Goal: Information Seeking & Learning: Learn about a topic

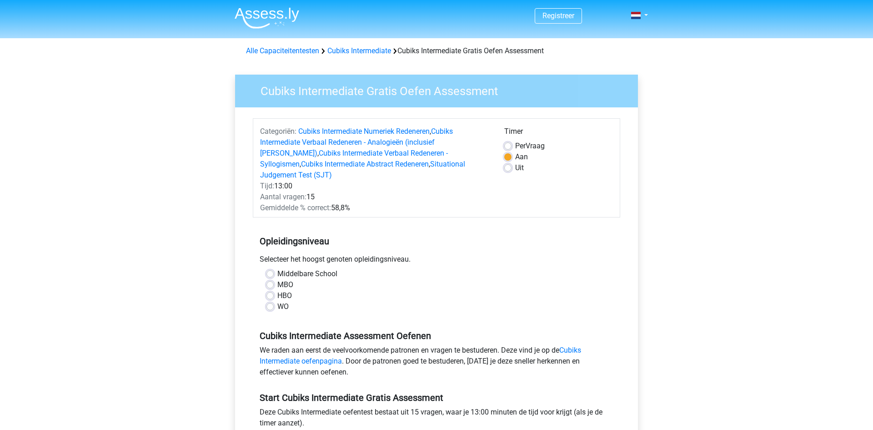
click at [285, 290] on label "HBO" at bounding box center [284, 295] width 15 height 11
click at [274, 290] on input "HBO" at bounding box center [270, 294] width 7 height 9
radio input "true"
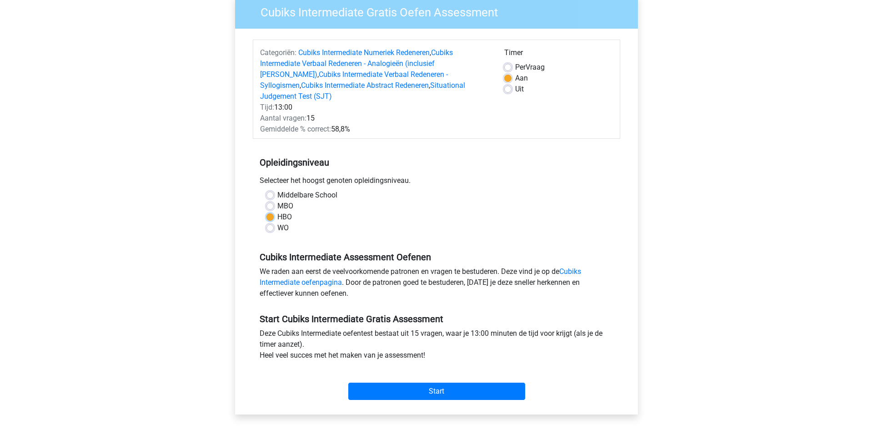
scroll to position [81, 0]
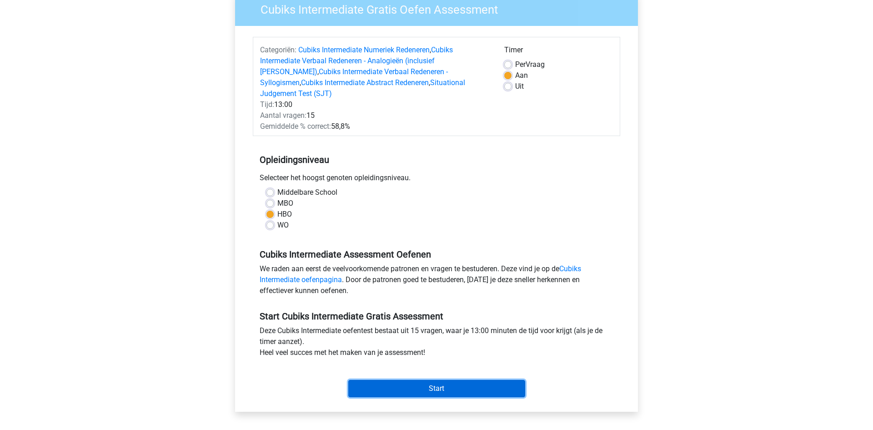
click at [457, 380] on input "Start" at bounding box center [436, 388] width 177 height 17
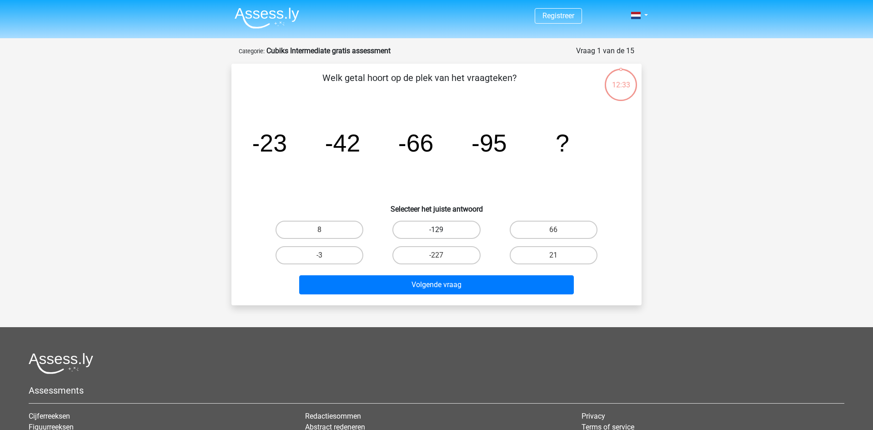
click at [466, 230] on label "-129" at bounding box center [437, 230] width 88 height 18
click at [443, 230] on input "-129" at bounding box center [440, 233] width 6 height 6
radio input "true"
click at [456, 228] on label "-129" at bounding box center [437, 230] width 88 height 18
click at [443, 230] on input "-129" at bounding box center [440, 233] width 6 height 6
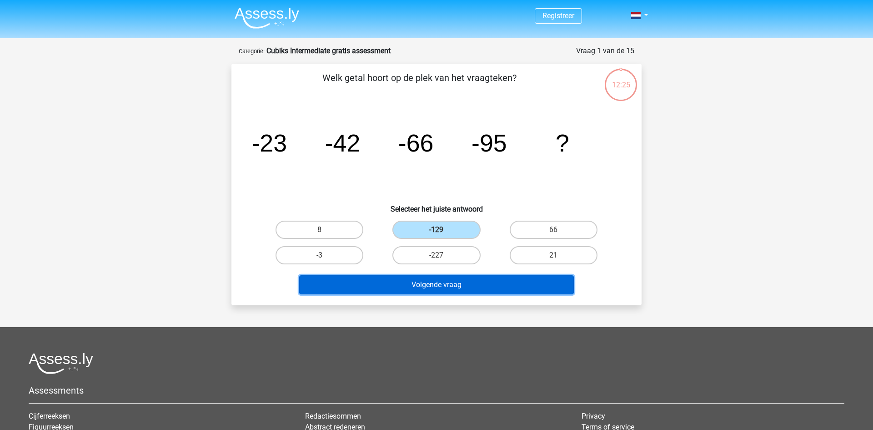
click at [430, 287] on button "Volgende vraag" at bounding box center [436, 284] width 275 height 19
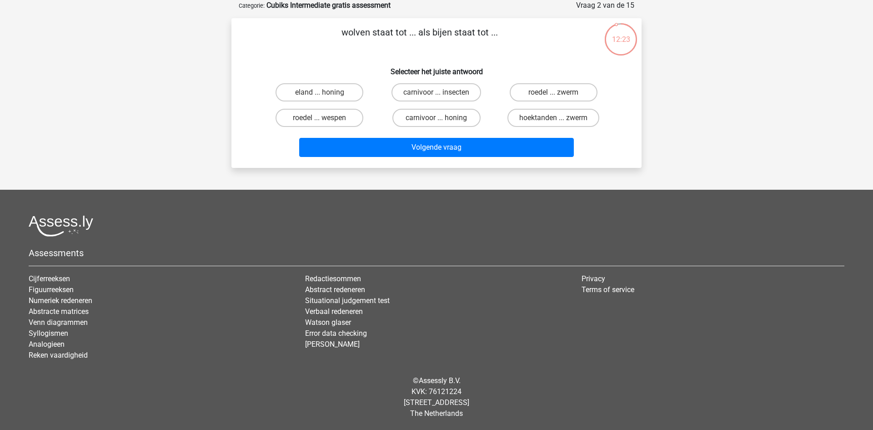
scroll to position [41, 0]
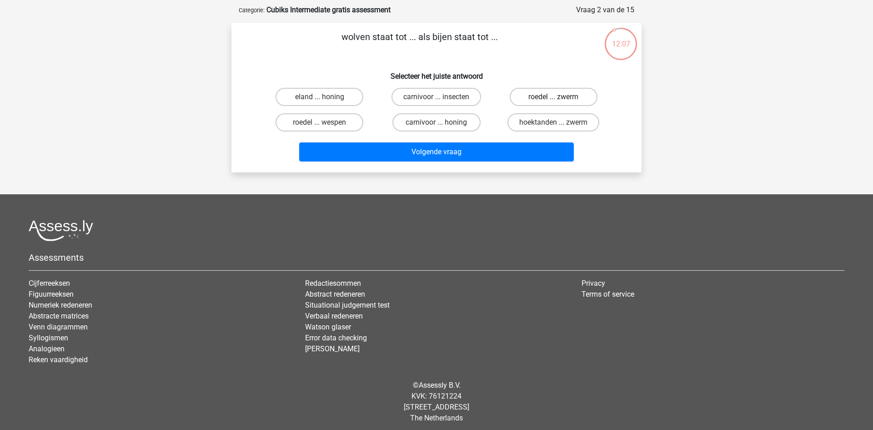
click at [551, 94] on label "roedel ... zwerm" at bounding box center [554, 97] width 88 height 18
click at [554, 97] on input "roedel ... zwerm" at bounding box center [557, 100] width 6 height 6
radio input "true"
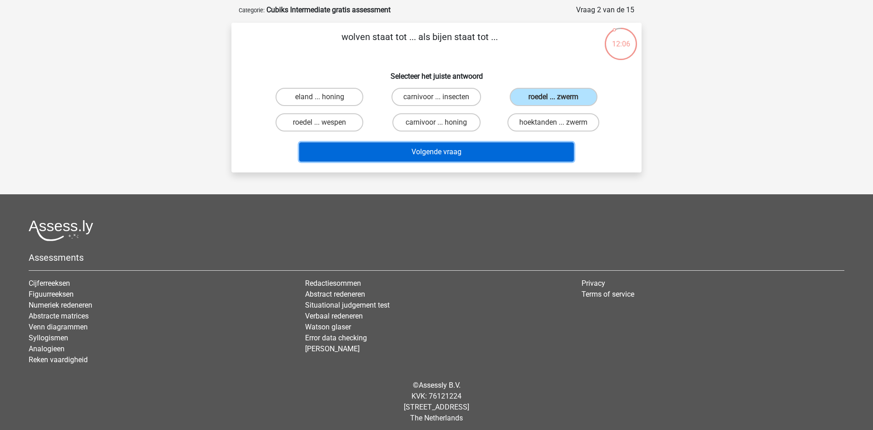
click at [494, 156] on button "Volgende vraag" at bounding box center [436, 151] width 275 height 19
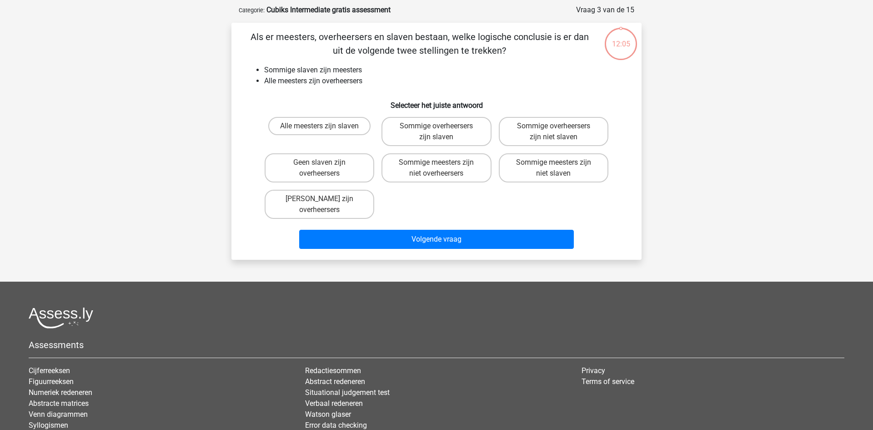
scroll to position [45, 0]
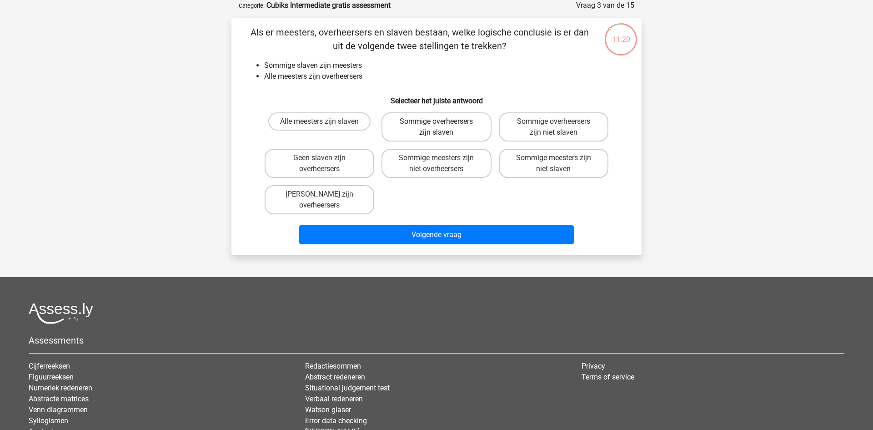
click at [434, 134] on label "Sommige overheersers zijn slaven" at bounding box center [437, 126] width 110 height 29
click at [437, 127] on input "Sommige overheersers zijn slaven" at bounding box center [440, 124] width 6 height 6
radio input "true"
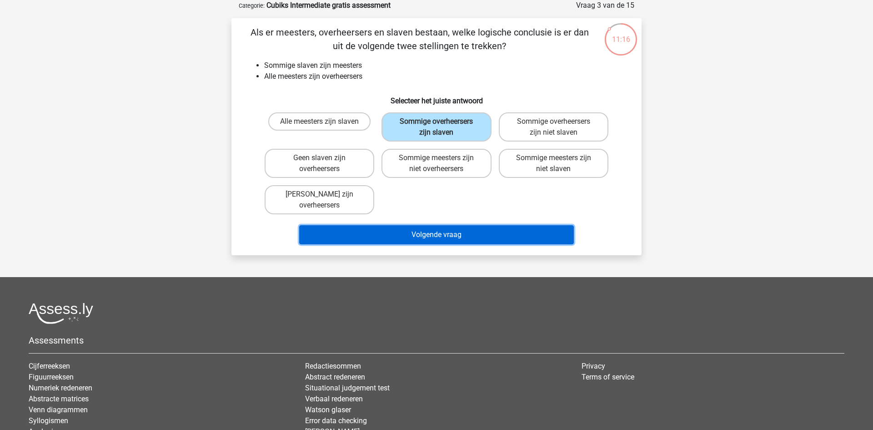
click at [478, 242] on button "Volgende vraag" at bounding box center [436, 234] width 275 height 19
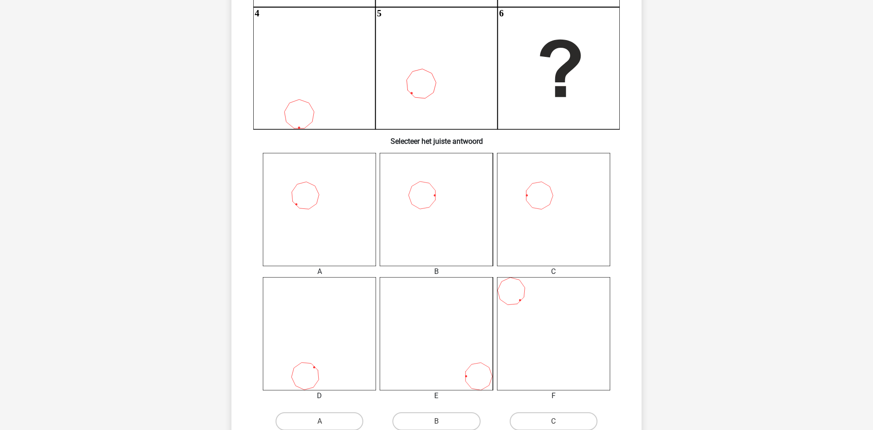
scroll to position [227, 0]
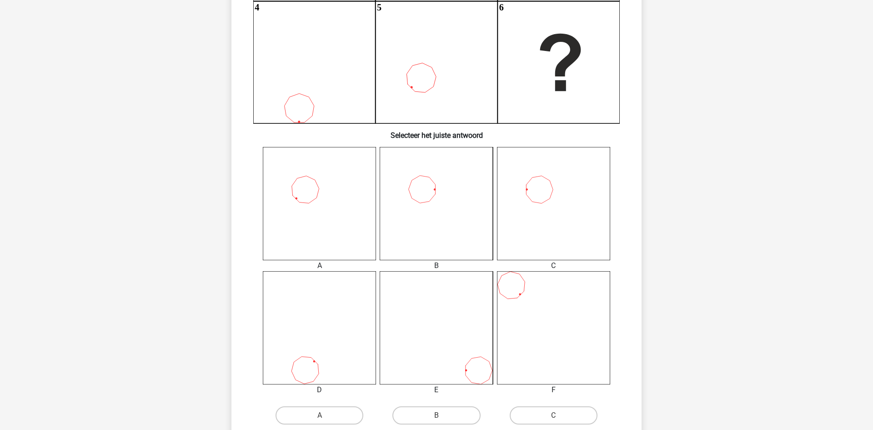
click at [547, 204] on icon at bounding box center [553, 203] width 113 height 113
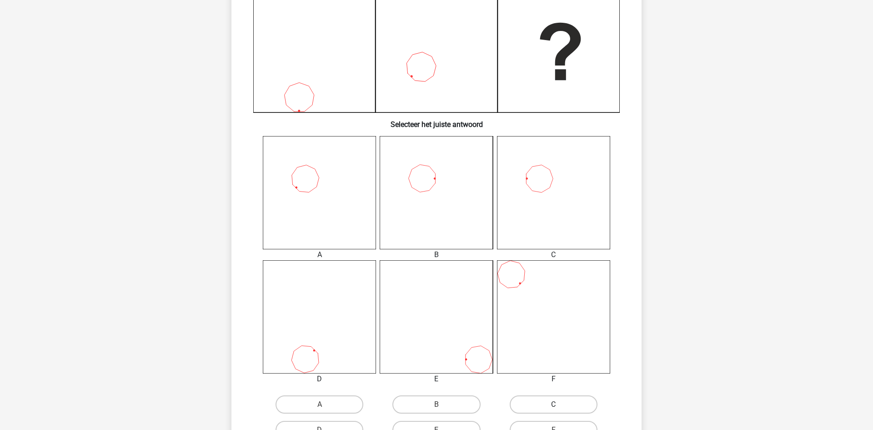
scroll to position [242, 0]
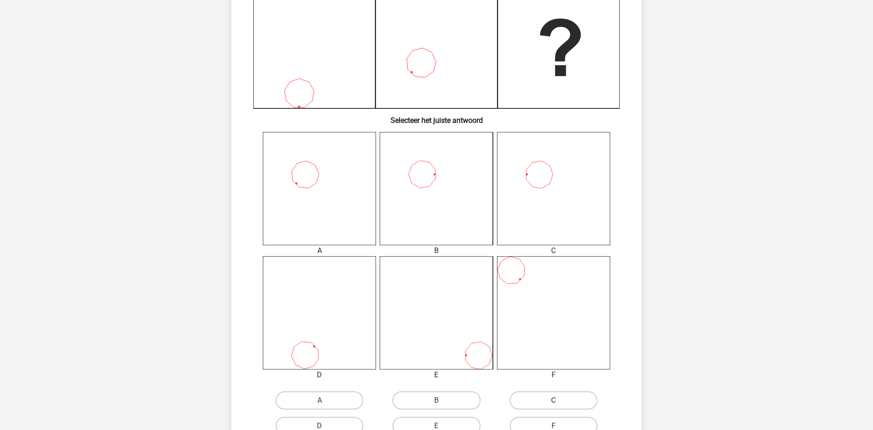
click at [548, 401] on label "C" at bounding box center [554, 400] width 88 height 18
click at [554, 401] on input "C" at bounding box center [557, 403] width 6 height 6
radio input "true"
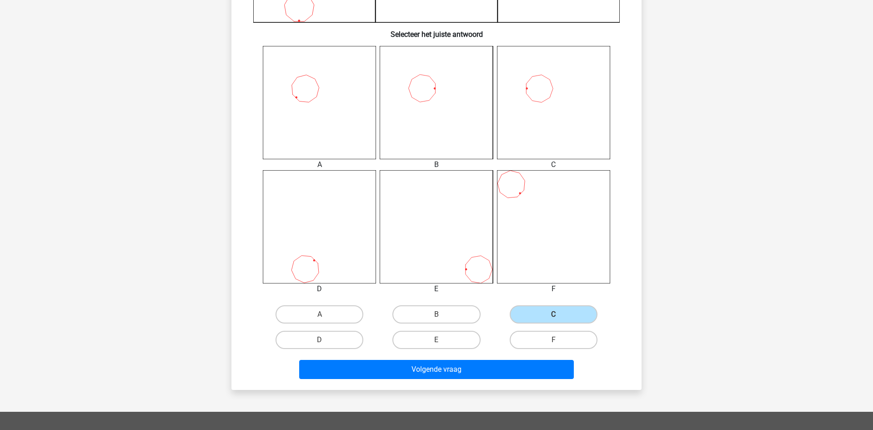
scroll to position [429, 0]
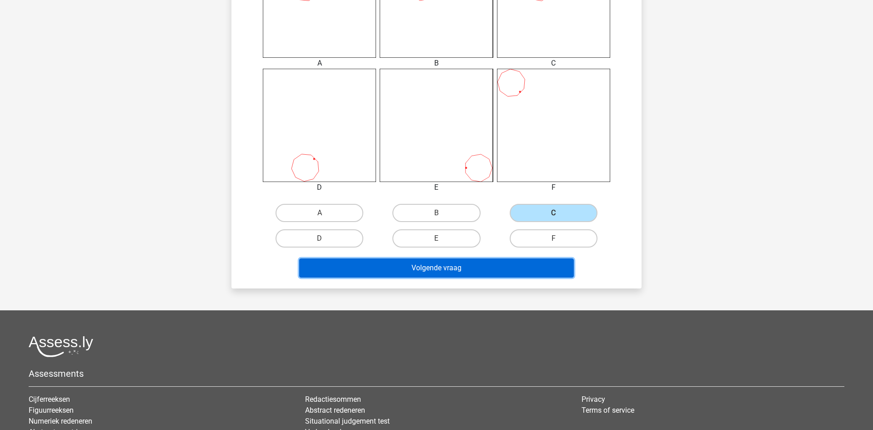
click at [448, 265] on button "Volgende vraag" at bounding box center [436, 267] width 275 height 19
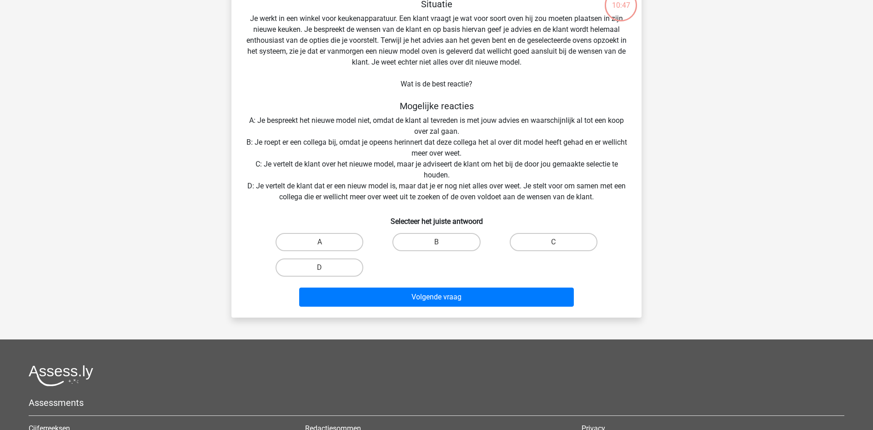
scroll to position [45, 0]
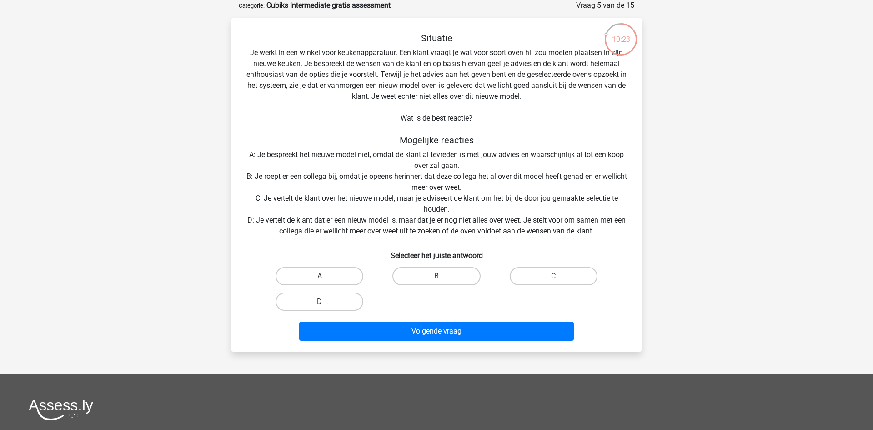
click at [317, 307] on label "D" at bounding box center [320, 301] width 88 height 18
click at [320, 307] on input "D" at bounding box center [323, 305] width 6 height 6
radio input "true"
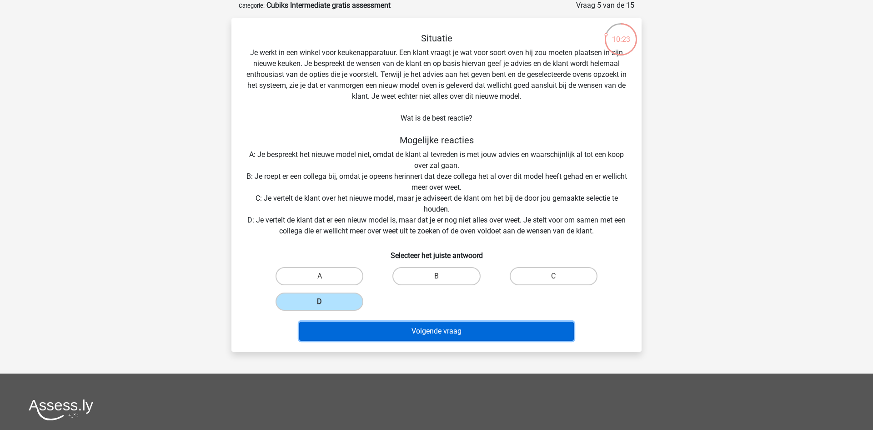
click at [398, 334] on button "Volgende vraag" at bounding box center [436, 331] width 275 height 19
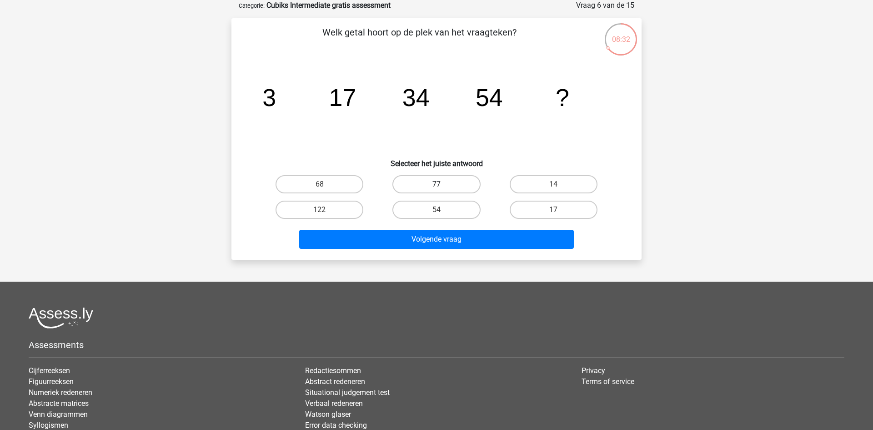
click at [451, 184] on label "77" at bounding box center [437, 184] width 88 height 18
click at [443, 184] on input "77" at bounding box center [440, 187] width 6 height 6
radio input "true"
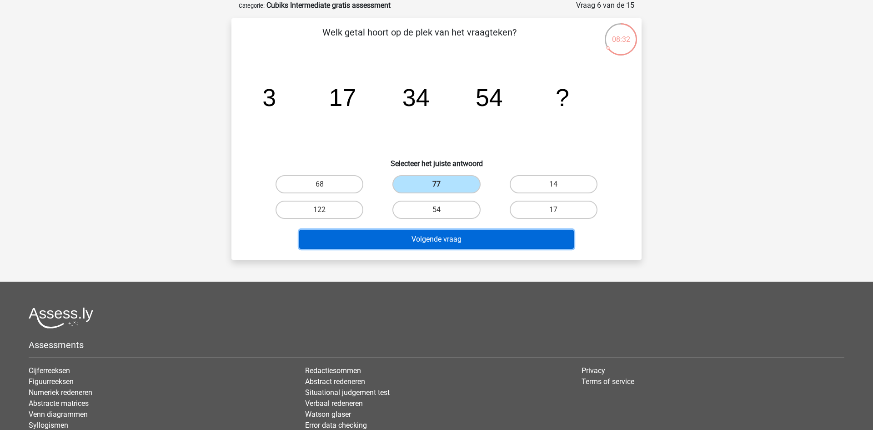
click at [452, 245] on button "Volgende vraag" at bounding box center [436, 239] width 275 height 19
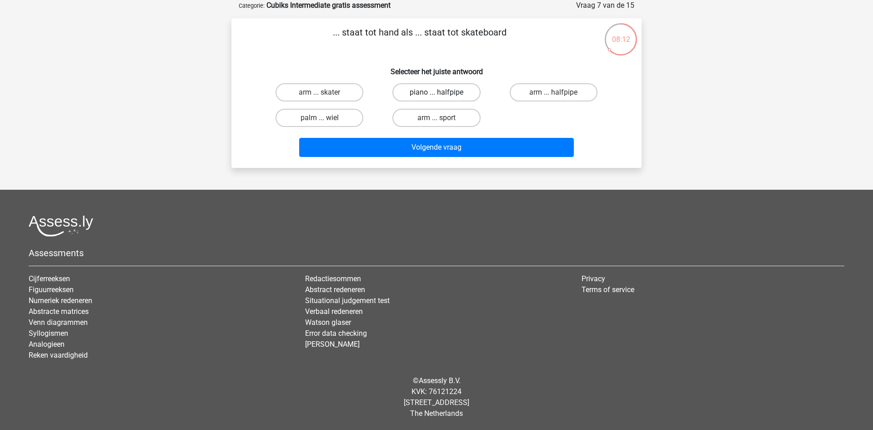
click at [434, 91] on label "piano ... halfpipe" at bounding box center [437, 92] width 88 height 18
click at [437, 92] on input "piano ... halfpipe" at bounding box center [440, 95] width 6 height 6
radio input "true"
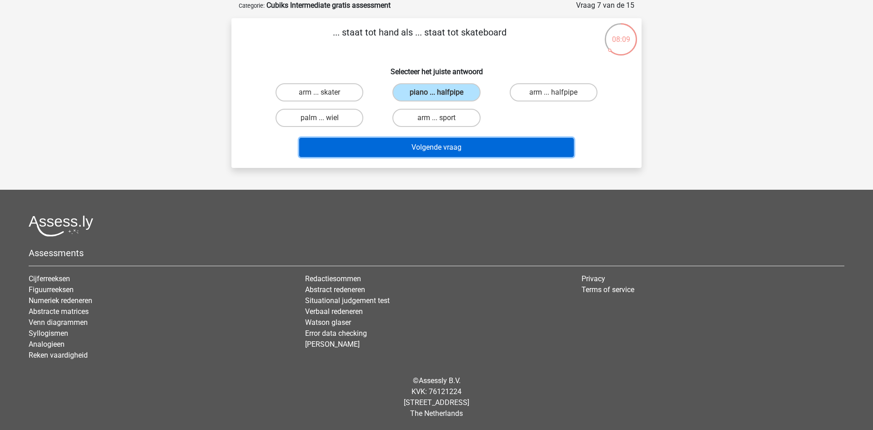
click at [421, 146] on button "Volgende vraag" at bounding box center [436, 147] width 275 height 19
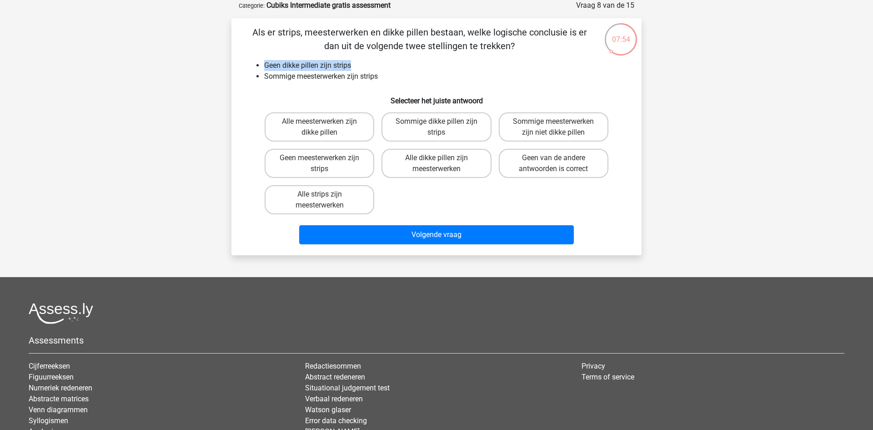
drag, startPoint x: 266, startPoint y: 61, endPoint x: 376, endPoint y: 69, distance: 110.3
click at [376, 69] on li "Geen dikke pillen zijn strips" at bounding box center [445, 65] width 363 height 11
drag, startPoint x: 269, startPoint y: 77, endPoint x: 392, endPoint y: 86, distance: 122.7
click at [392, 86] on div "Als er strips, meesterwerken en dikke pillen bestaan, welke logische conclusie …" at bounding box center [436, 136] width 403 height 222
click at [392, 84] on div "Als er strips, meesterwerken en dikke pillen bestaan, welke logische conclusie …" at bounding box center [436, 136] width 403 height 222
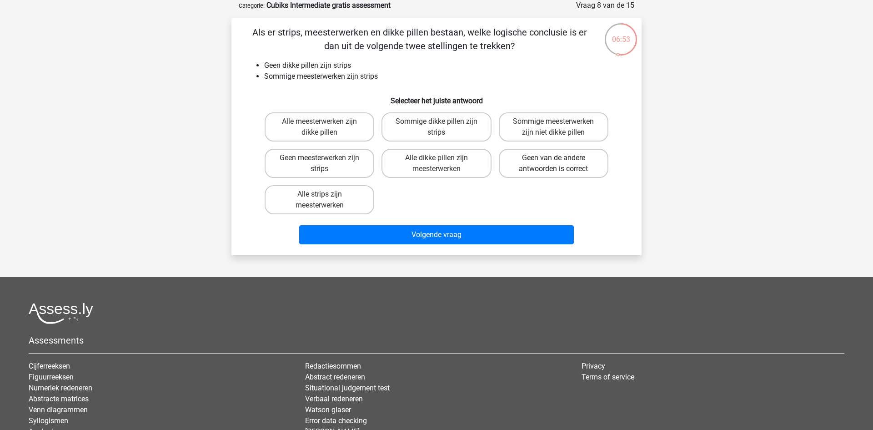
click at [548, 171] on label "Geen van de andere antwoorden is correct" at bounding box center [554, 163] width 110 height 29
click at [554, 164] on input "Geen van de andere antwoorden is correct" at bounding box center [557, 161] width 6 height 6
radio input "true"
click at [560, 124] on label "Sommige meesterwerken zijn niet dikke pillen" at bounding box center [554, 126] width 110 height 29
click at [559, 124] on input "Sommige meesterwerken zijn niet dikke pillen" at bounding box center [557, 124] width 6 height 6
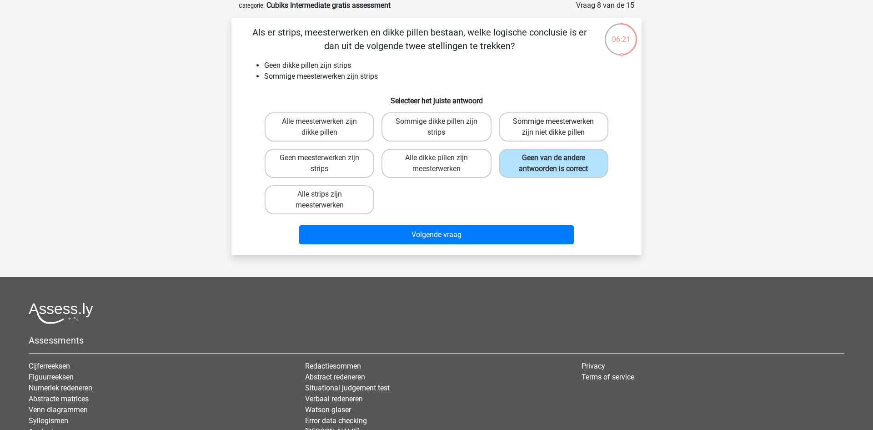
radio input "true"
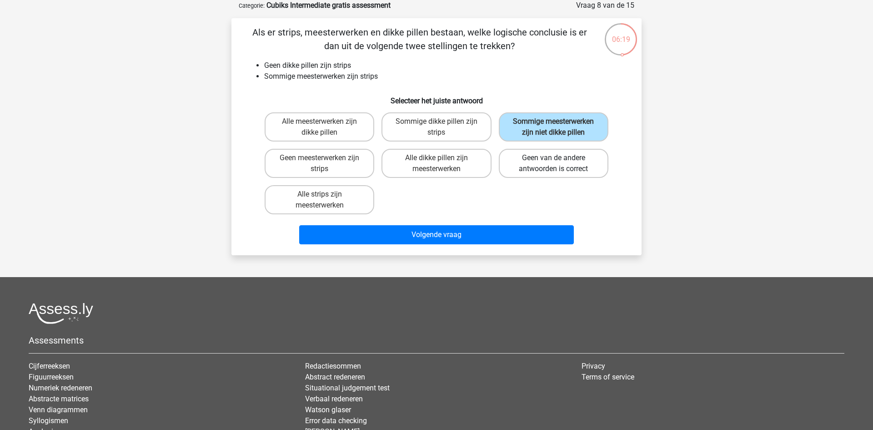
click at [585, 152] on label "Geen van de andere antwoorden is correct" at bounding box center [554, 163] width 110 height 29
click at [559, 158] on input "Geen van de andere antwoorden is correct" at bounding box center [557, 161] width 6 height 6
radio input "true"
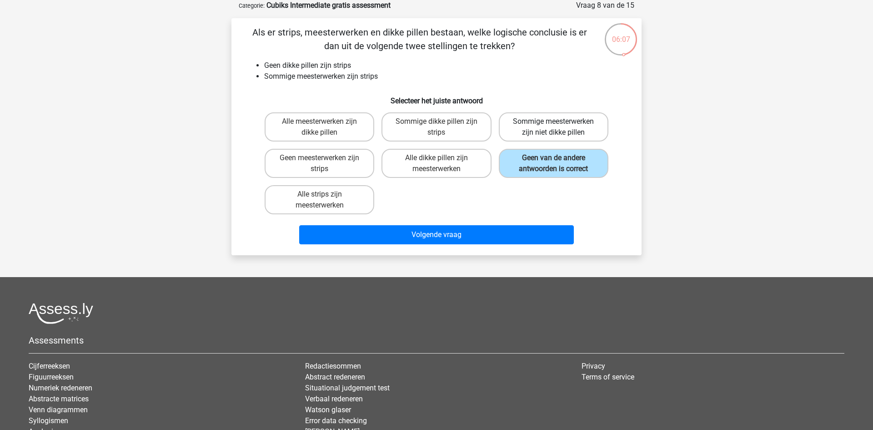
click at [526, 123] on label "Sommige meesterwerken zijn niet dikke pillen" at bounding box center [554, 126] width 110 height 29
click at [554, 123] on input "Sommige meesterwerken zijn niet dikke pillen" at bounding box center [557, 124] width 6 height 6
radio input "true"
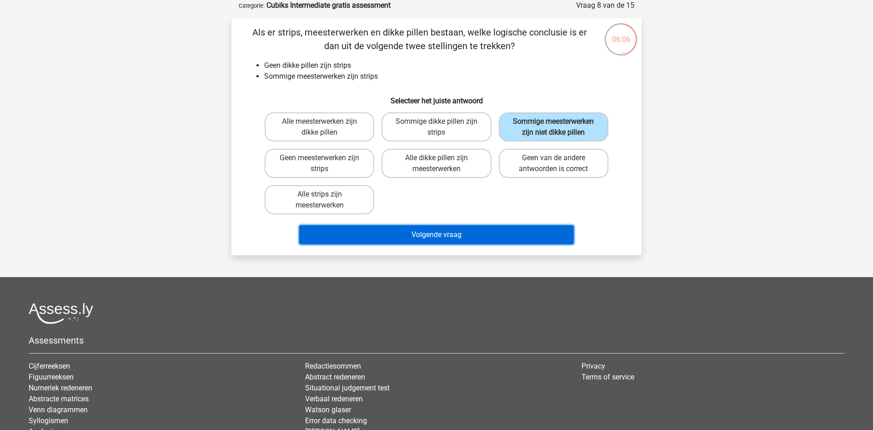
click at [451, 231] on button "Volgende vraag" at bounding box center [436, 234] width 275 height 19
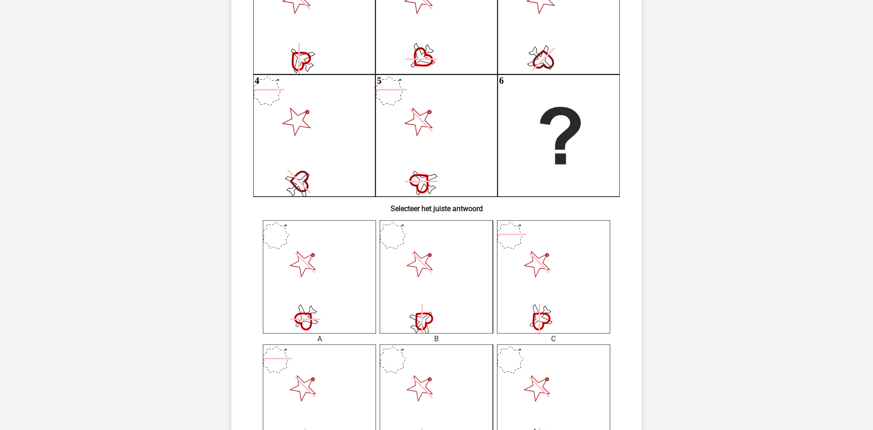
scroll to position [154, 0]
click at [463, 259] on icon at bounding box center [436, 275] width 113 height 113
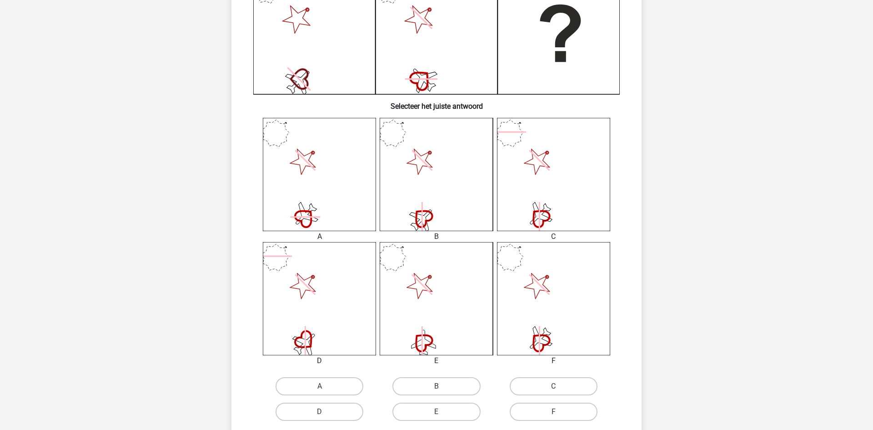
scroll to position [355, 0]
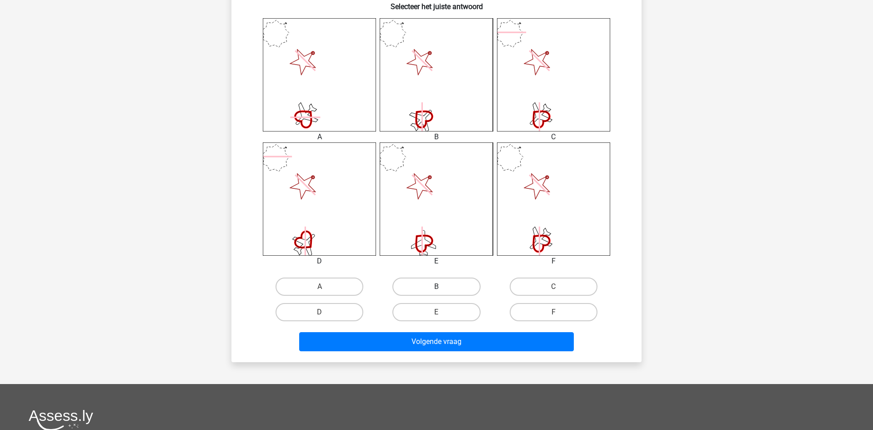
click at [480, 284] on label "B" at bounding box center [437, 286] width 88 height 18
click at [443, 287] on input "B" at bounding box center [440, 290] width 6 height 6
radio input "true"
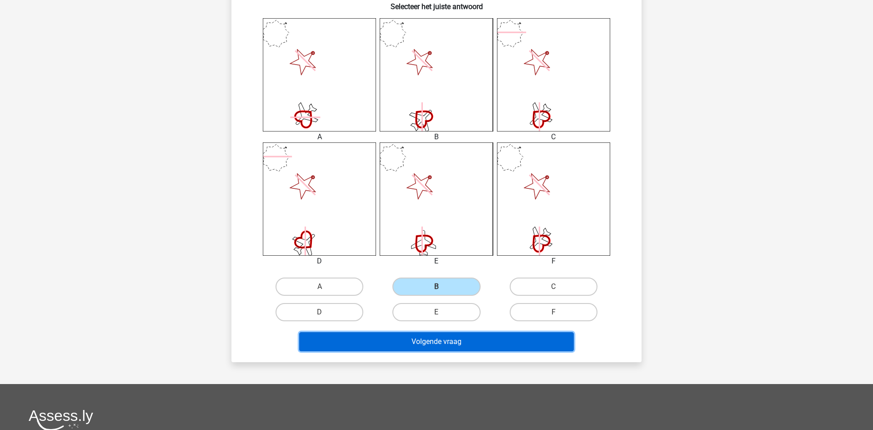
click at [439, 341] on button "Volgende vraag" at bounding box center [436, 341] width 275 height 19
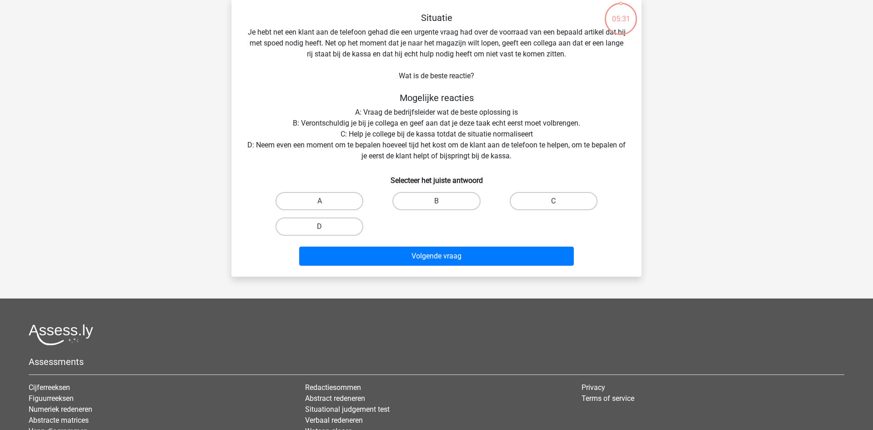
scroll to position [45, 0]
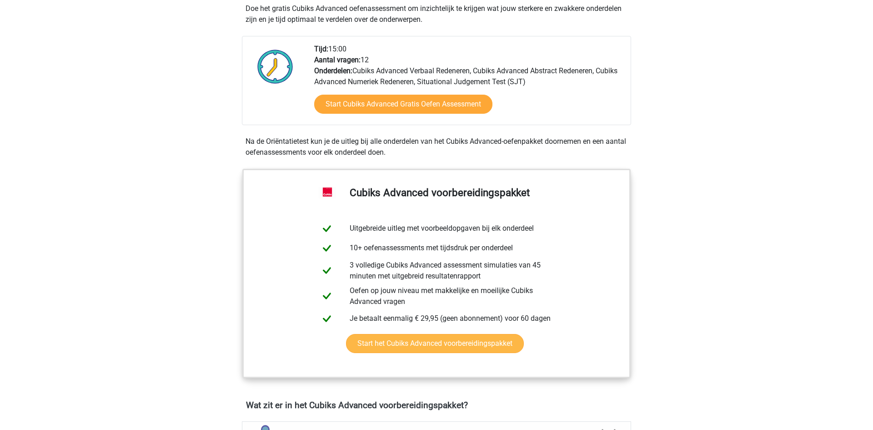
scroll to position [195, 0]
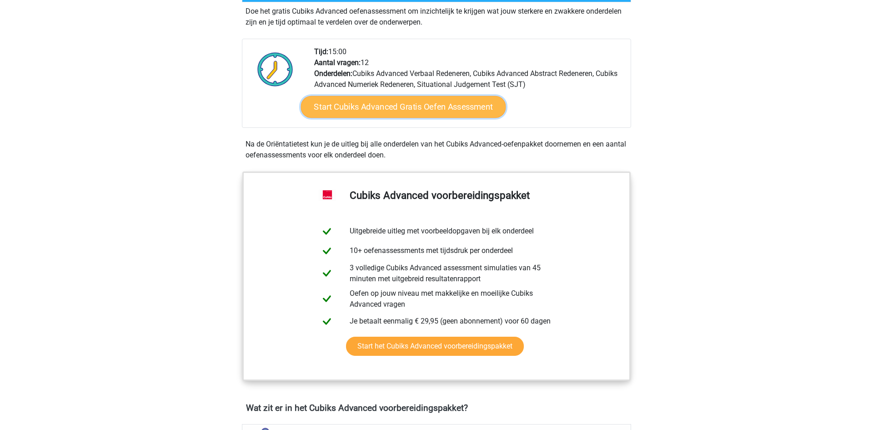
click at [351, 110] on link "Start Cubiks Advanced Gratis Oefen Assessment" at bounding box center [403, 107] width 205 height 22
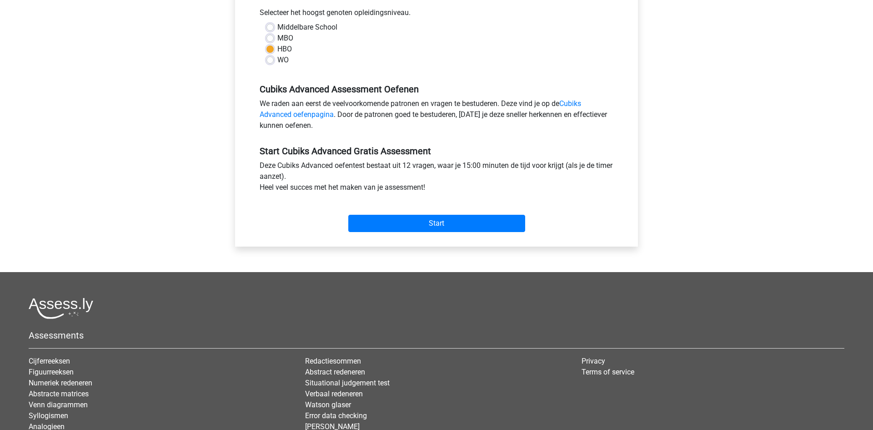
scroll to position [226, 0]
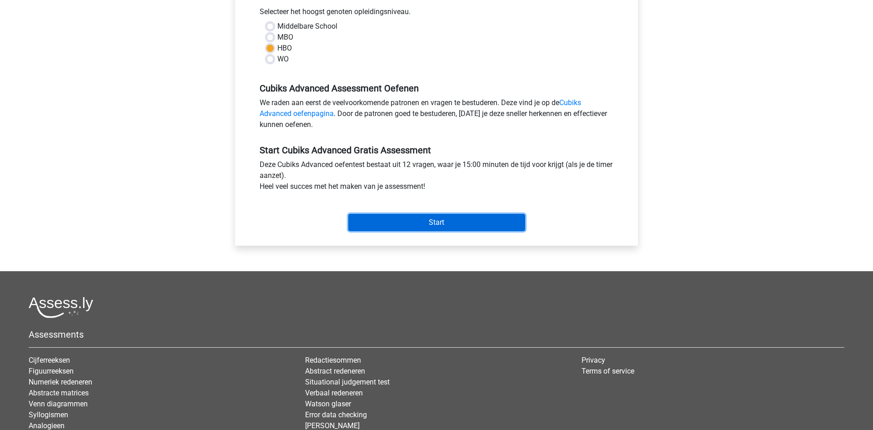
click at [433, 217] on input "Start" at bounding box center [436, 222] width 177 height 17
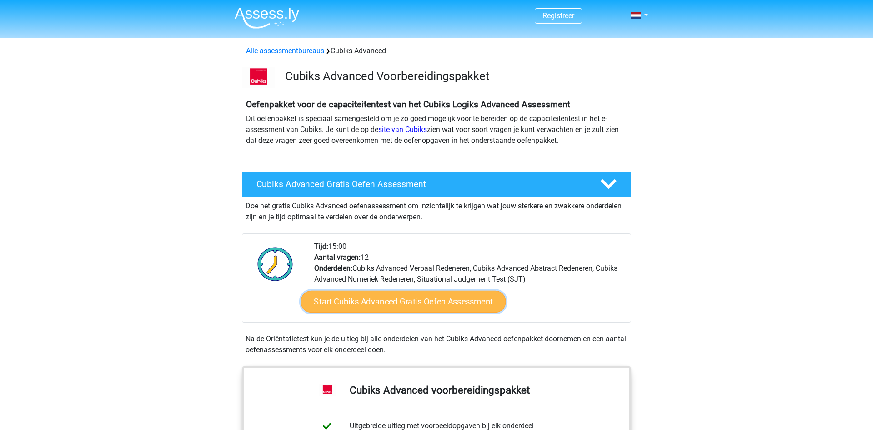
click at [396, 308] on link "Start Cubiks Advanced Gratis Oefen Assessment" at bounding box center [403, 302] width 205 height 22
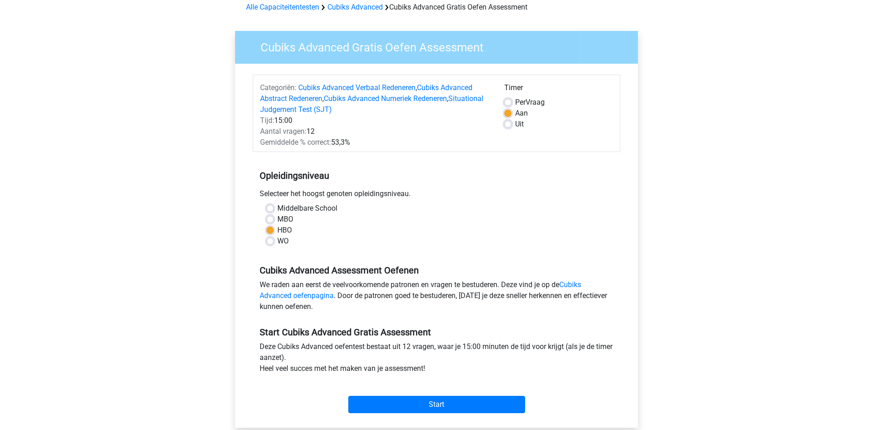
scroll to position [144, 0]
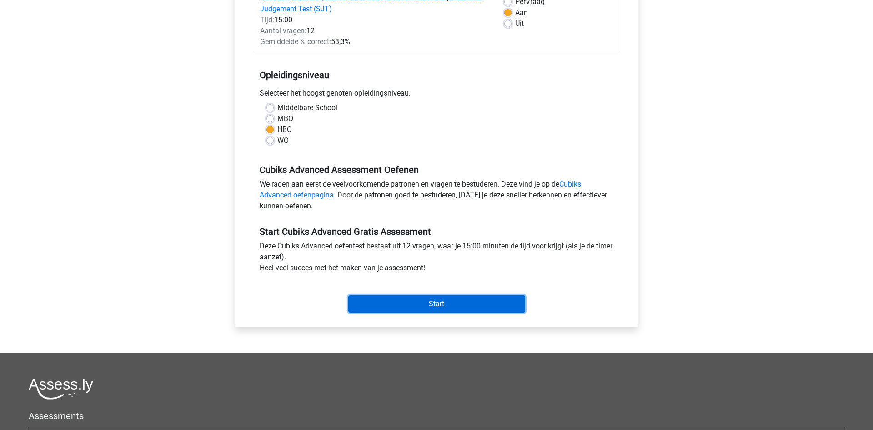
click at [434, 311] on input "Start" at bounding box center [436, 303] width 177 height 17
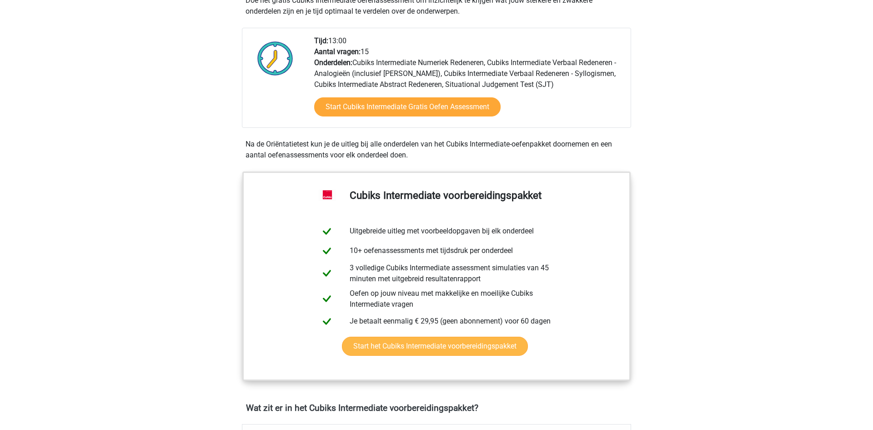
scroll to position [204, 0]
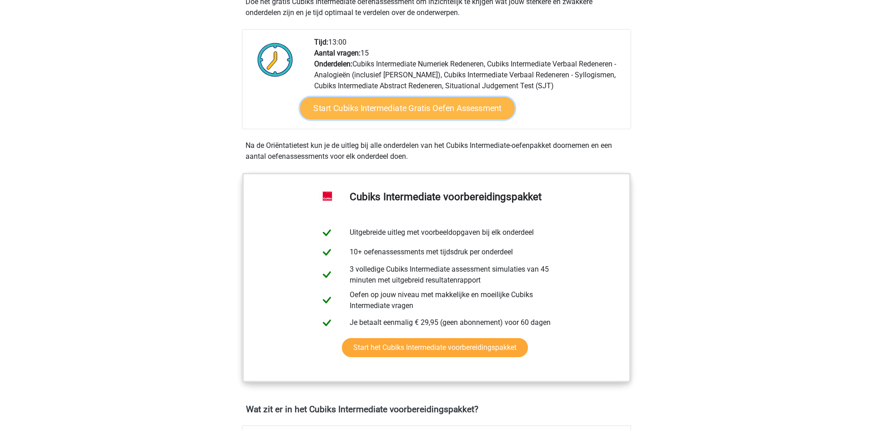
click at [414, 111] on link "Start Cubiks Intermediate Gratis Oefen Assessment" at bounding box center [407, 108] width 215 height 22
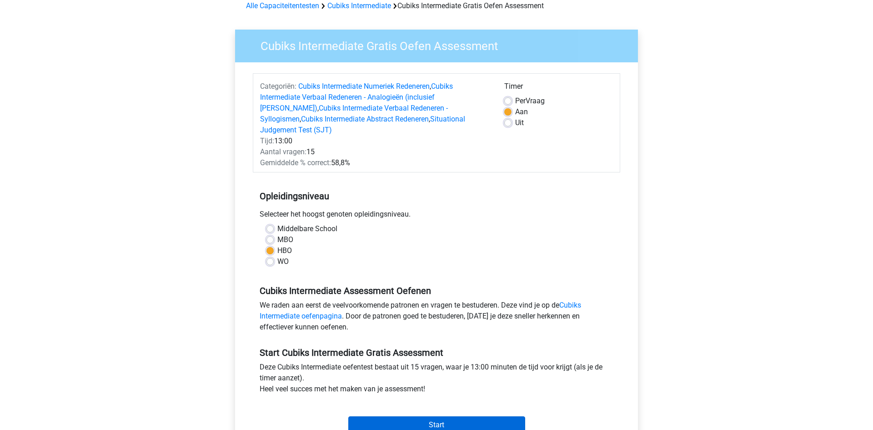
scroll to position [45, 0]
click at [423, 418] on input "Start" at bounding box center [436, 424] width 177 height 17
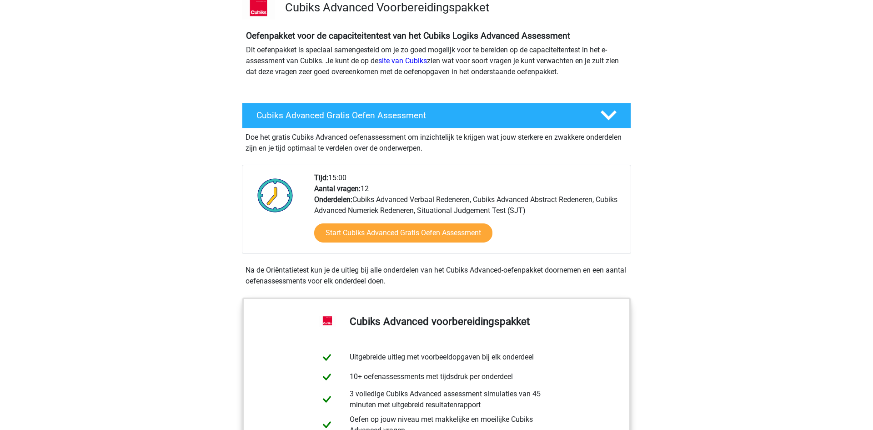
scroll to position [70, 0]
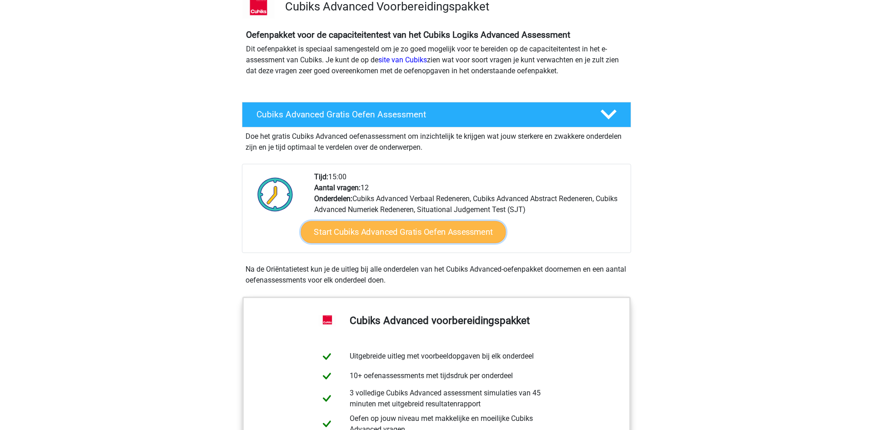
click at [414, 232] on link "Start Cubiks Advanced Gratis Oefen Assessment" at bounding box center [403, 232] width 205 height 22
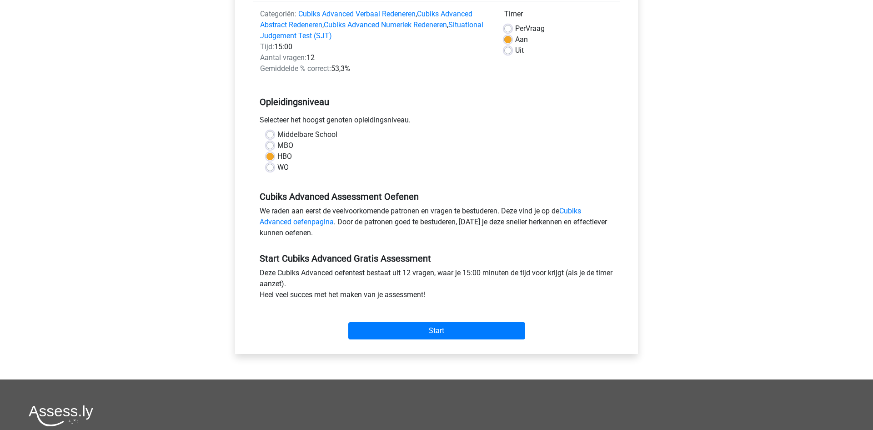
scroll to position [131, 0]
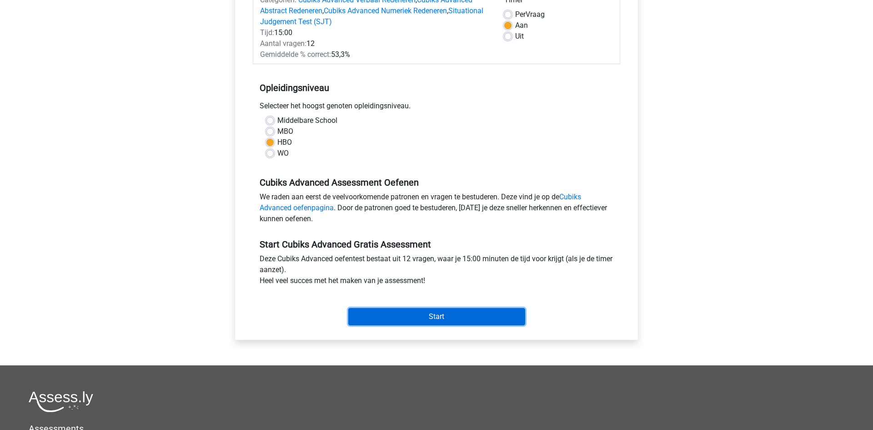
click at [458, 316] on input "Start" at bounding box center [436, 316] width 177 height 17
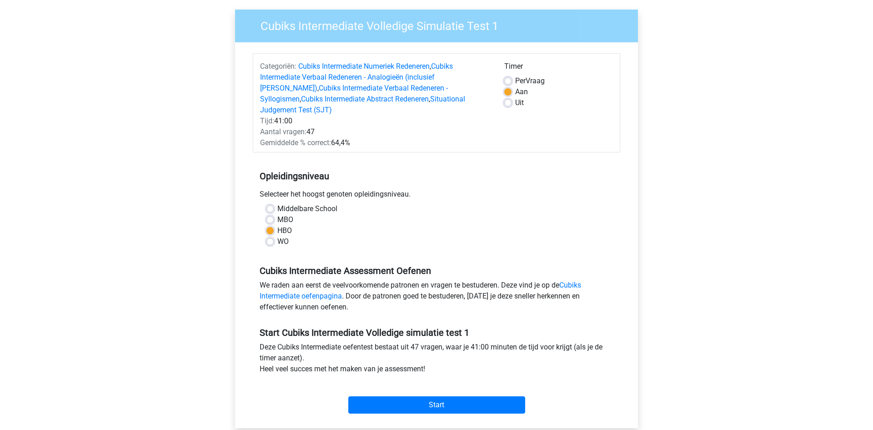
scroll to position [68, 0]
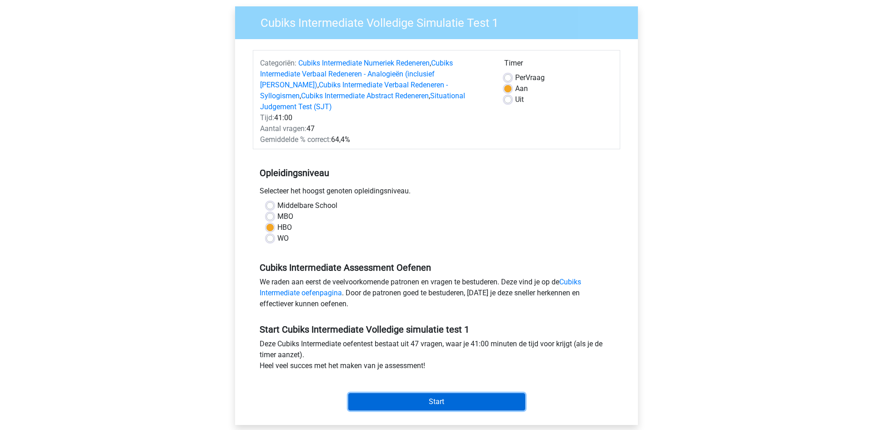
click at [437, 393] on input "Start" at bounding box center [436, 401] width 177 height 17
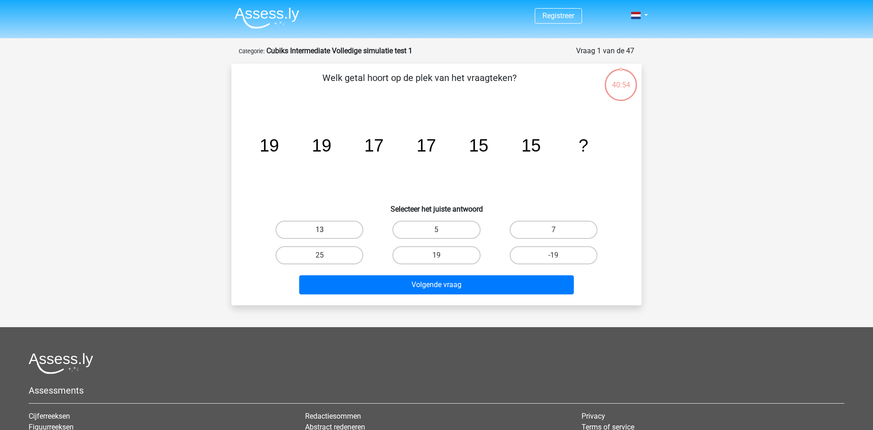
click at [340, 233] on label "13" at bounding box center [320, 230] width 88 height 18
click at [326, 233] on input "13" at bounding box center [323, 233] width 6 height 6
radio input "true"
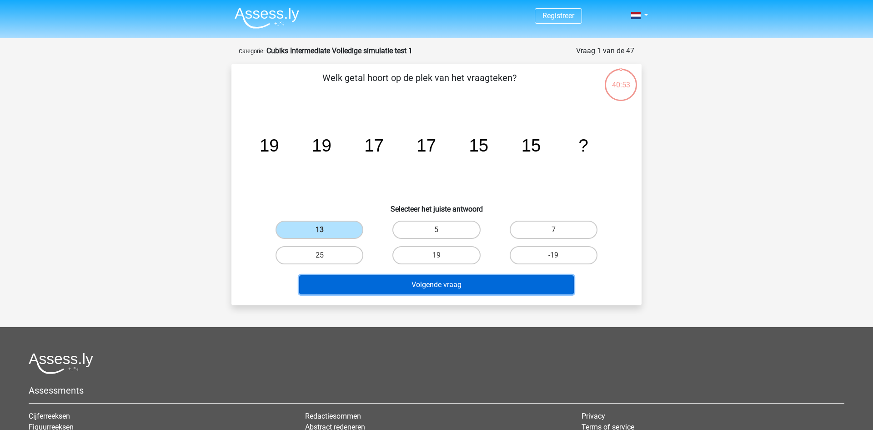
click at [434, 288] on button "Volgende vraag" at bounding box center [436, 284] width 275 height 19
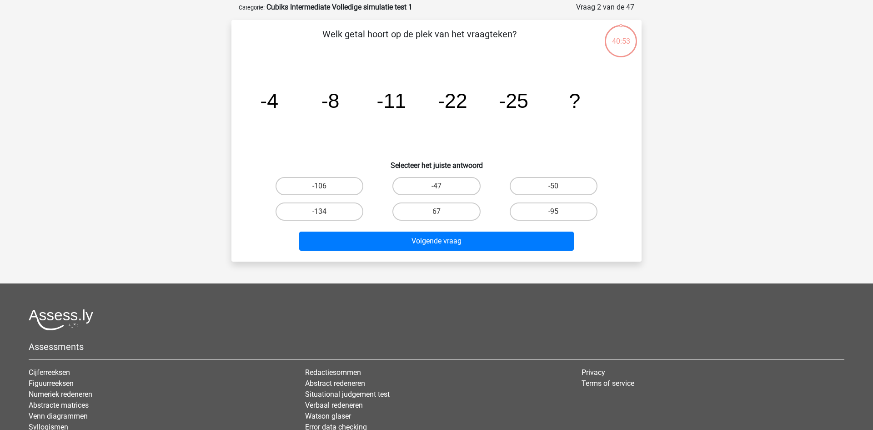
scroll to position [45, 0]
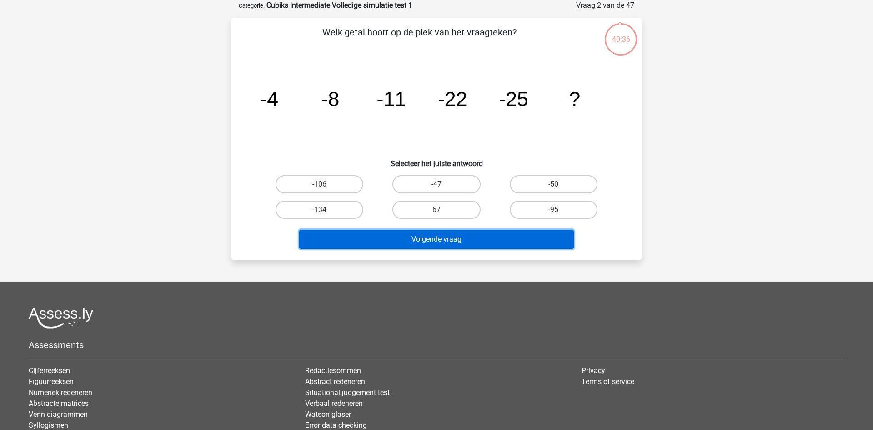
click at [441, 238] on button "Volgende vraag" at bounding box center [436, 239] width 275 height 19
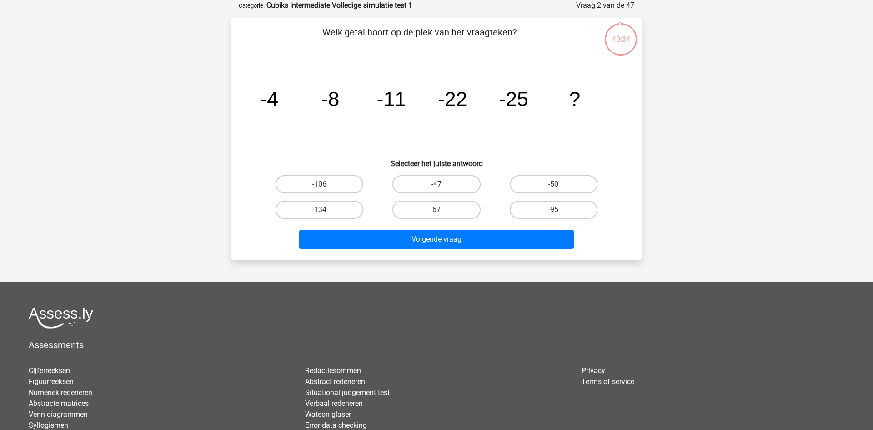
click at [308, 112] on icon "image/svg+xml -4 -8 -11 -22 -25 ?" at bounding box center [436, 106] width 367 height 92
click at [548, 189] on label "-50" at bounding box center [554, 184] width 88 height 18
click at [554, 189] on input "-50" at bounding box center [557, 187] width 6 height 6
radio input "true"
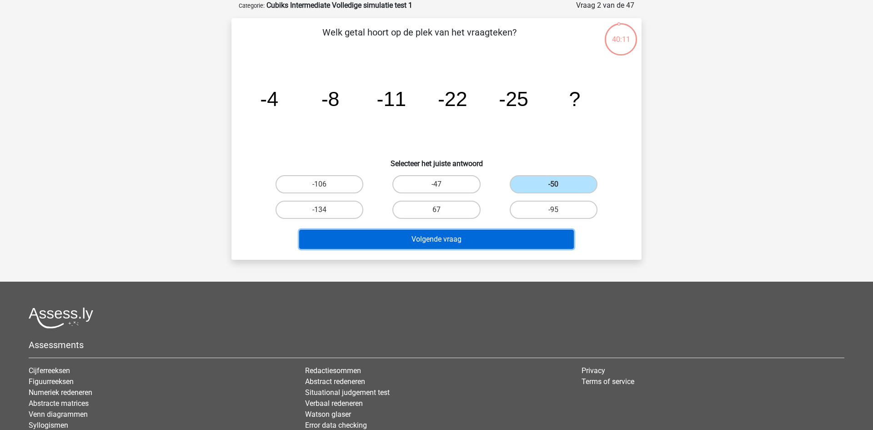
click at [492, 242] on button "Volgende vraag" at bounding box center [436, 239] width 275 height 19
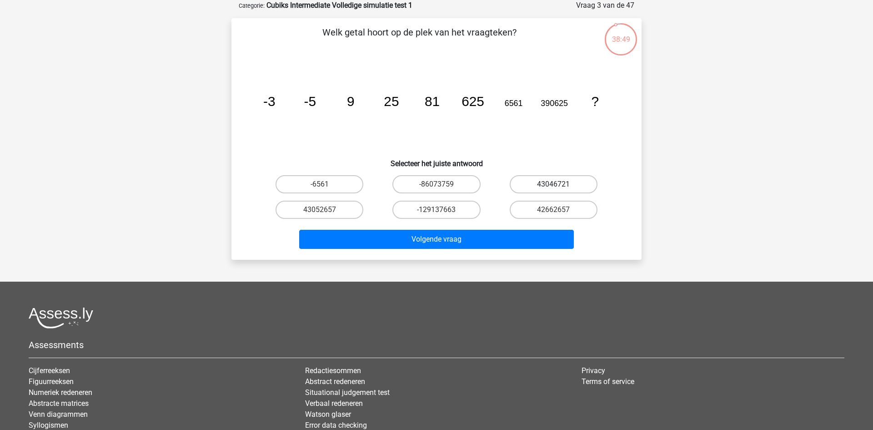
click at [563, 185] on label "43046721" at bounding box center [554, 184] width 88 height 18
click at [559, 185] on input "43046721" at bounding box center [557, 187] width 6 height 6
radio input "true"
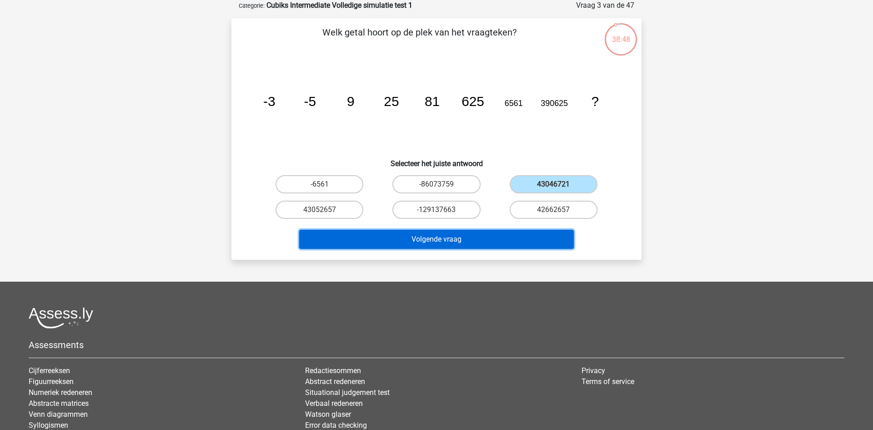
click at [493, 245] on button "Volgende vraag" at bounding box center [436, 239] width 275 height 19
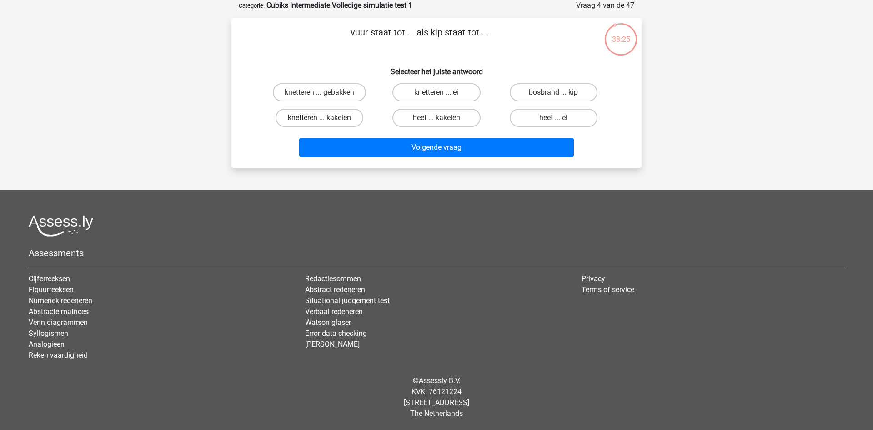
click at [334, 117] on label "knetteren ... kakelen" at bounding box center [320, 118] width 88 height 18
click at [326, 118] on input "knetteren ... kakelen" at bounding box center [323, 121] width 6 height 6
radio input "true"
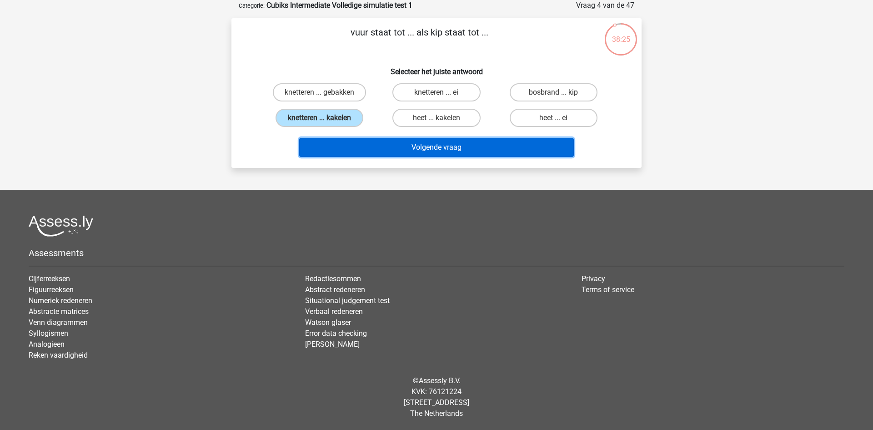
click at [428, 147] on button "Volgende vraag" at bounding box center [436, 147] width 275 height 19
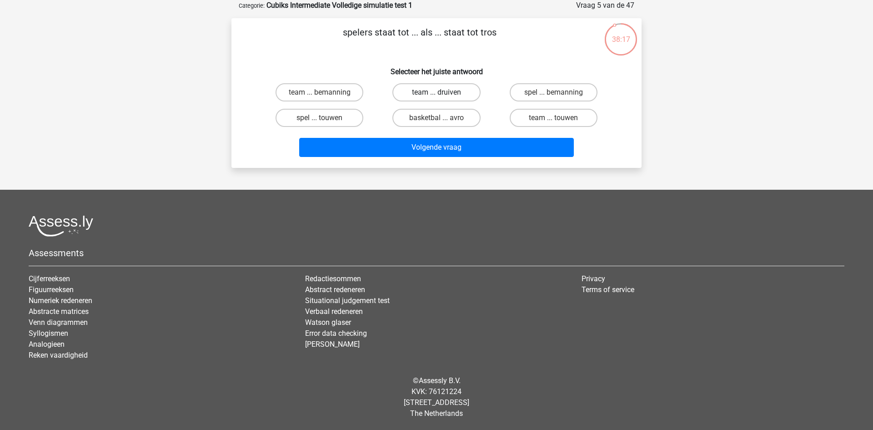
click at [461, 95] on label "team ... druiven" at bounding box center [437, 92] width 88 height 18
click at [443, 95] on input "team ... druiven" at bounding box center [440, 95] width 6 height 6
radio input "true"
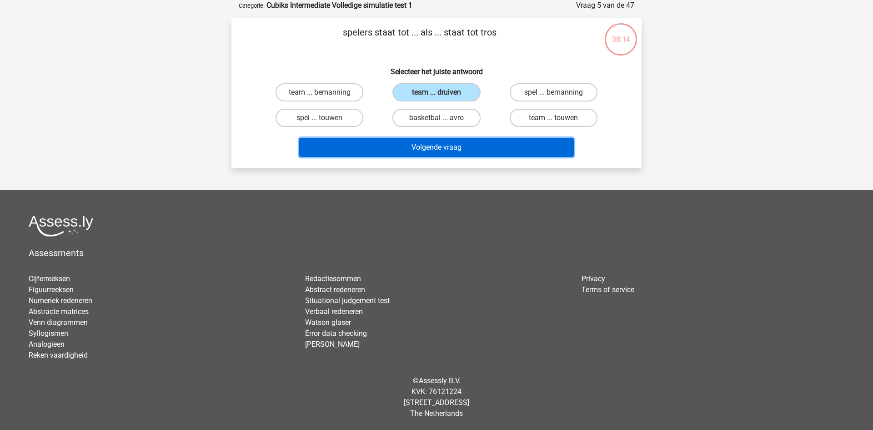
click at [471, 154] on button "Volgende vraag" at bounding box center [436, 147] width 275 height 19
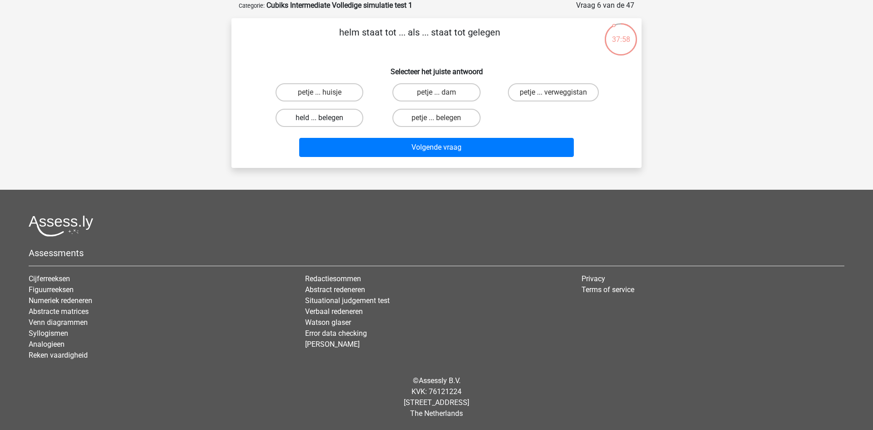
click at [328, 118] on label "held ... belegen" at bounding box center [320, 118] width 88 height 18
click at [326, 118] on input "held ... belegen" at bounding box center [323, 121] width 6 height 6
radio input "true"
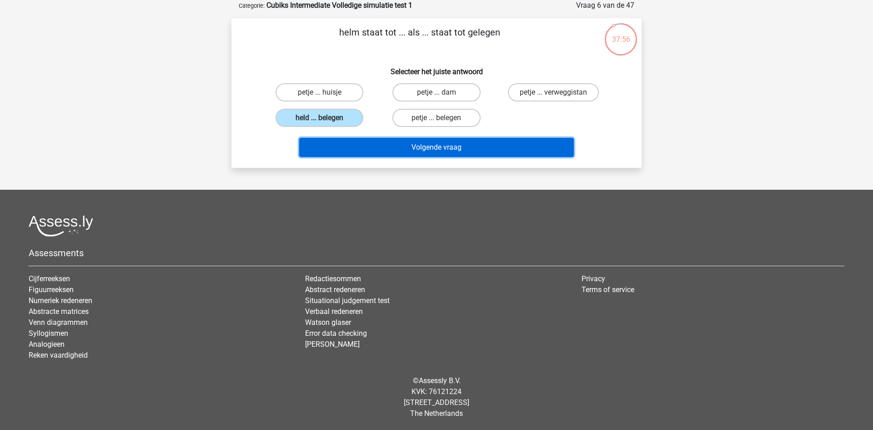
click at [363, 148] on button "Volgende vraag" at bounding box center [436, 147] width 275 height 19
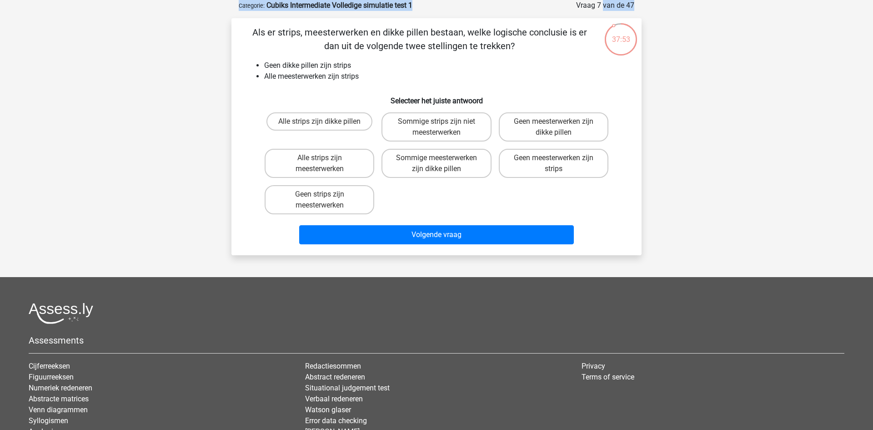
drag, startPoint x: 583, startPoint y: 9, endPoint x: 649, endPoint y: 9, distance: 66.0
click at [649, 9] on div "37:53 Vraag 7 van de 47 Categorie: Cubiks Intermediate Volledige simulatie test…" at bounding box center [437, 127] width 432 height 255
click at [667, 40] on div "Registreer" at bounding box center [436, 236] width 873 height 563
click at [542, 114] on label "Geen meesterwerken zijn dikke pillen" at bounding box center [554, 126] width 110 height 29
click at [554, 121] on input "Geen meesterwerken zijn dikke pillen" at bounding box center [557, 124] width 6 height 6
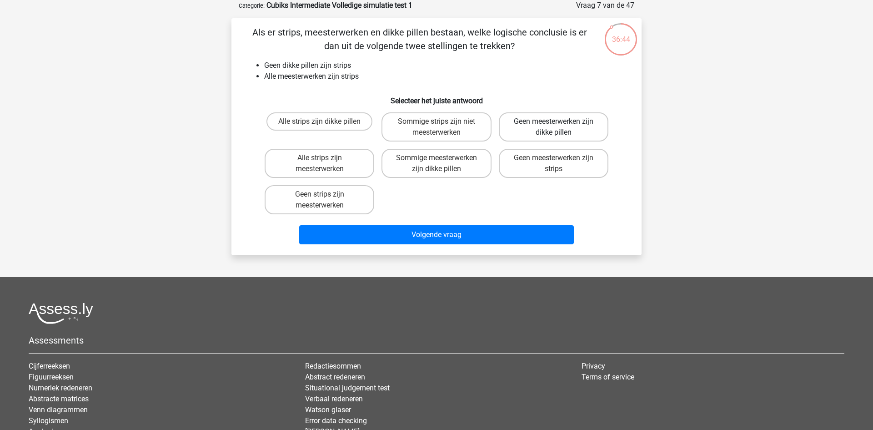
radio input "true"
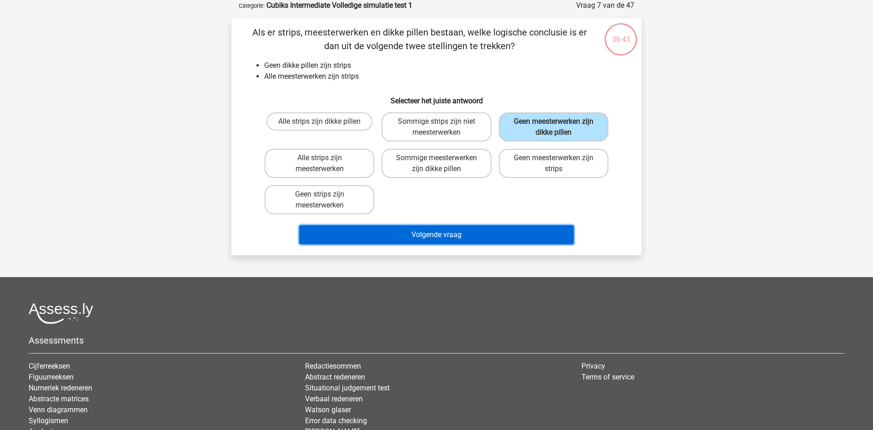
click at [487, 239] on button "Volgende vraag" at bounding box center [436, 234] width 275 height 19
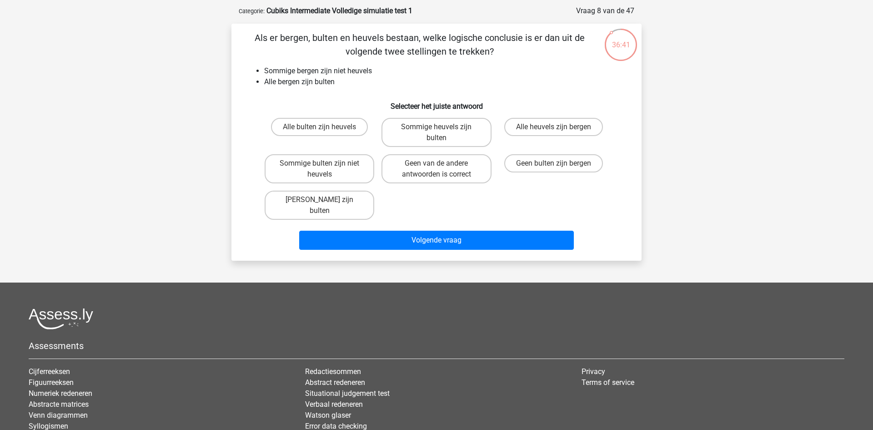
scroll to position [36, 0]
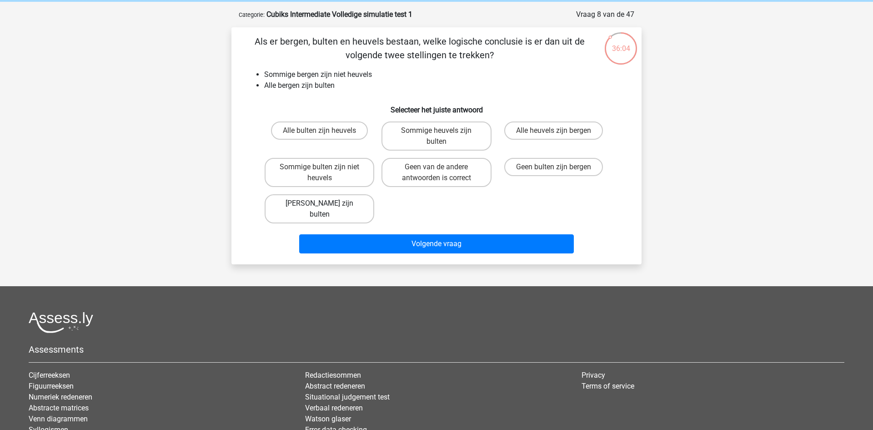
click at [348, 197] on label "Geen heuvels zijn bulten" at bounding box center [320, 208] width 110 height 29
click at [326, 203] on input "Geen heuvels zijn bulten" at bounding box center [323, 206] width 6 height 6
radio input "true"
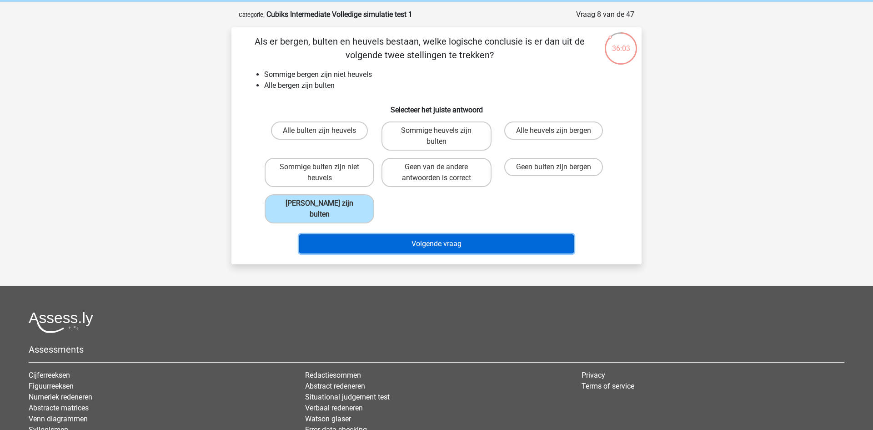
click at [398, 234] on button "Volgende vraag" at bounding box center [436, 243] width 275 height 19
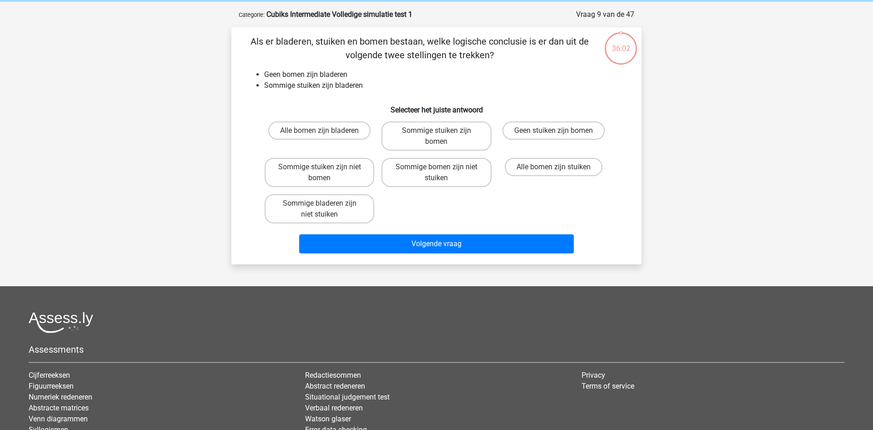
scroll to position [45, 0]
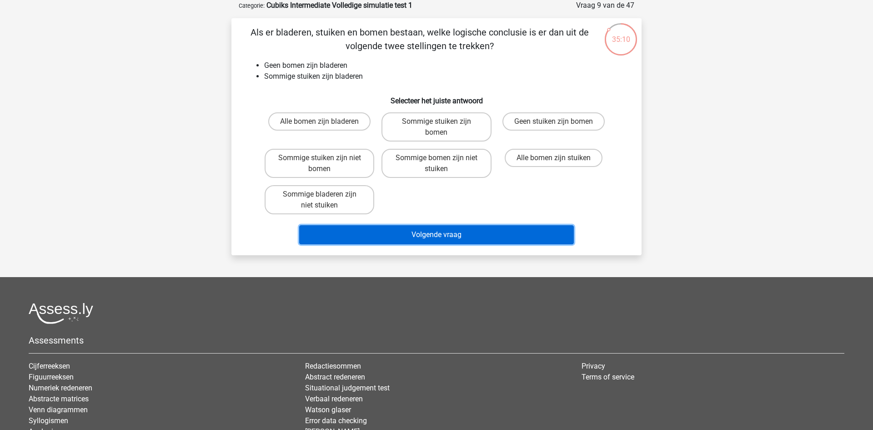
click at [458, 237] on button "Volgende vraag" at bounding box center [436, 234] width 275 height 19
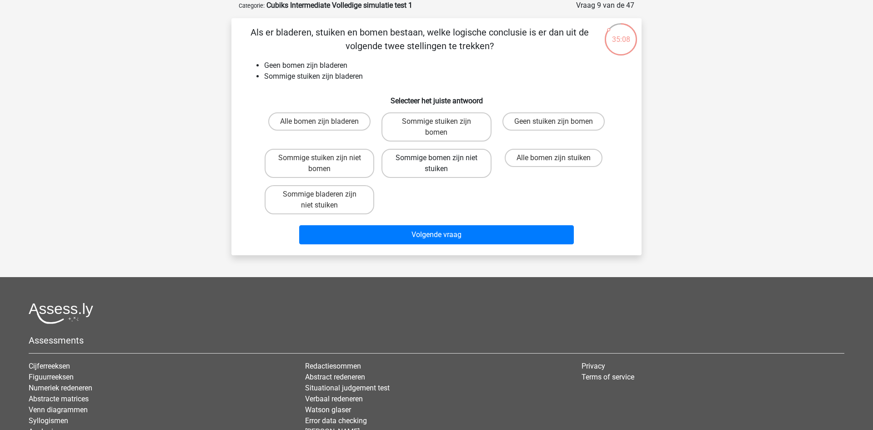
click at [451, 163] on label "Sommige bomen zijn niet stuiken" at bounding box center [437, 163] width 110 height 29
click at [443, 163] on input "Sommige bomen zijn niet stuiken" at bounding box center [440, 161] width 6 height 6
radio input "true"
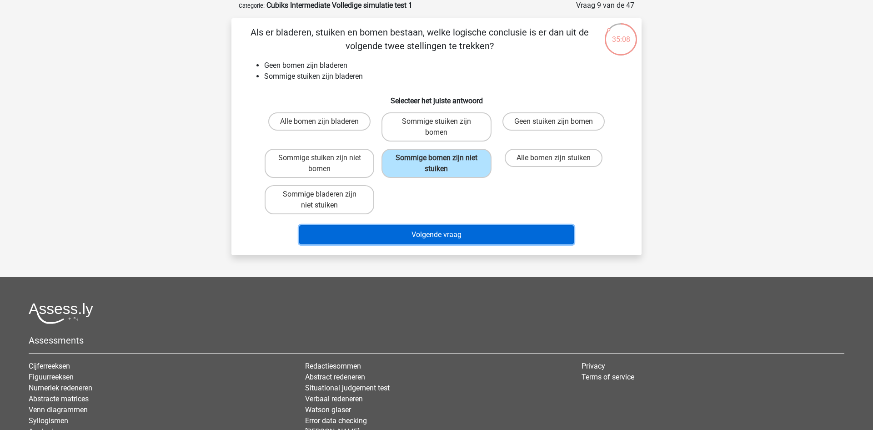
click at [450, 234] on button "Volgende vraag" at bounding box center [436, 234] width 275 height 19
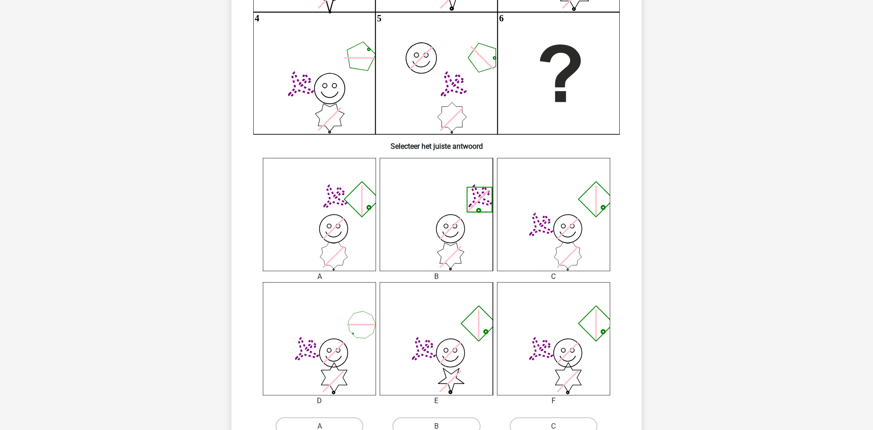
scroll to position [245, 0]
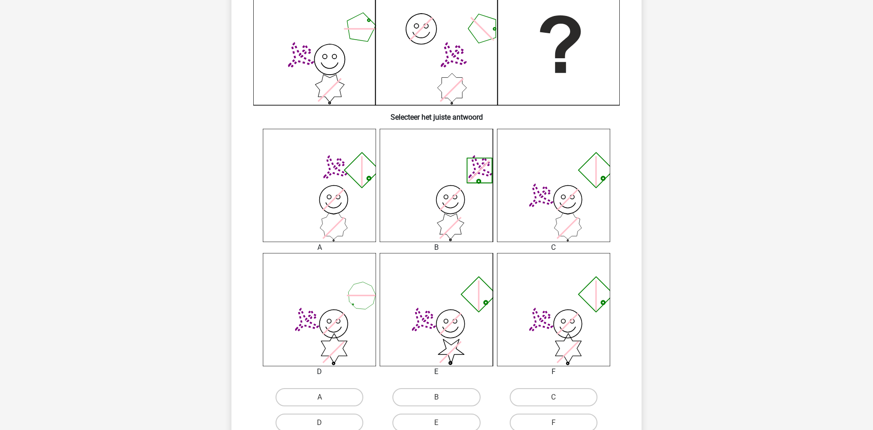
click at [314, 297] on icon "image/svg+xml" at bounding box center [319, 309] width 113 height 113
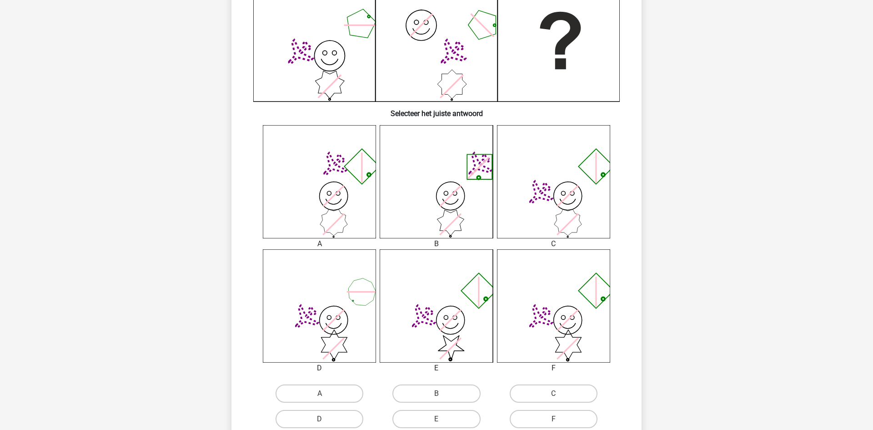
scroll to position [249, 0]
click at [349, 418] on label "D" at bounding box center [320, 418] width 88 height 18
click at [326, 418] on input "D" at bounding box center [323, 421] width 6 height 6
radio input "true"
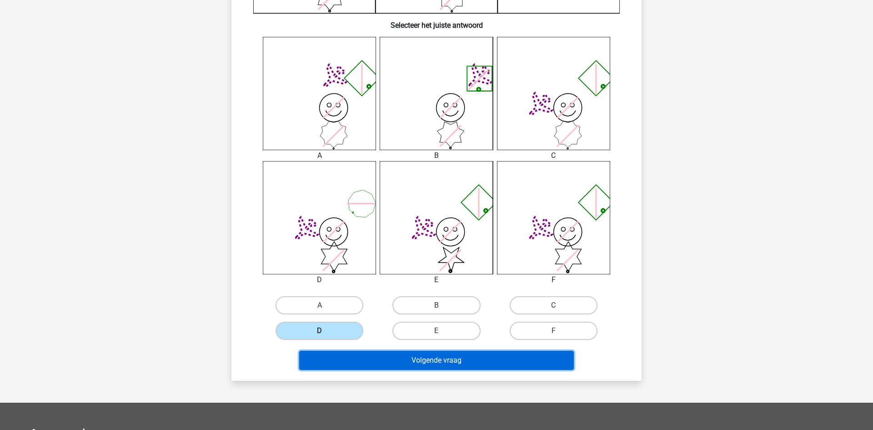
click at [477, 362] on button "Volgende vraag" at bounding box center [436, 360] width 275 height 19
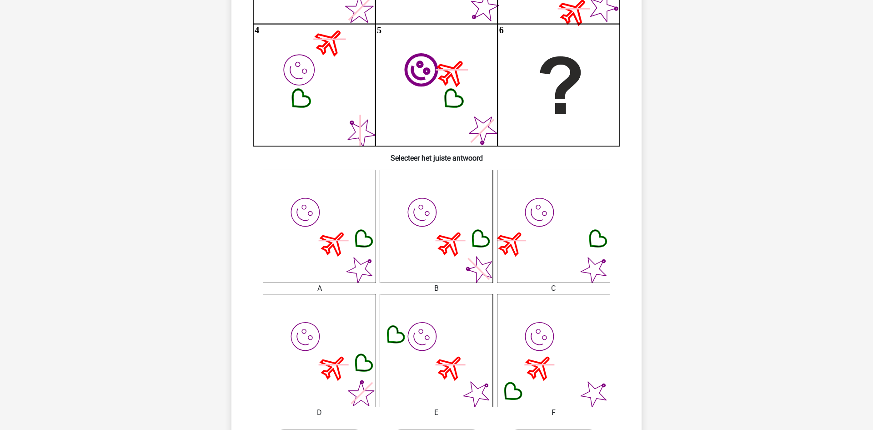
scroll to position [287, 0]
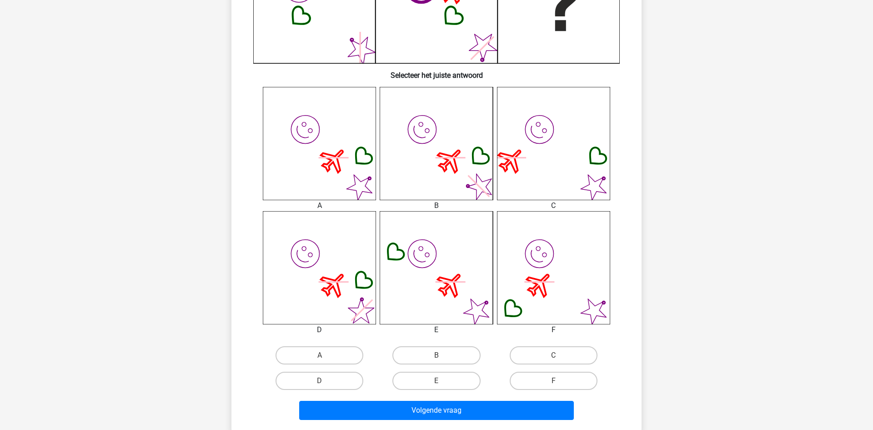
click at [438, 143] on icon "image/svg+xml" at bounding box center [436, 143] width 113 height 113
click at [445, 358] on label "B" at bounding box center [437, 355] width 88 height 18
click at [443, 358] on input "B" at bounding box center [440, 358] width 6 height 6
radio input "true"
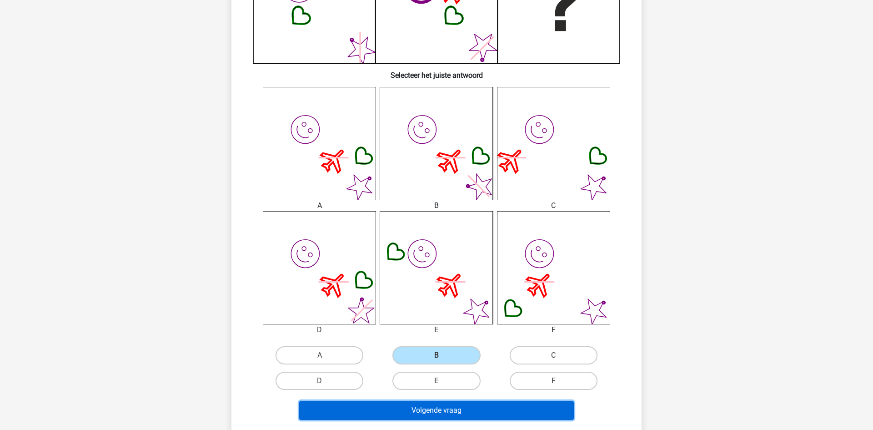
click at [463, 415] on button "Volgende vraag" at bounding box center [436, 410] width 275 height 19
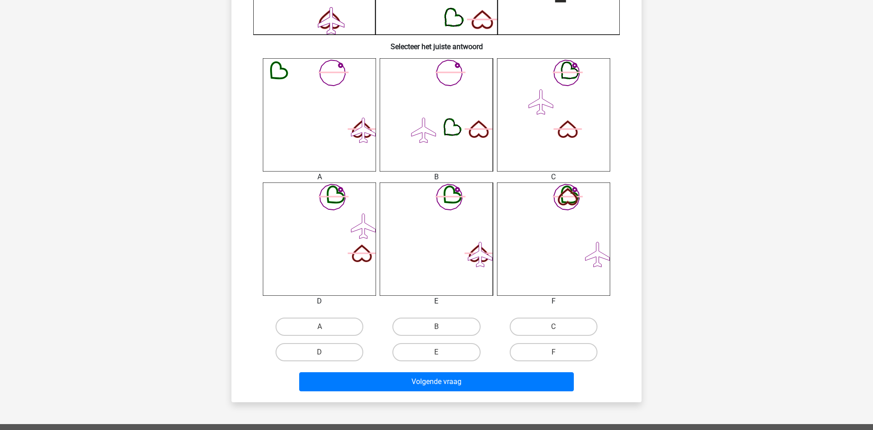
scroll to position [413, 0]
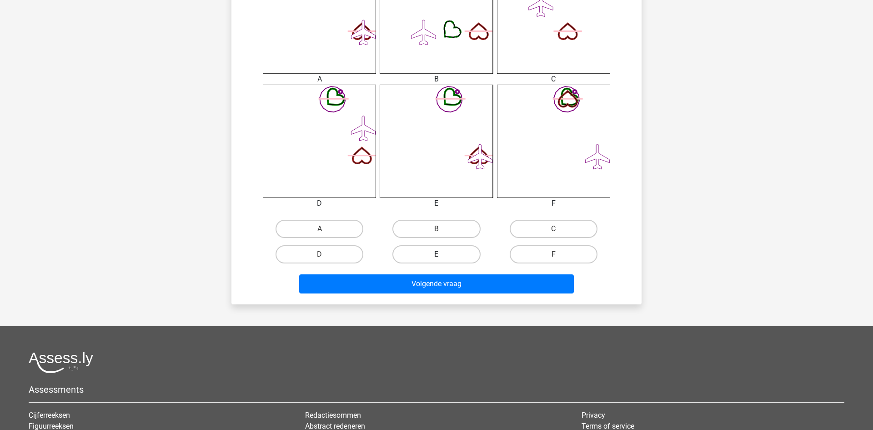
click at [455, 257] on label "E" at bounding box center [437, 254] width 88 height 18
click at [443, 257] on input "E" at bounding box center [440, 257] width 6 height 6
radio input "true"
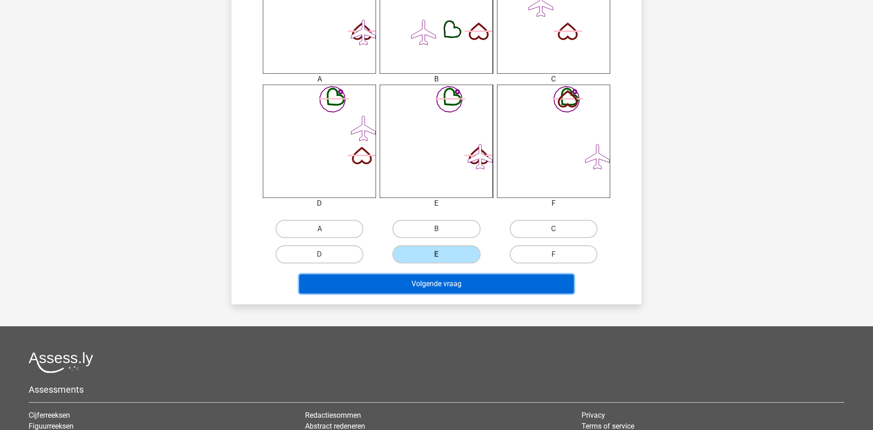
click at [450, 277] on button "Volgende vraag" at bounding box center [436, 283] width 275 height 19
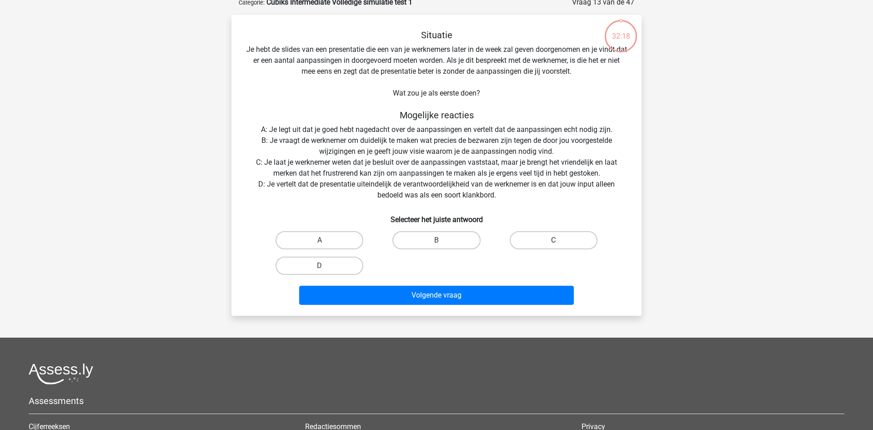
scroll to position [45, 0]
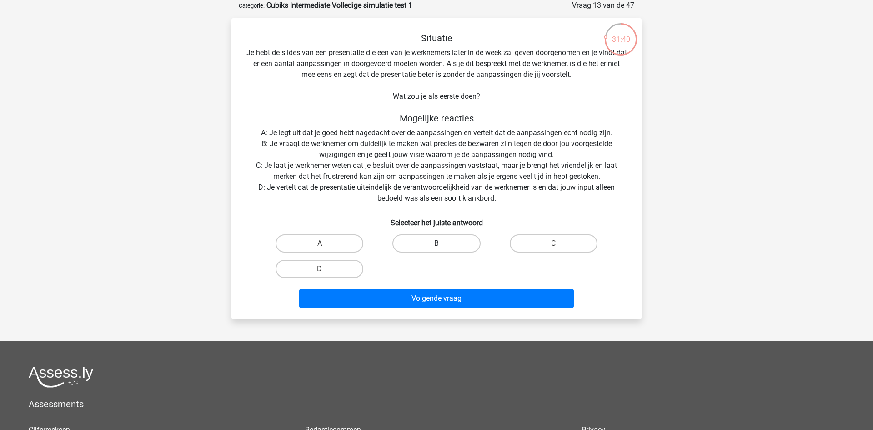
click at [439, 242] on label "B" at bounding box center [437, 243] width 88 height 18
click at [439, 243] on input "B" at bounding box center [440, 246] width 6 height 6
radio input "true"
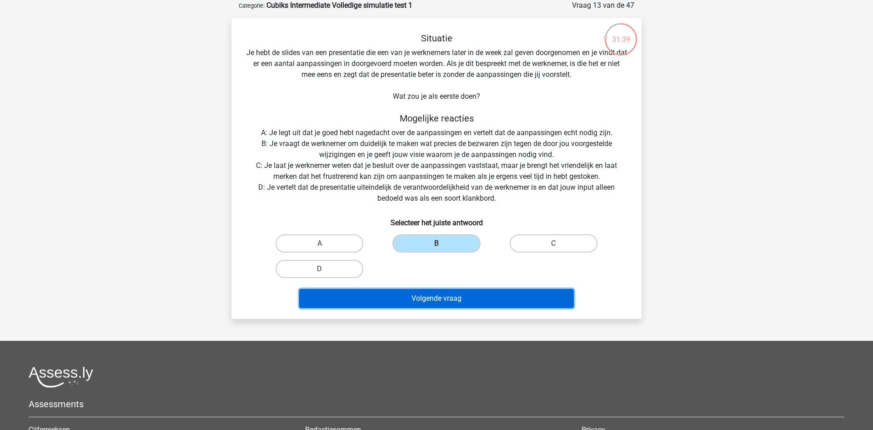
click at [434, 305] on button "Volgende vraag" at bounding box center [436, 298] width 275 height 19
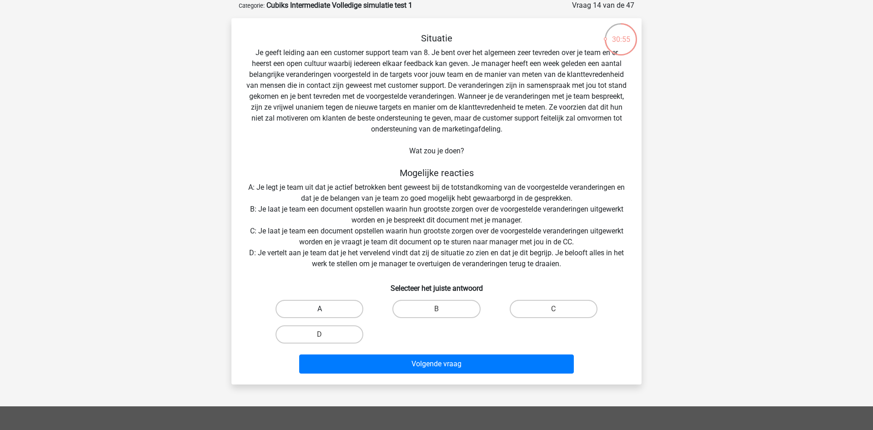
click at [341, 313] on label "A" at bounding box center [320, 309] width 88 height 18
click at [326, 313] on input "A" at bounding box center [323, 312] width 6 height 6
radio input "true"
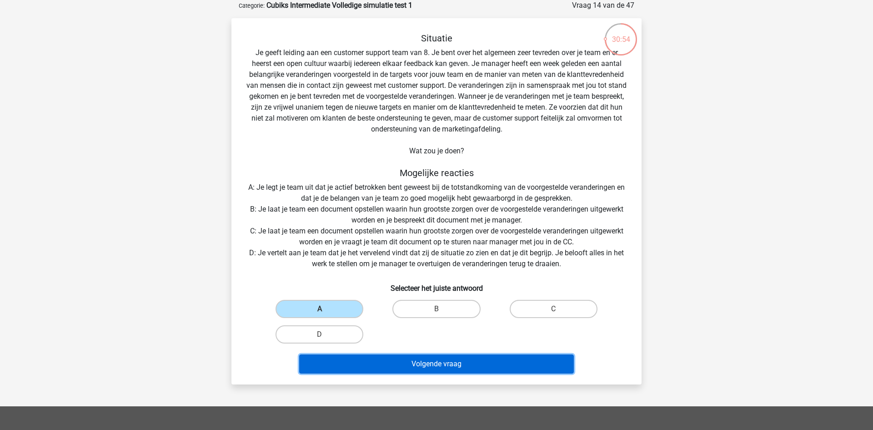
click at [408, 368] on button "Volgende vraag" at bounding box center [436, 363] width 275 height 19
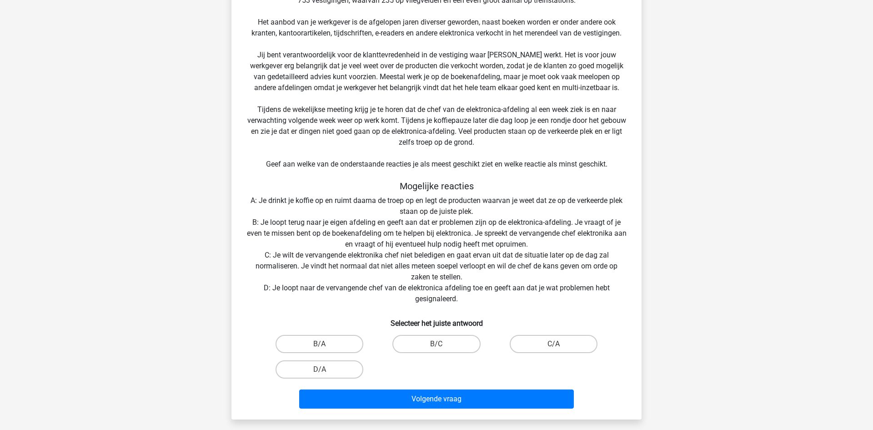
scroll to position [114, 0]
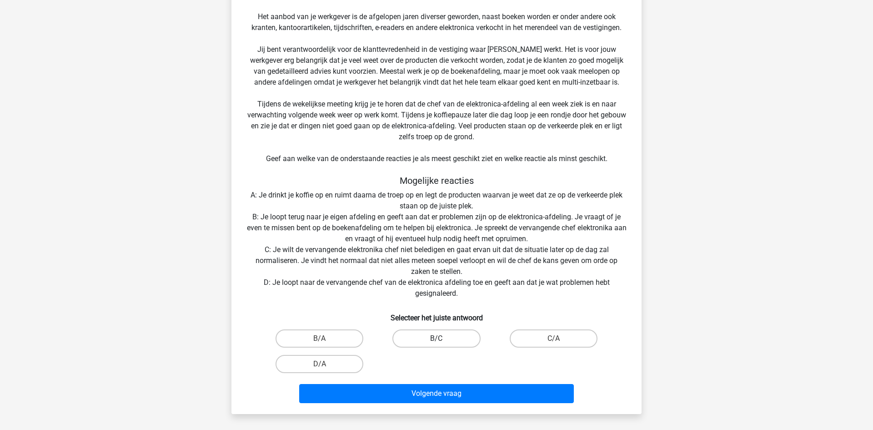
click at [454, 337] on label "B/C" at bounding box center [437, 338] width 88 height 18
click at [443, 338] on input "B/C" at bounding box center [440, 341] width 6 height 6
radio input "true"
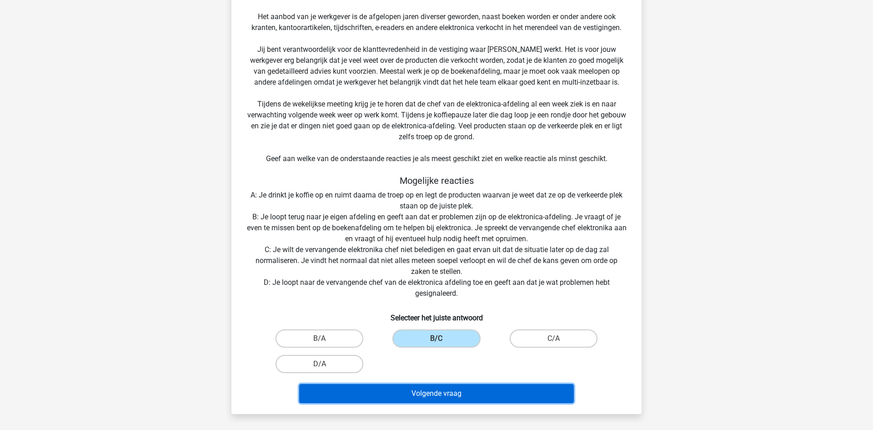
click at [449, 393] on button "Volgende vraag" at bounding box center [436, 393] width 275 height 19
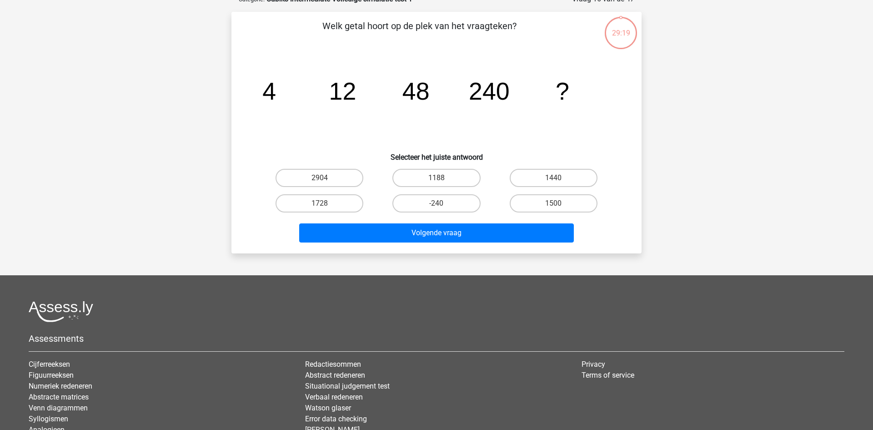
scroll to position [45, 0]
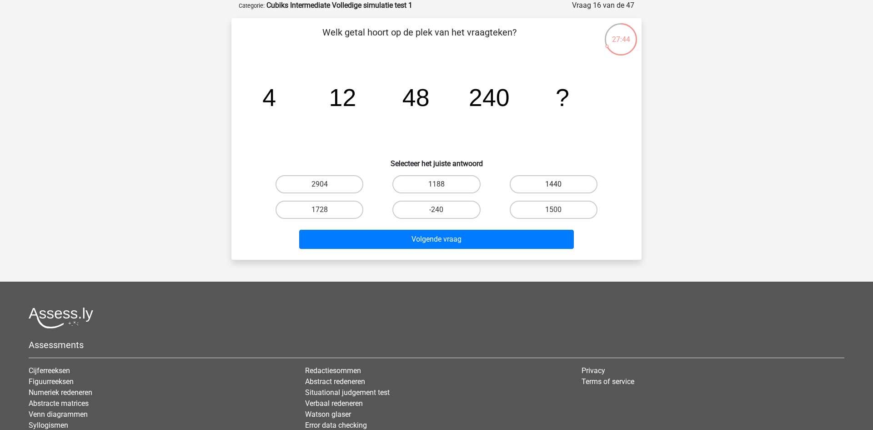
click at [545, 183] on label "1440" at bounding box center [554, 184] width 88 height 18
click at [554, 184] on input "1440" at bounding box center [557, 187] width 6 height 6
radio input "true"
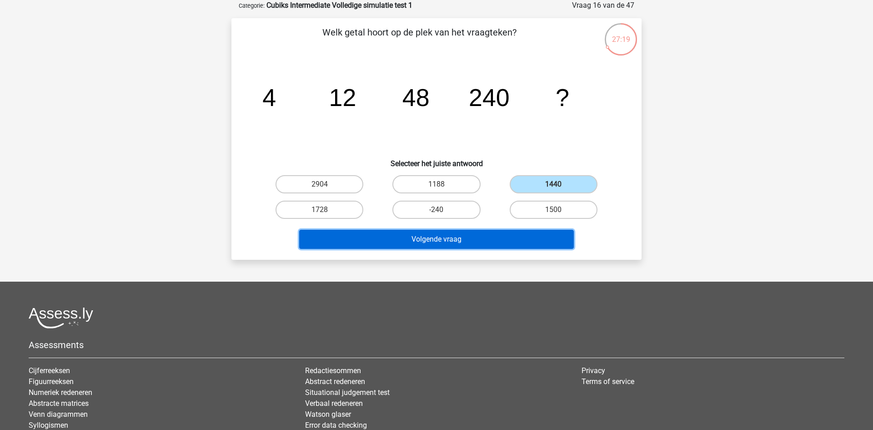
click at [460, 242] on button "Volgende vraag" at bounding box center [436, 239] width 275 height 19
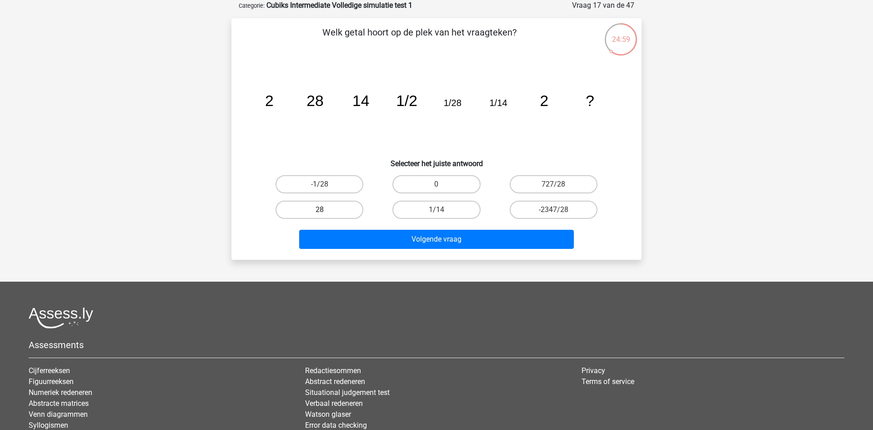
click at [343, 213] on label "28" at bounding box center [320, 210] width 88 height 18
click at [326, 213] on input "28" at bounding box center [323, 213] width 6 height 6
radio input "true"
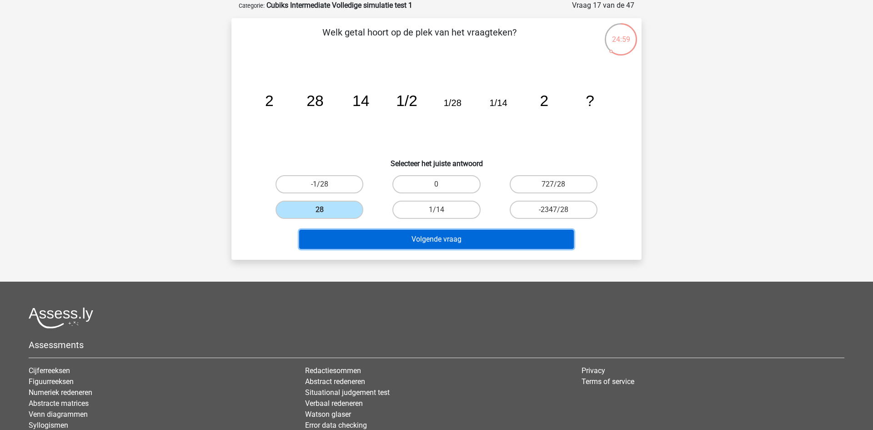
click at [365, 236] on button "Volgende vraag" at bounding box center [436, 239] width 275 height 19
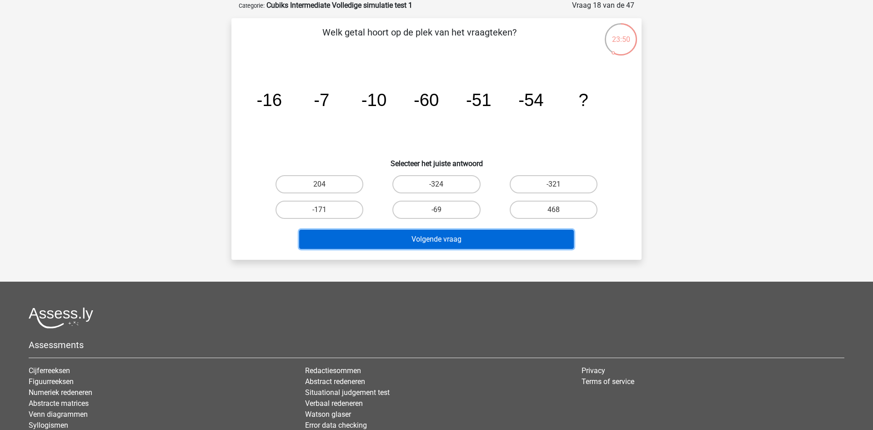
click at [403, 234] on button "Volgende vraag" at bounding box center [436, 239] width 275 height 19
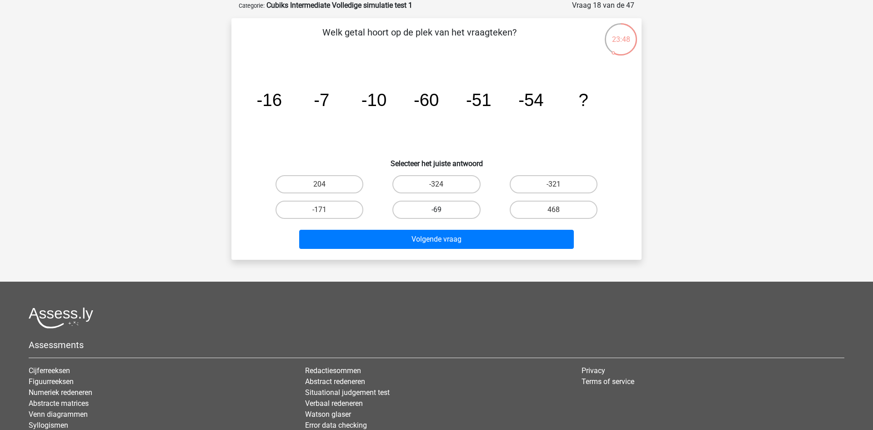
click at [438, 218] on label "-69" at bounding box center [437, 210] width 88 height 18
click at [438, 216] on input "-69" at bounding box center [440, 213] width 6 height 6
radio input "true"
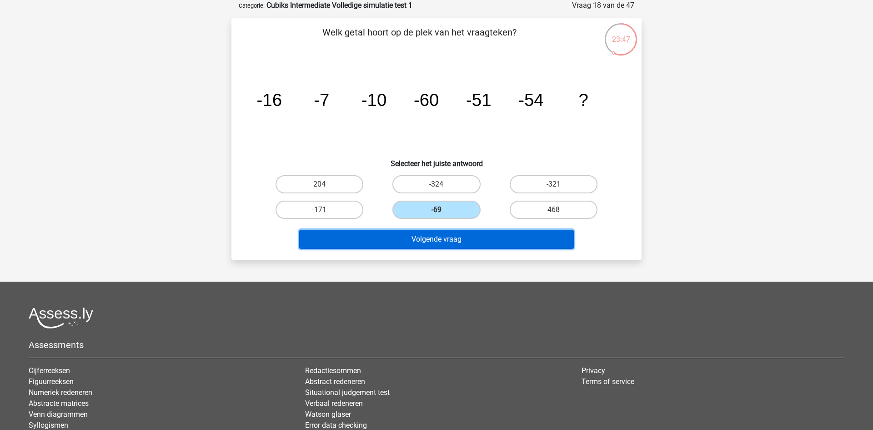
click at [429, 239] on button "Volgende vraag" at bounding box center [436, 239] width 275 height 19
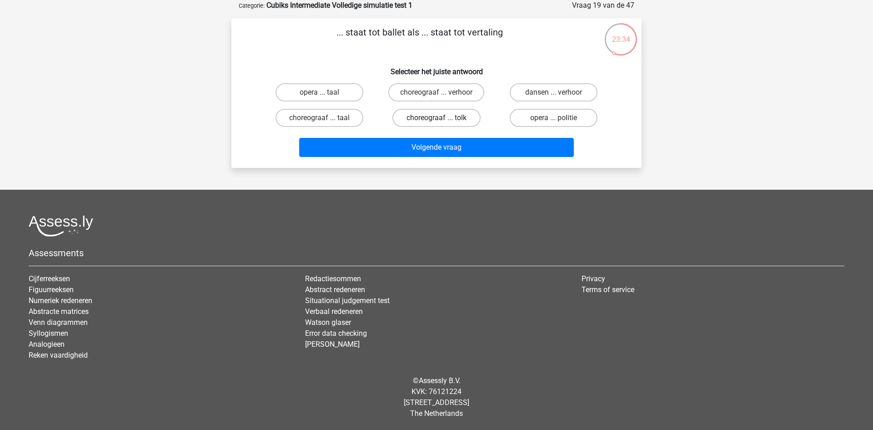
click at [444, 119] on label "choreograaf ... tolk" at bounding box center [437, 118] width 88 height 18
click at [443, 119] on input "choreograaf ... tolk" at bounding box center [440, 121] width 6 height 6
radio input "true"
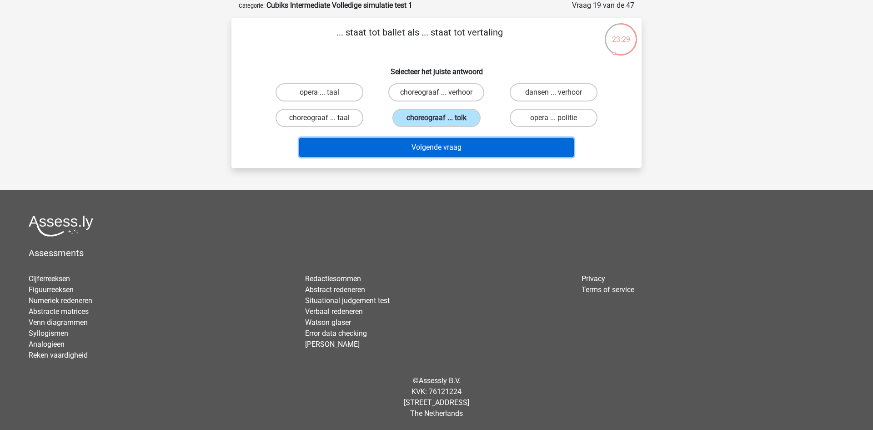
click at [453, 150] on button "Volgende vraag" at bounding box center [436, 147] width 275 height 19
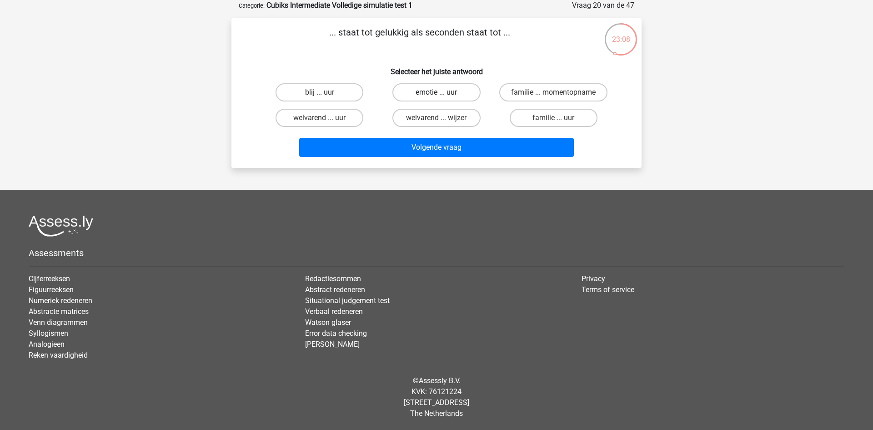
click at [447, 96] on label "emotie ... uur" at bounding box center [437, 92] width 88 height 18
click at [443, 96] on input "emotie ... uur" at bounding box center [440, 95] width 6 height 6
radio input "true"
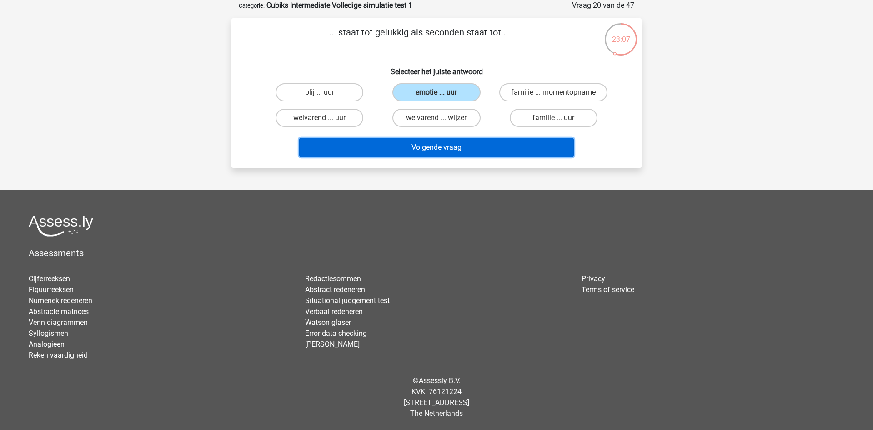
click at [469, 151] on button "Volgende vraag" at bounding box center [436, 147] width 275 height 19
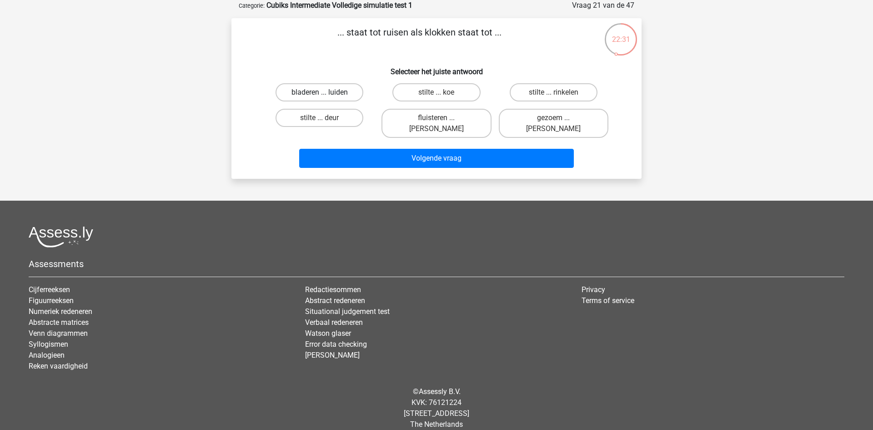
click at [332, 88] on label "bladeren ... luiden" at bounding box center [320, 92] width 88 height 18
click at [326, 92] on input "bladeren ... luiden" at bounding box center [323, 95] width 6 height 6
radio input "true"
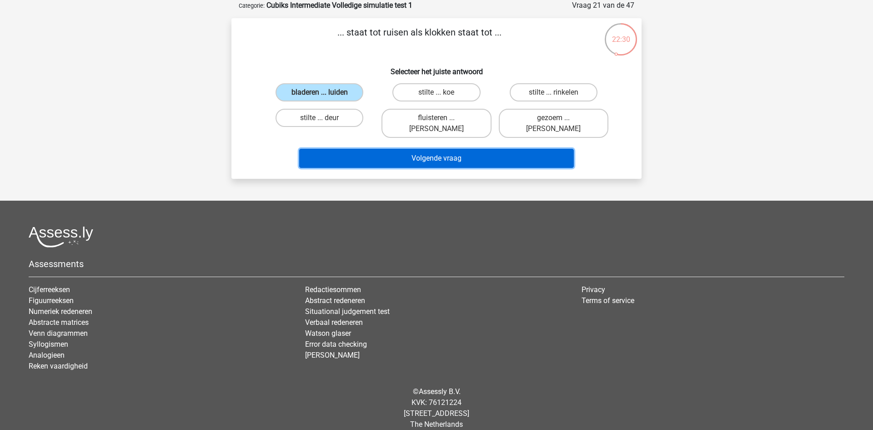
click at [373, 149] on button "Volgende vraag" at bounding box center [436, 158] width 275 height 19
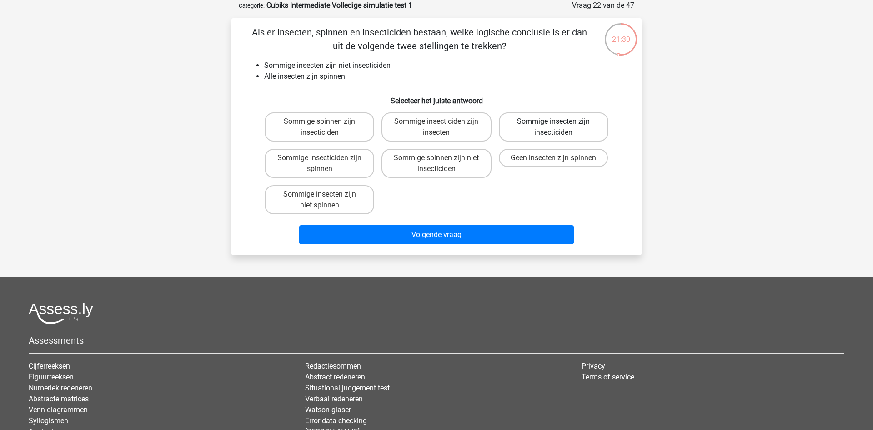
click at [546, 121] on label "Sommige insecten zijn insecticiden" at bounding box center [554, 126] width 110 height 29
click at [554, 121] on input "Sommige insecten zijn insecticiden" at bounding box center [557, 124] width 6 height 6
radio input "true"
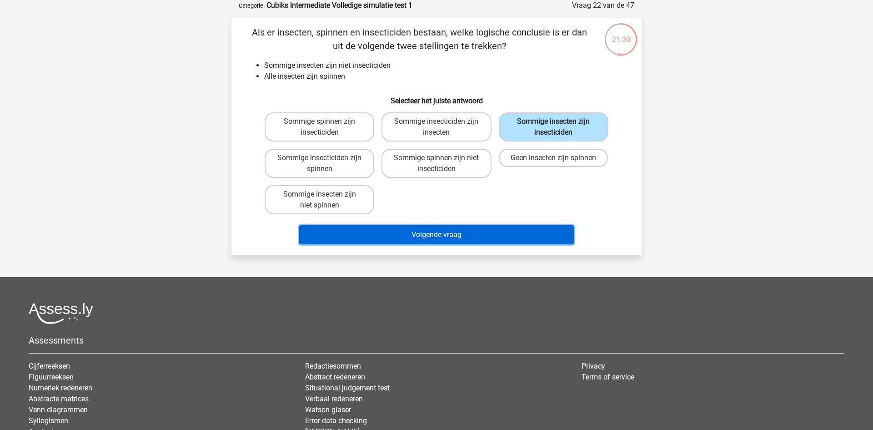
click at [465, 240] on button "Volgende vraag" at bounding box center [436, 234] width 275 height 19
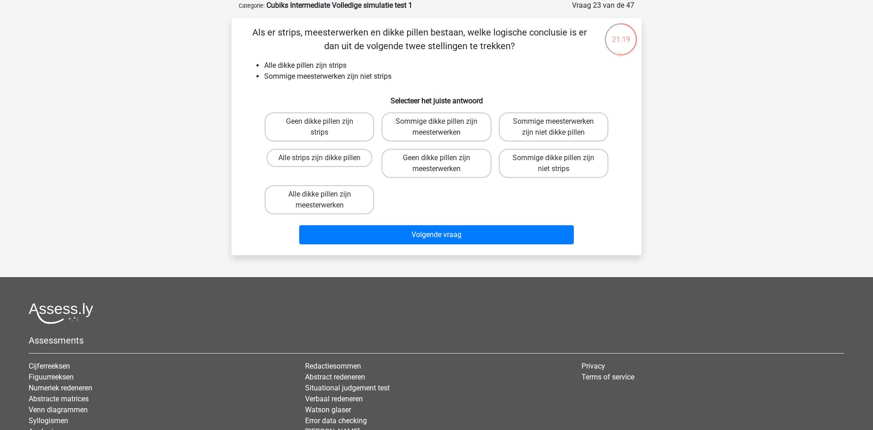
scroll to position [0, 0]
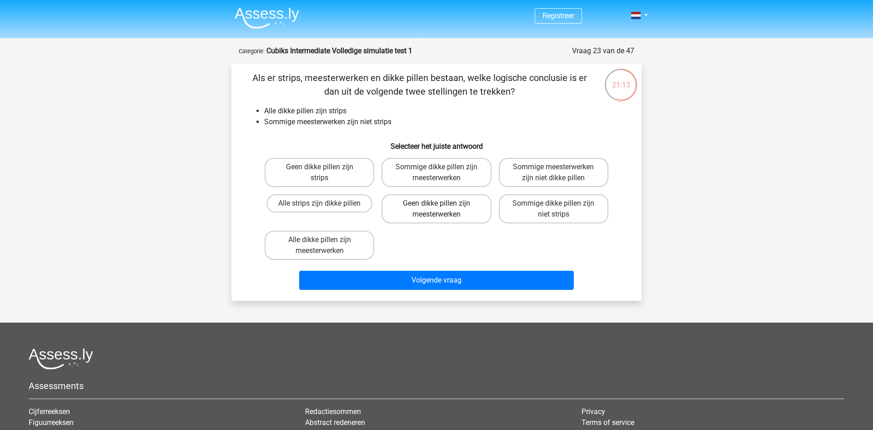
click at [449, 221] on label "Geen dikke pillen zijn meesterwerken" at bounding box center [437, 208] width 110 height 29
click at [443, 209] on input "Geen dikke pillen zijn meesterwerken" at bounding box center [440, 206] width 6 height 6
radio input "true"
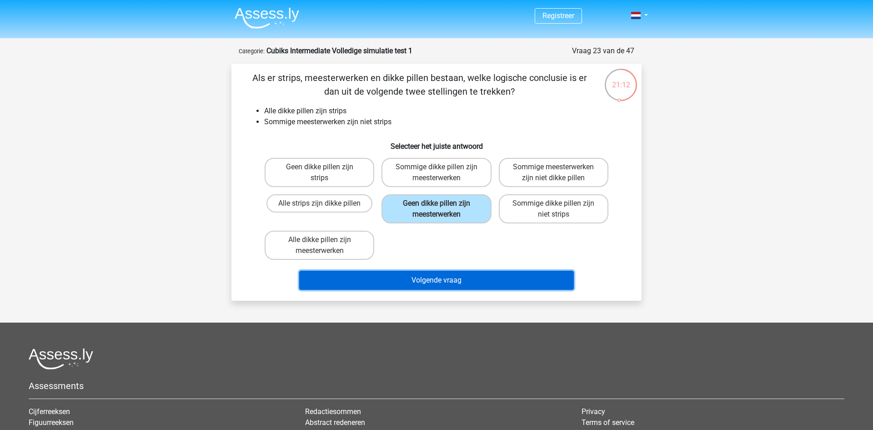
click at [445, 282] on button "Volgende vraag" at bounding box center [436, 280] width 275 height 19
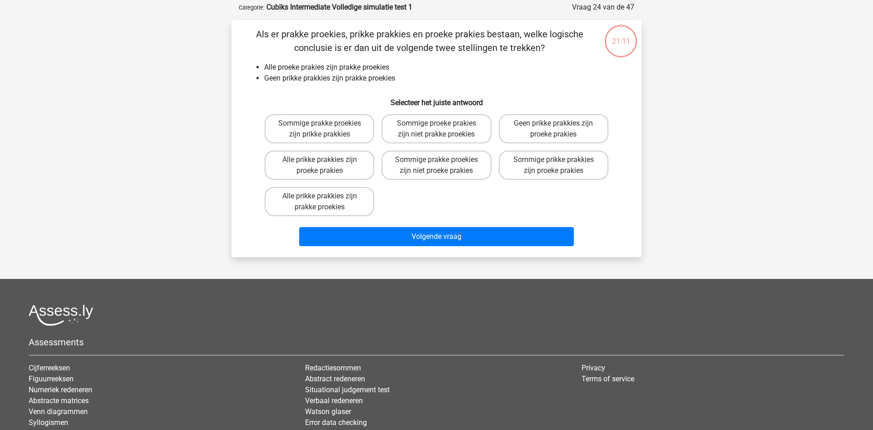
scroll to position [45, 0]
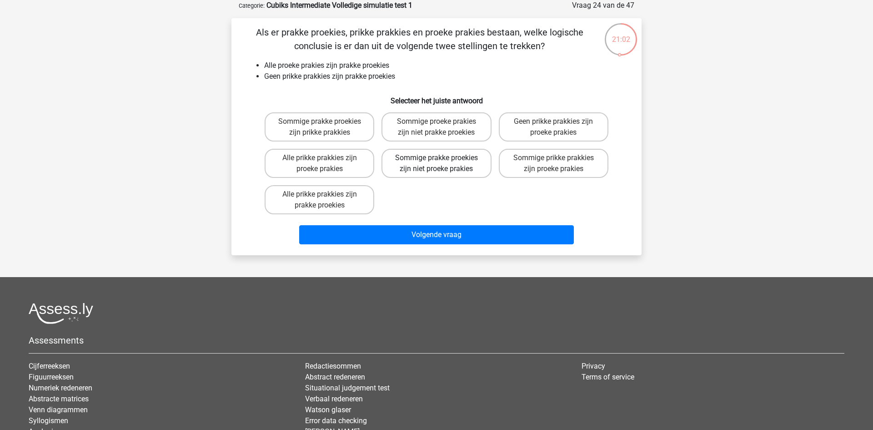
click at [456, 159] on label "Sommige prakke proekies zijn niet proeke prakies" at bounding box center [437, 163] width 110 height 29
click at [443, 159] on input "Sommige prakke proekies zijn niet proeke prakies" at bounding box center [440, 161] width 6 height 6
radio input "true"
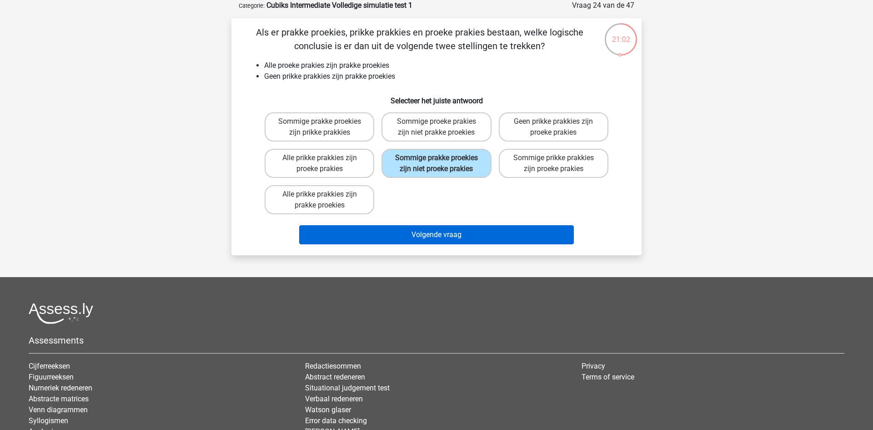
drag, startPoint x: 459, startPoint y: 221, endPoint x: 459, endPoint y: 226, distance: 4.6
click at [459, 226] on div "Volgende vraag" at bounding box center [436, 233] width 381 height 30
click at [457, 242] on button "Volgende vraag" at bounding box center [436, 234] width 275 height 19
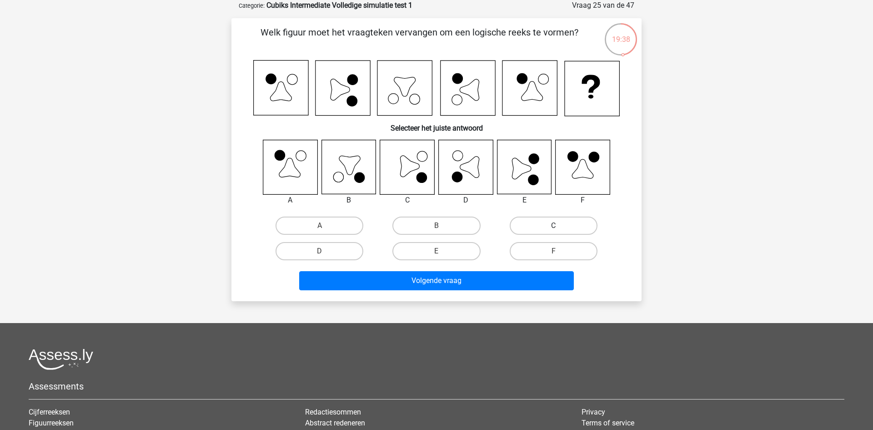
click at [551, 230] on label "C" at bounding box center [554, 226] width 88 height 18
click at [554, 230] on input "C" at bounding box center [557, 229] width 6 height 6
radio input "true"
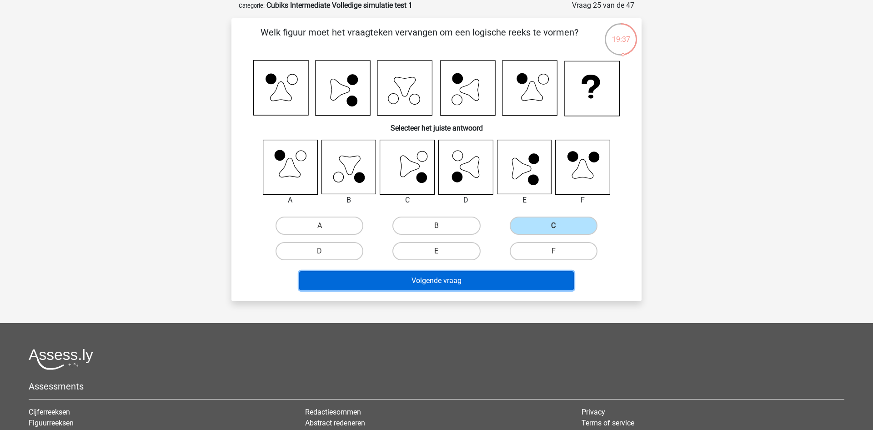
click at [505, 277] on button "Volgende vraag" at bounding box center [436, 280] width 275 height 19
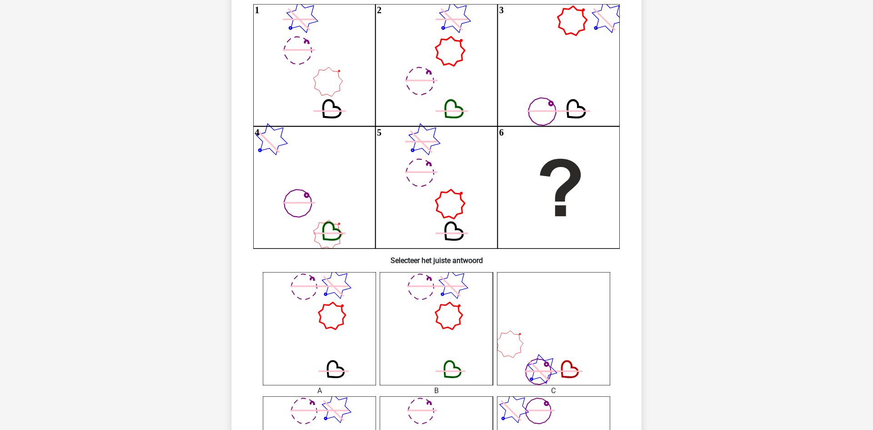
scroll to position [102, 0]
click at [447, 329] on icon at bounding box center [436, 327] width 113 height 113
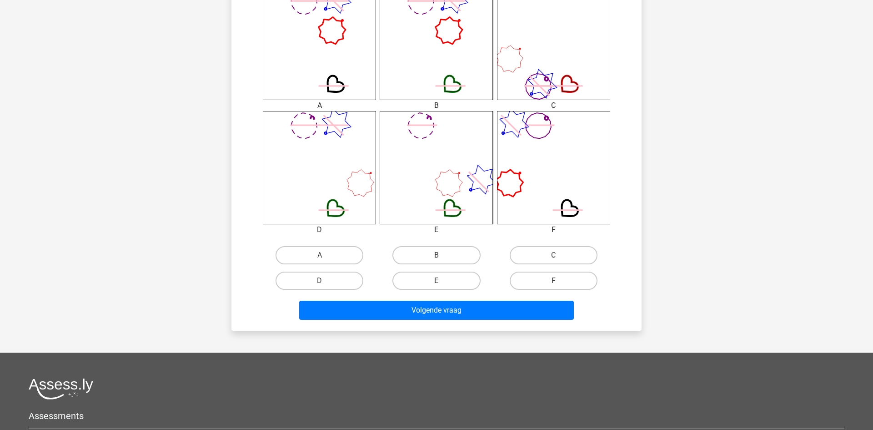
scroll to position [447, 0]
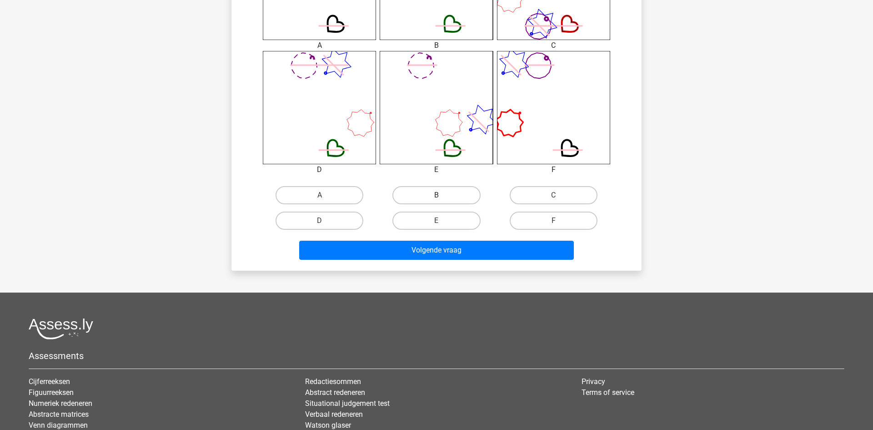
click at [438, 189] on label "B" at bounding box center [437, 195] width 88 height 18
click at [438, 195] on input "B" at bounding box center [440, 198] width 6 height 6
radio input "true"
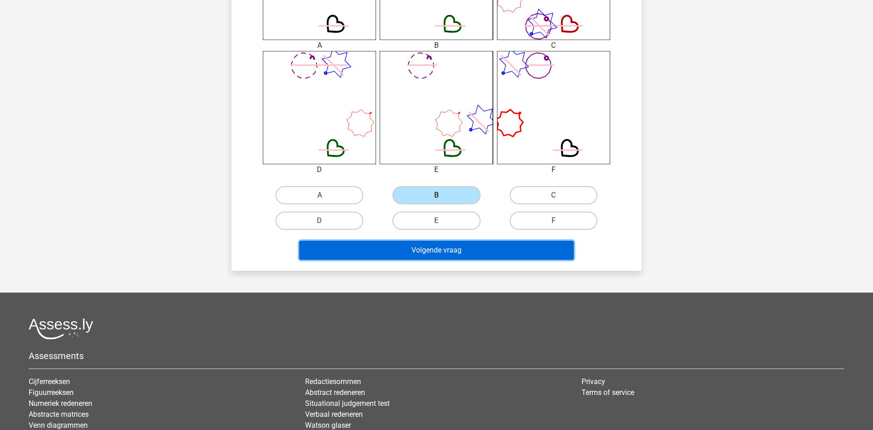
click at [448, 254] on button "Volgende vraag" at bounding box center [436, 250] width 275 height 19
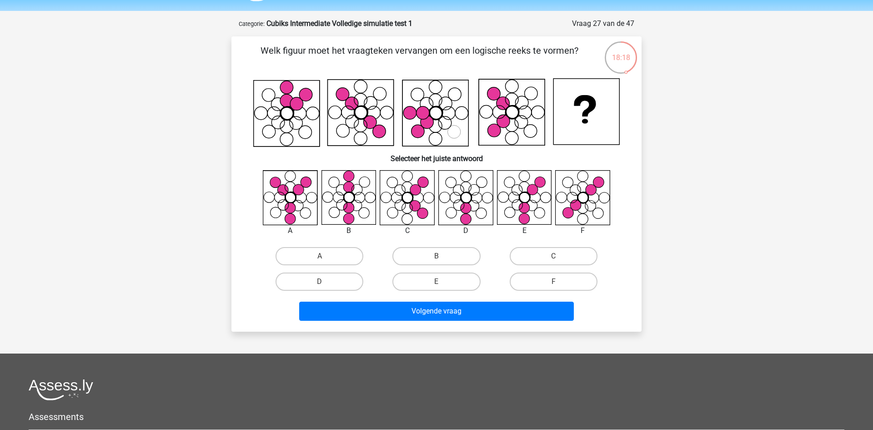
scroll to position [25, 0]
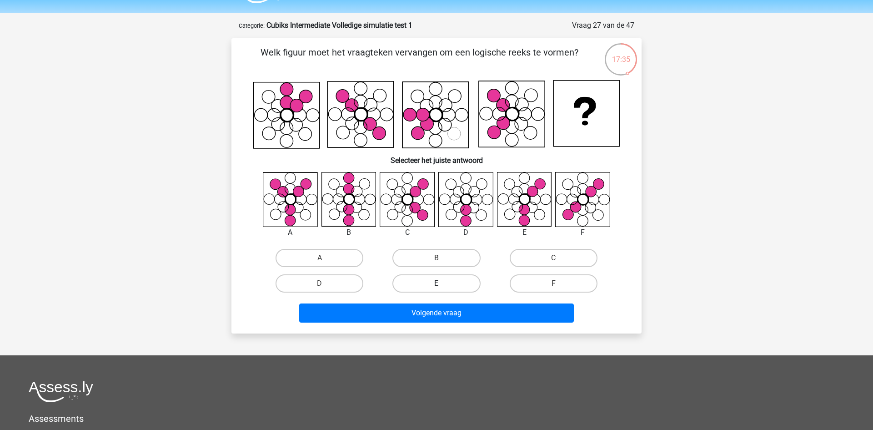
click at [439, 279] on label "E" at bounding box center [437, 283] width 88 height 18
click at [439, 283] on input "E" at bounding box center [440, 286] width 6 height 6
radio input "true"
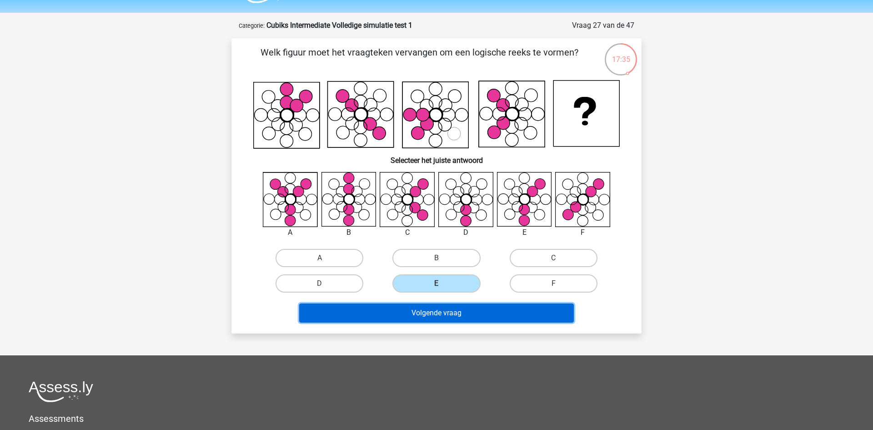
click at [440, 322] on button "Volgende vraag" at bounding box center [436, 312] width 275 height 19
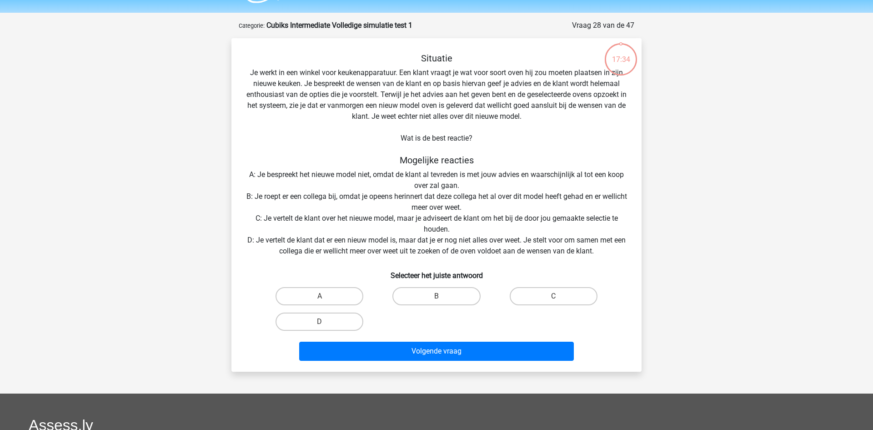
scroll to position [45, 0]
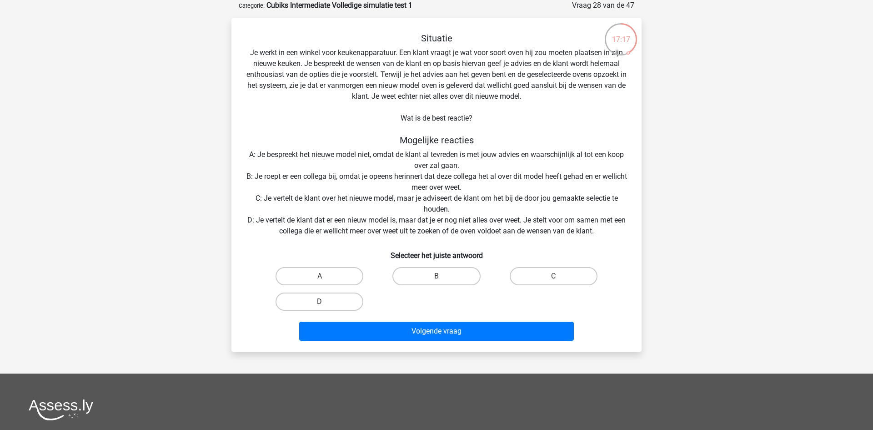
click at [334, 308] on label "D" at bounding box center [320, 301] width 88 height 18
click at [326, 307] on input "D" at bounding box center [323, 305] width 6 height 6
radio input "true"
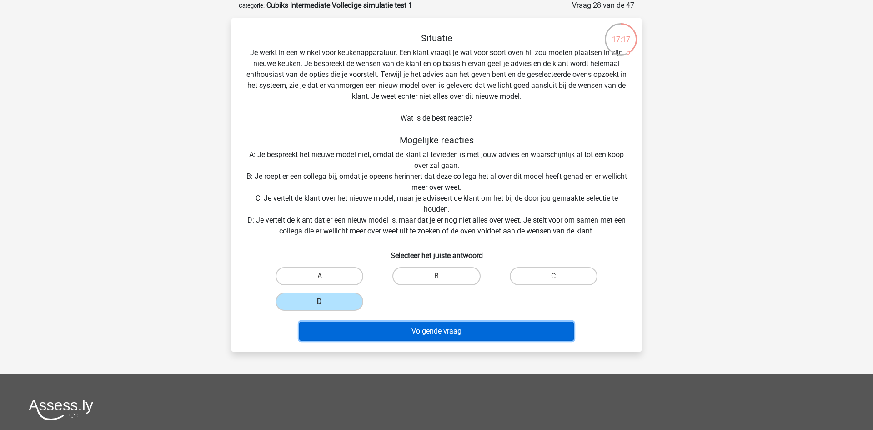
click at [357, 332] on button "Volgende vraag" at bounding box center [436, 331] width 275 height 19
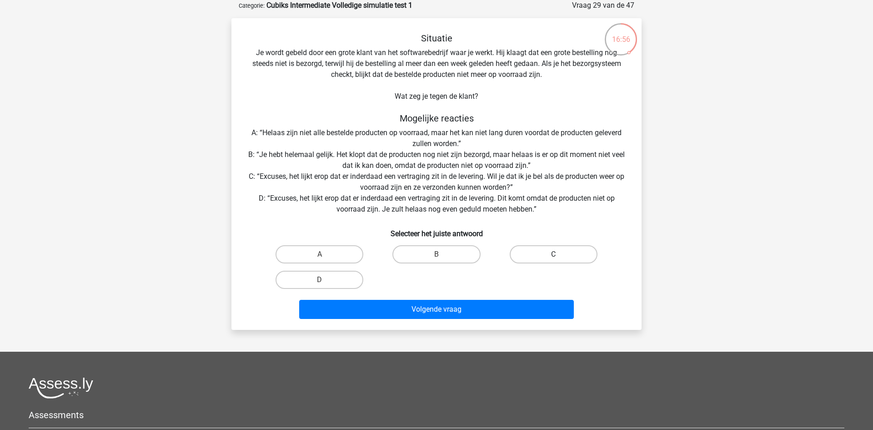
click at [537, 255] on label "C" at bounding box center [554, 254] width 88 height 18
click at [554, 255] on input "C" at bounding box center [557, 257] width 6 height 6
radio input "true"
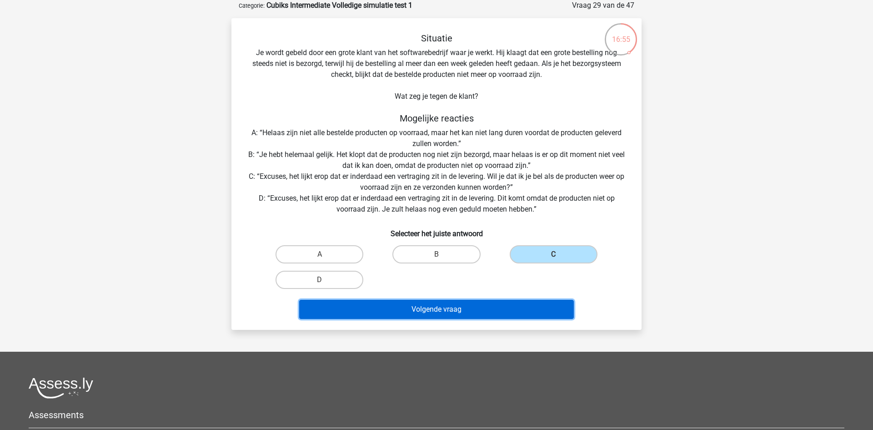
click at [501, 309] on button "Volgende vraag" at bounding box center [436, 309] width 275 height 19
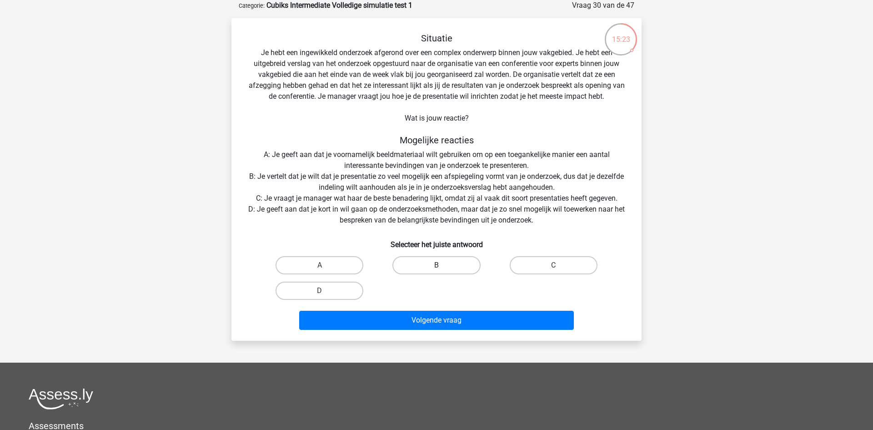
click at [409, 268] on label "B" at bounding box center [437, 265] width 88 height 18
click at [437, 268] on input "B" at bounding box center [440, 268] width 6 height 6
radio input "true"
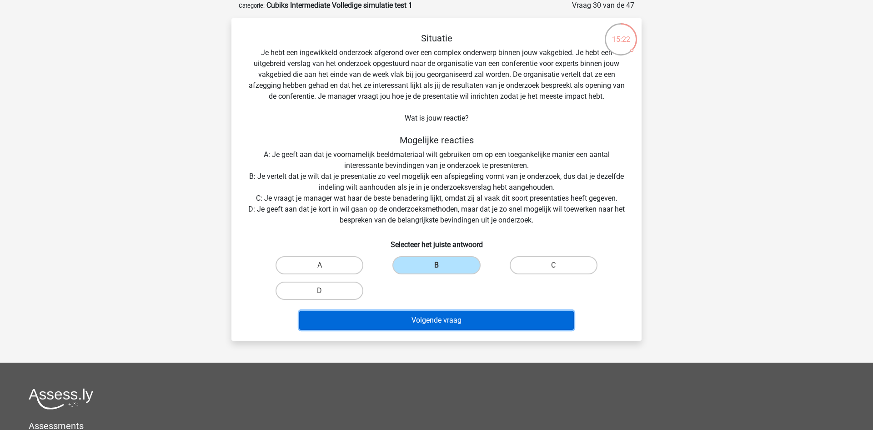
click at [409, 318] on button "Volgende vraag" at bounding box center [436, 320] width 275 height 19
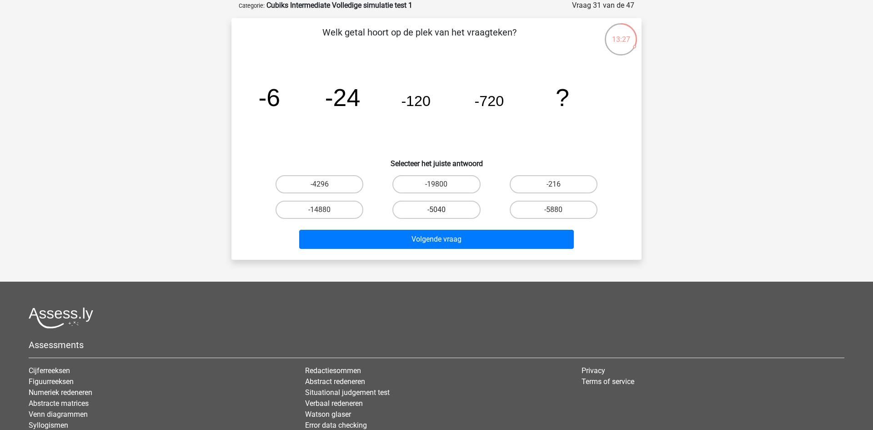
click at [431, 216] on label "-5040" at bounding box center [437, 210] width 88 height 18
click at [437, 216] on input "-5040" at bounding box center [440, 213] width 6 height 6
radio input "true"
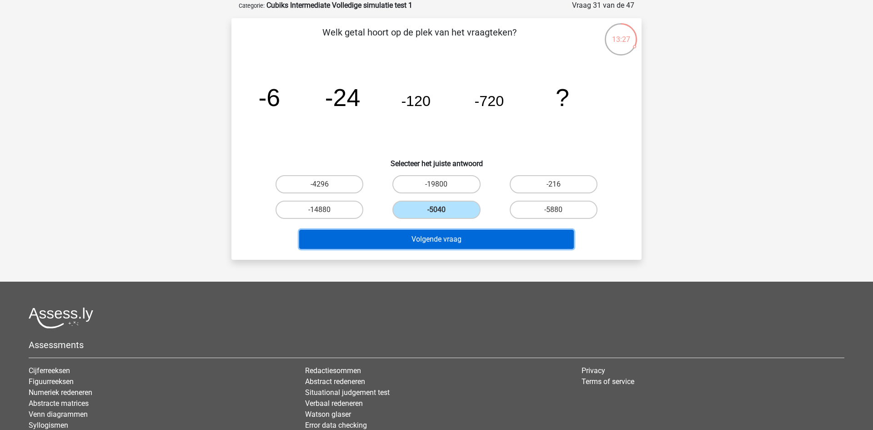
click at [446, 245] on button "Volgende vraag" at bounding box center [436, 239] width 275 height 19
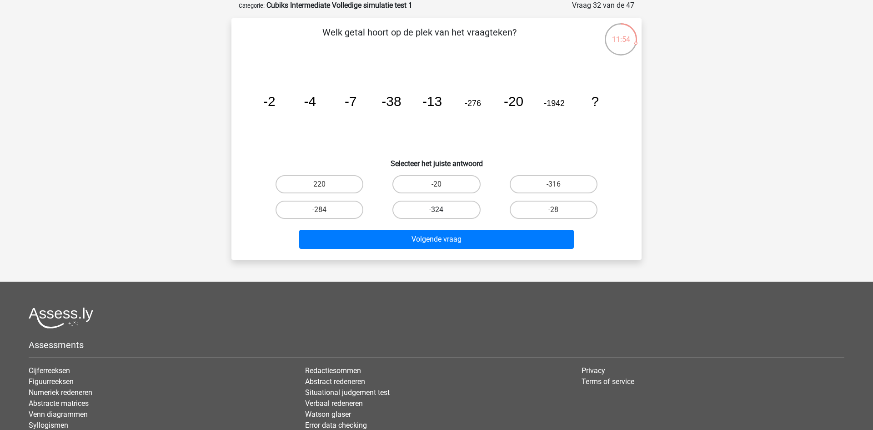
click at [460, 204] on label "-324" at bounding box center [437, 210] width 88 height 18
click at [443, 210] on input "-324" at bounding box center [440, 213] width 6 height 6
radio input "true"
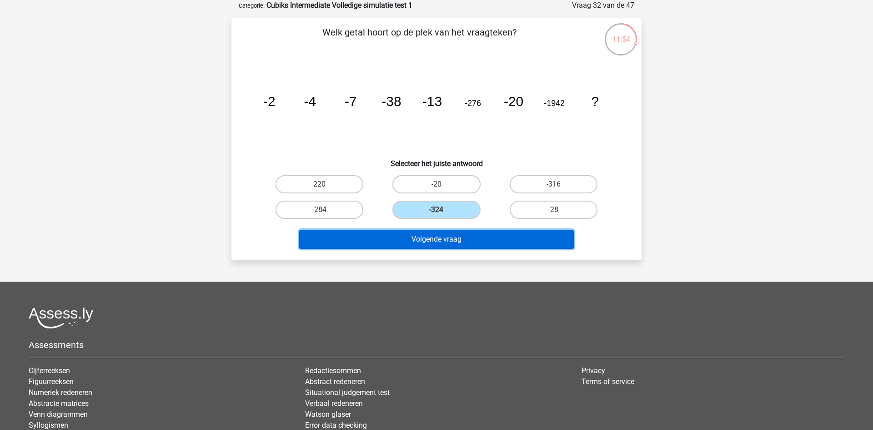
click at [437, 248] on button "Volgende vraag" at bounding box center [436, 239] width 275 height 19
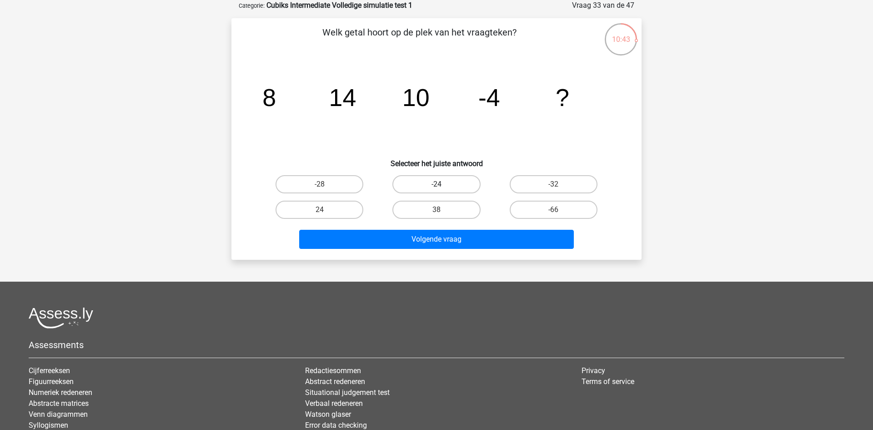
click at [457, 178] on label "-24" at bounding box center [437, 184] width 88 height 18
click at [443, 184] on input "-24" at bounding box center [440, 187] width 6 height 6
radio input "true"
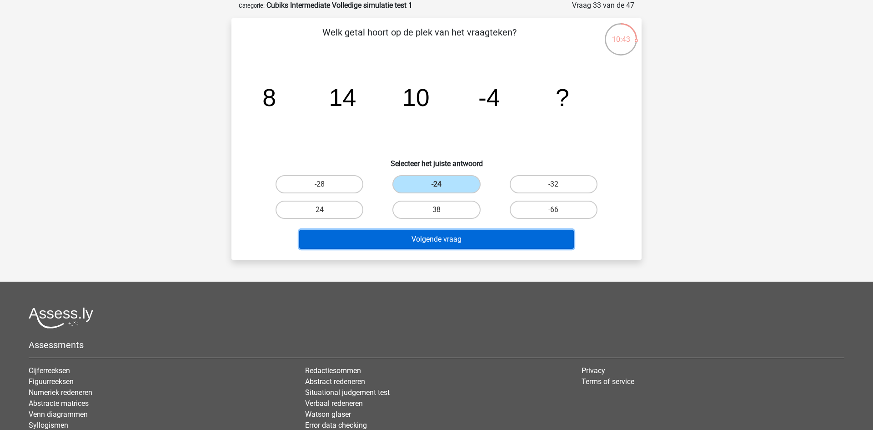
click at [447, 236] on button "Volgende vraag" at bounding box center [436, 239] width 275 height 19
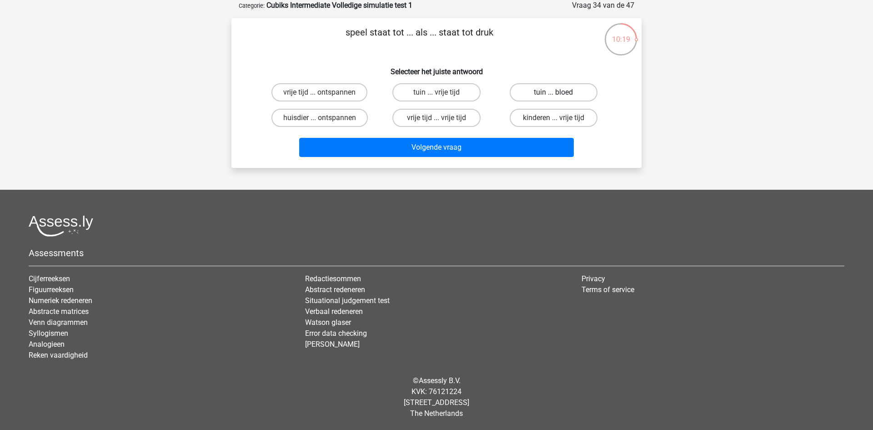
click at [581, 88] on label "tuin ... bloed" at bounding box center [554, 92] width 88 height 18
click at [559, 92] on input "tuin ... bloed" at bounding box center [557, 95] width 6 height 6
radio input "true"
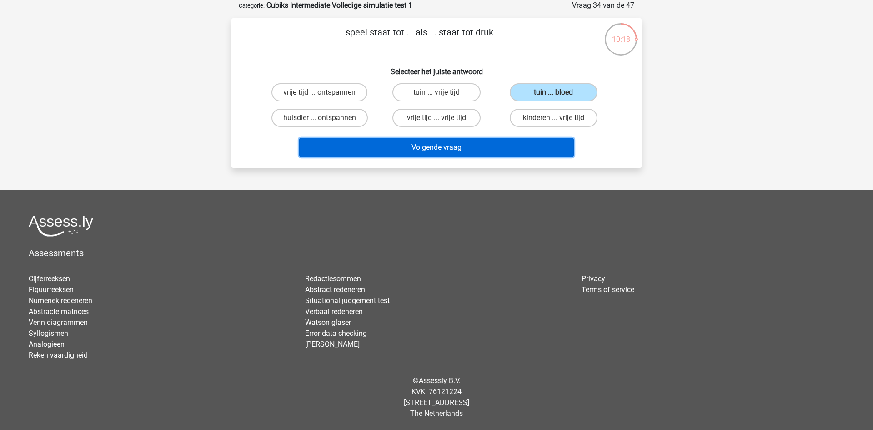
click at [515, 156] on button "Volgende vraag" at bounding box center [436, 147] width 275 height 19
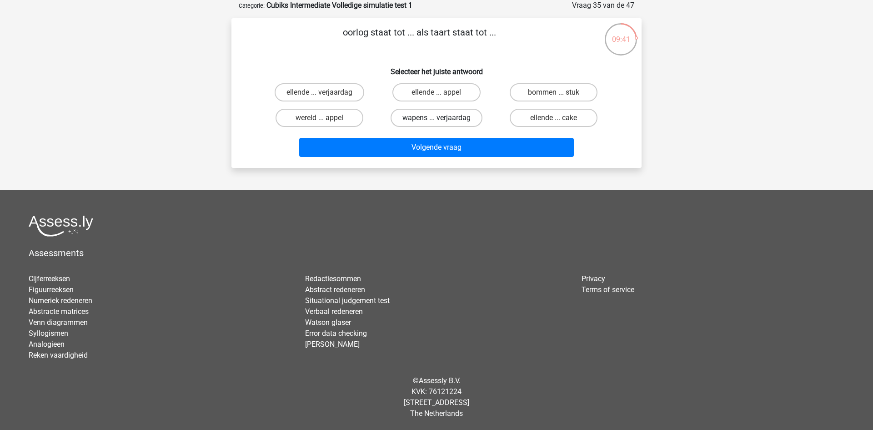
click at [470, 115] on label "wapens ... verjaardag" at bounding box center [437, 118] width 92 height 18
click at [443, 118] on input "wapens ... verjaardag" at bounding box center [440, 121] width 6 height 6
radio input "true"
click at [473, 137] on div "Volgende vraag" at bounding box center [436, 146] width 381 height 30
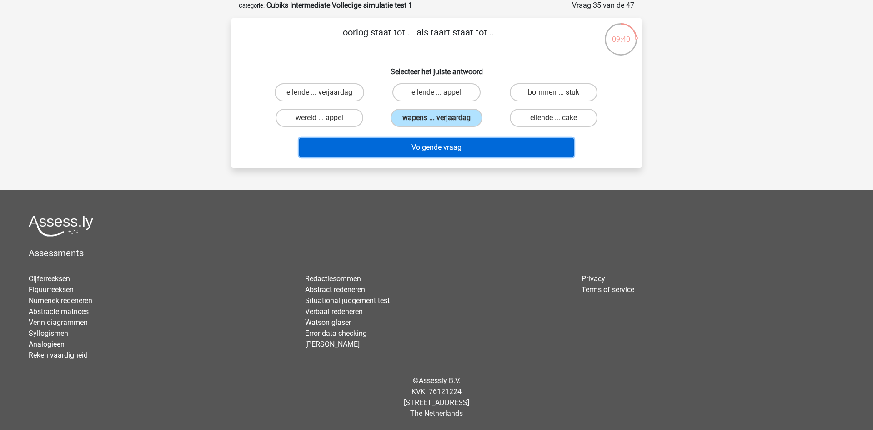
click at [474, 141] on button "Volgende vraag" at bounding box center [436, 147] width 275 height 19
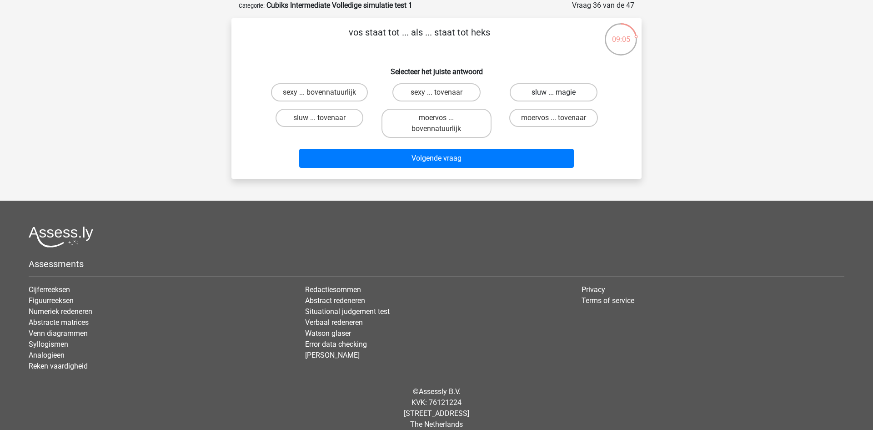
drag, startPoint x: 574, startPoint y: 87, endPoint x: 566, endPoint y: 106, distance: 20.0
click at [574, 88] on label "sluw ... magie" at bounding box center [554, 92] width 88 height 18
click at [559, 92] on input "sluw ... magie" at bounding box center [557, 95] width 6 height 6
radio input "true"
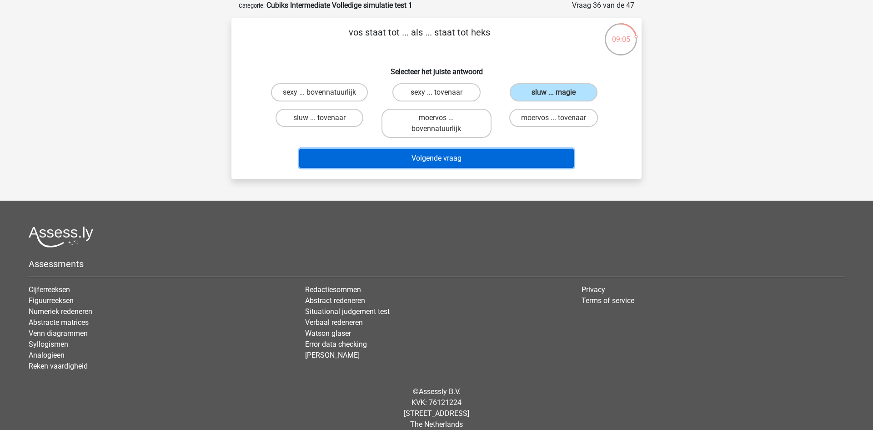
click at [532, 160] on button "Volgende vraag" at bounding box center [436, 158] width 275 height 19
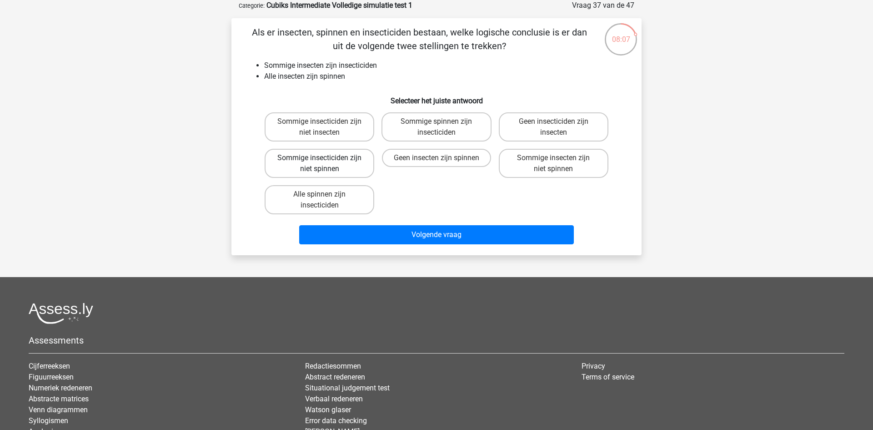
click at [335, 157] on label "Sommige insecticiden zijn niet spinnen" at bounding box center [320, 163] width 110 height 29
click at [326, 158] on input "Sommige insecticiden zijn niet spinnen" at bounding box center [323, 161] width 6 height 6
radio input "true"
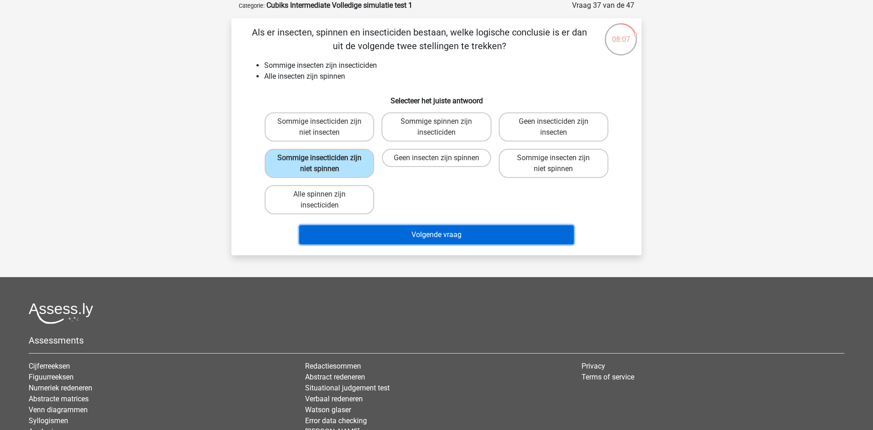
click at [408, 236] on button "Volgende vraag" at bounding box center [436, 234] width 275 height 19
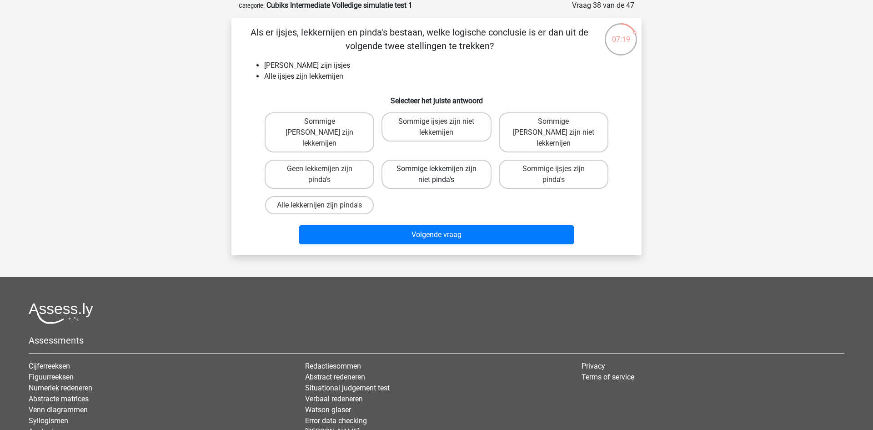
click at [483, 164] on label "Sommige lekkernijen zijn niet pinda's" at bounding box center [437, 174] width 110 height 29
click at [443, 169] on input "Sommige lekkernijen zijn niet pinda's" at bounding box center [440, 172] width 6 height 6
radio input "true"
click at [471, 247] on div "Registreer" at bounding box center [436, 236] width 873 height 563
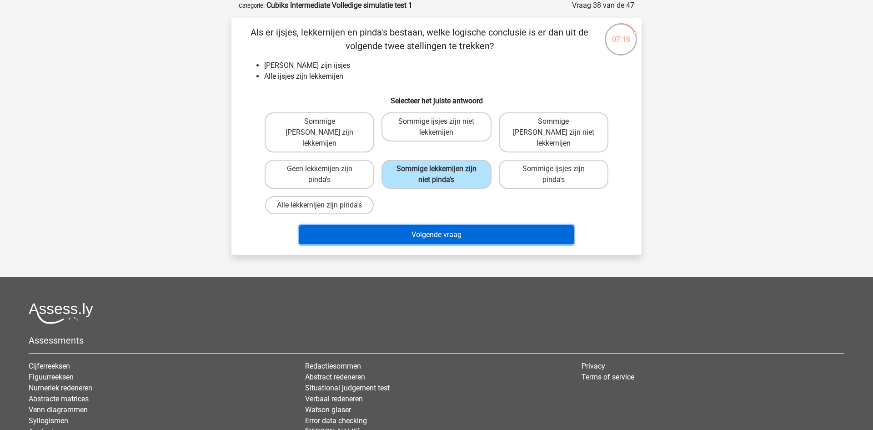
click at [484, 227] on button "Volgende vraag" at bounding box center [436, 234] width 275 height 19
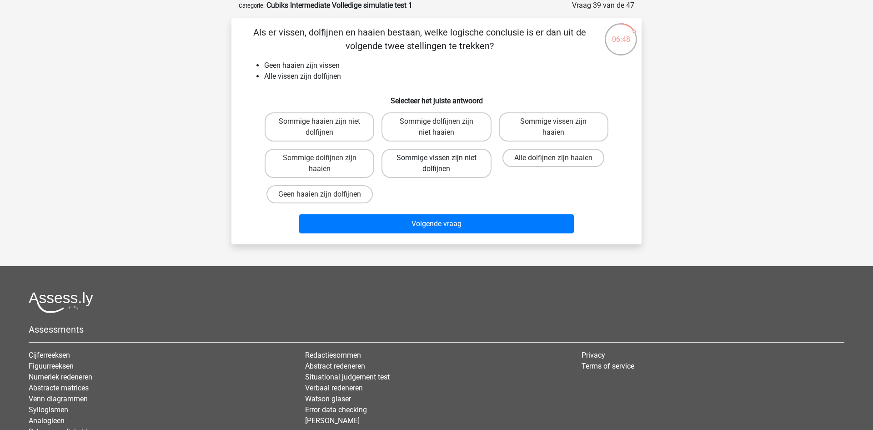
click at [448, 157] on label "Sommige vissen zijn niet dolfijnen" at bounding box center [437, 163] width 110 height 29
click at [443, 158] on input "Sommige vissen zijn niet dolfijnen" at bounding box center [440, 161] width 6 height 6
radio input "true"
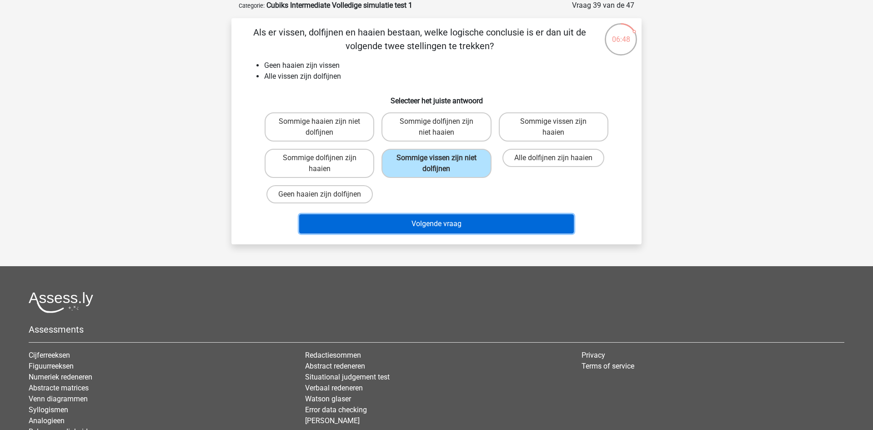
click at [469, 226] on button "Volgende vraag" at bounding box center [436, 223] width 275 height 19
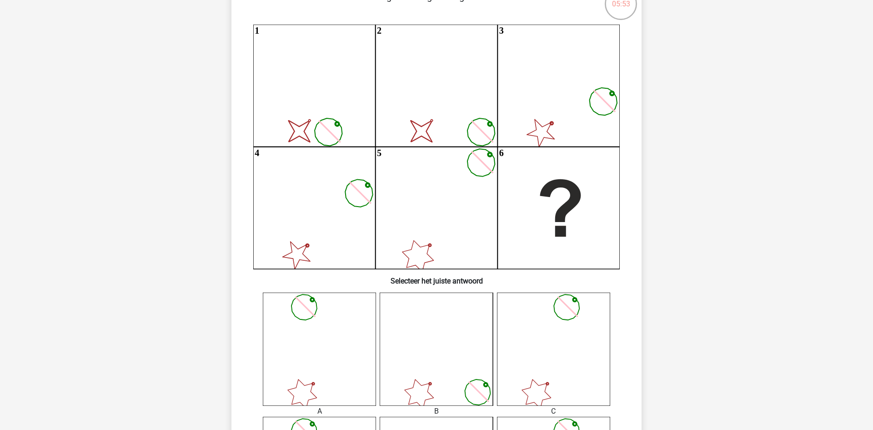
scroll to position [76, 0]
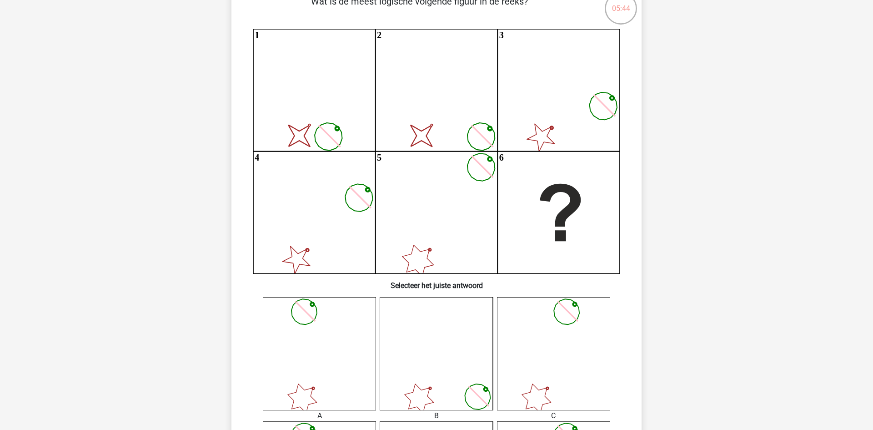
click at [570, 341] on icon at bounding box center [553, 353] width 113 height 113
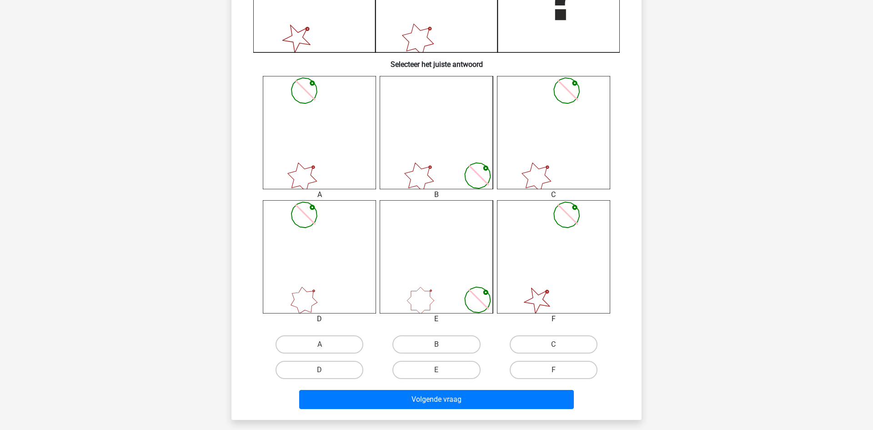
scroll to position [299, 0]
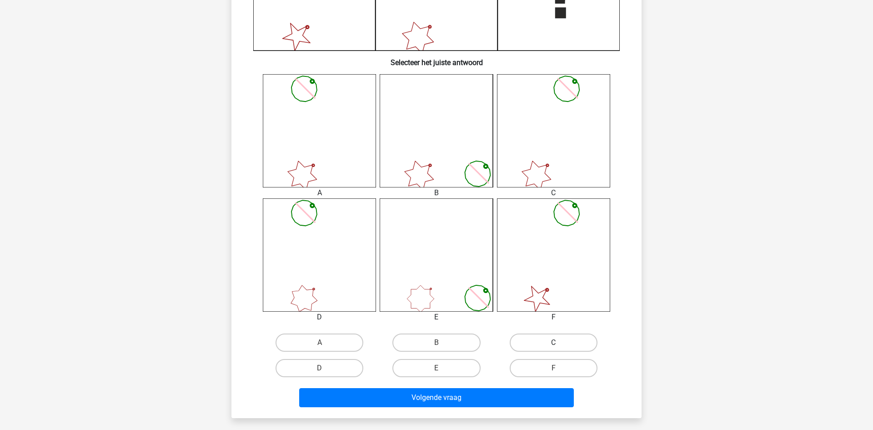
click at [525, 340] on label "C" at bounding box center [554, 342] width 88 height 18
click at [554, 342] on input "C" at bounding box center [557, 345] width 6 height 6
radio input "true"
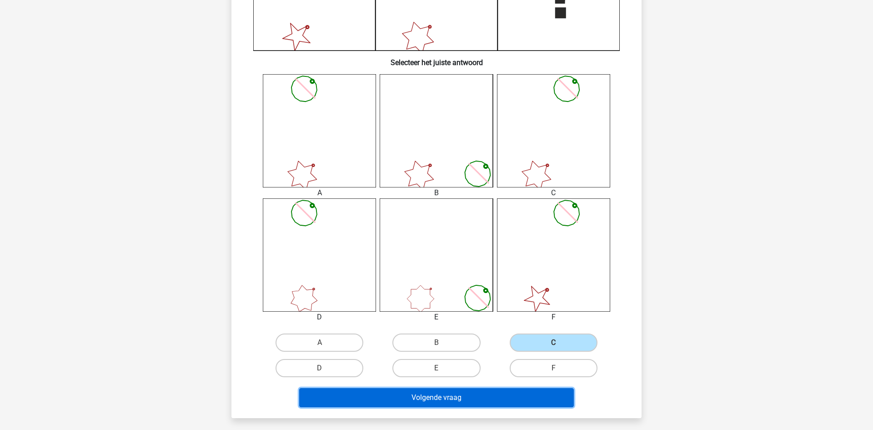
click at [479, 395] on button "Volgende vraag" at bounding box center [436, 397] width 275 height 19
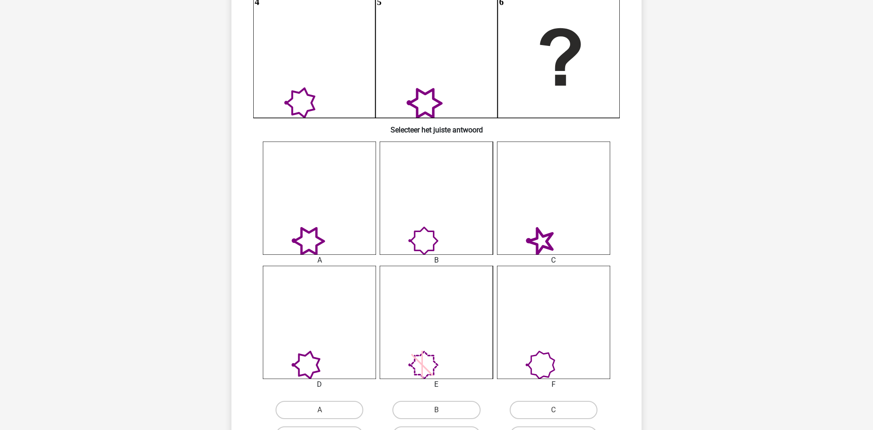
scroll to position [246, 0]
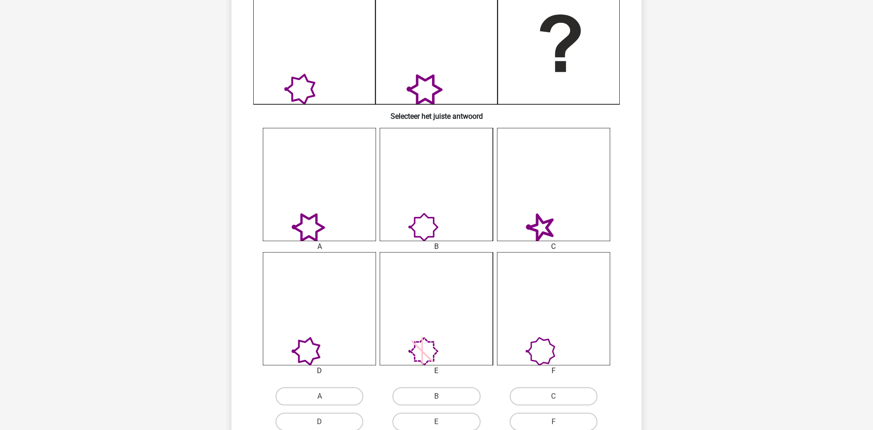
click at [441, 398] on input "B" at bounding box center [440, 399] width 6 height 6
radio input "true"
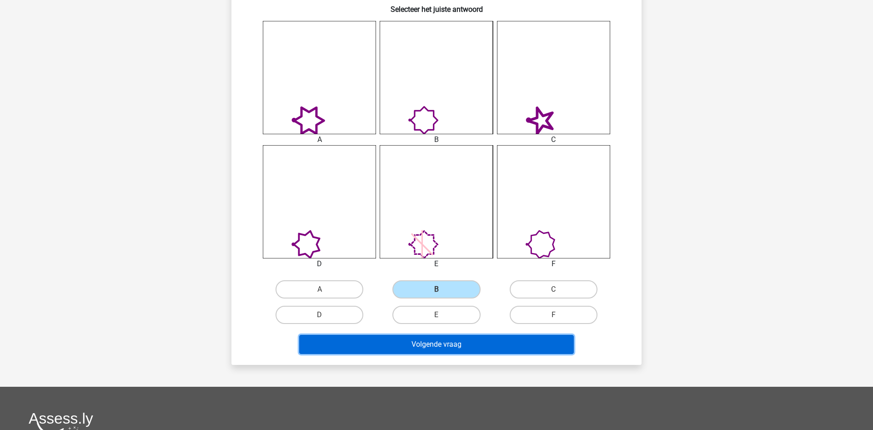
click at [494, 350] on button "Volgende vraag" at bounding box center [436, 344] width 275 height 19
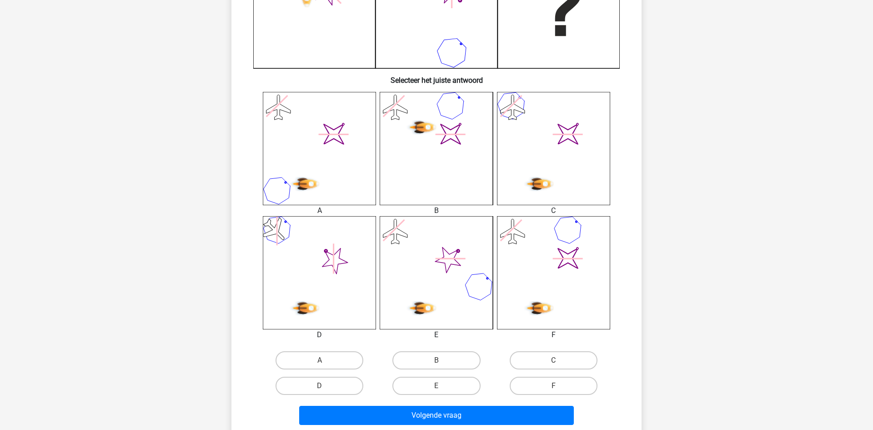
scroll to position [283, 0]
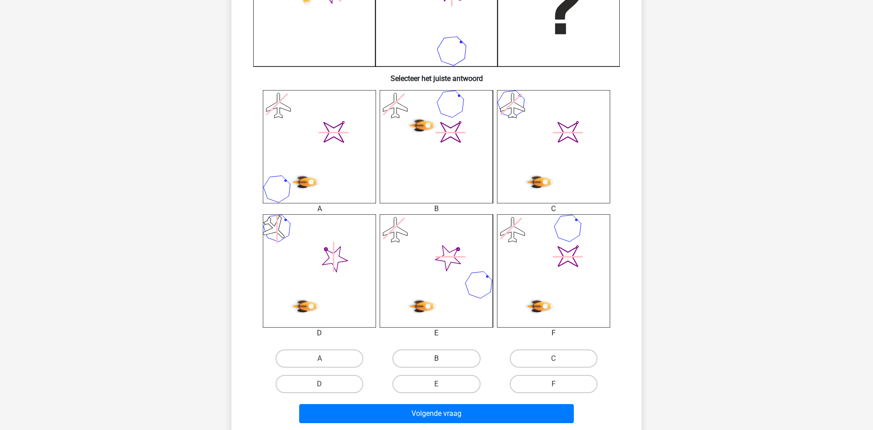
click at [450, 361] on label "B" at bounding box center [437, 358] width 88 height 18
click at [443, 361] on input "B" at bounding box center [440, 361] width 6 height 6
radio input "true"
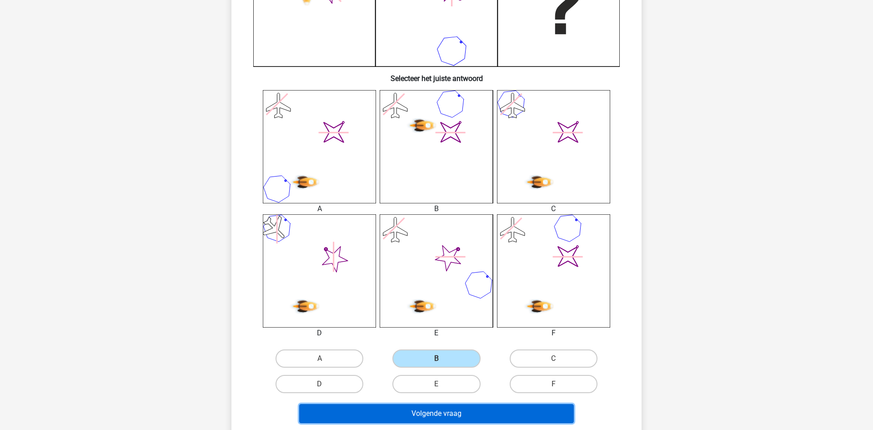
click at [456, 415] on button "Volgende vraag" at bounding box center [436, 413] width 275 height 19
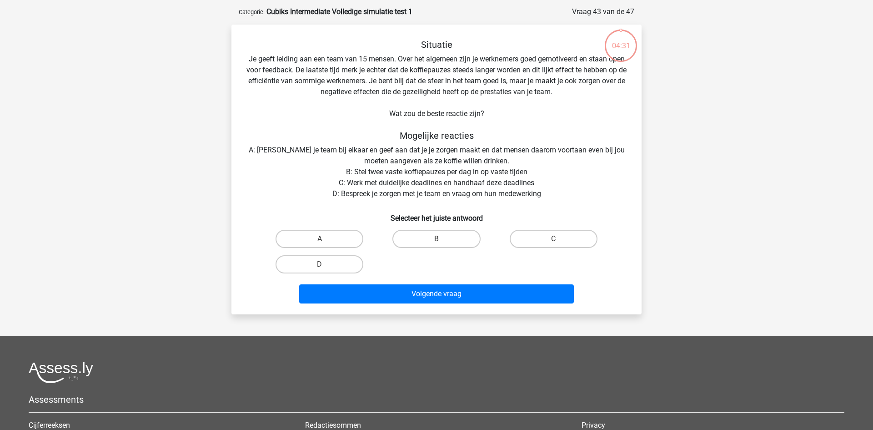
scroll to position [36, 0]
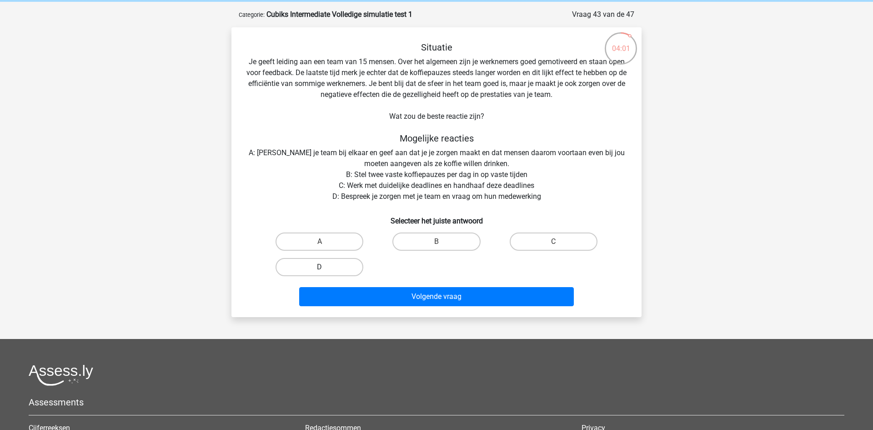
click at [332, 275] on label "D" at bounding box center [320, 267] width 88 height 18
click at [326, 273] on input "D" at bounding box center [323, 270] width 6 height 6
radio input "true"
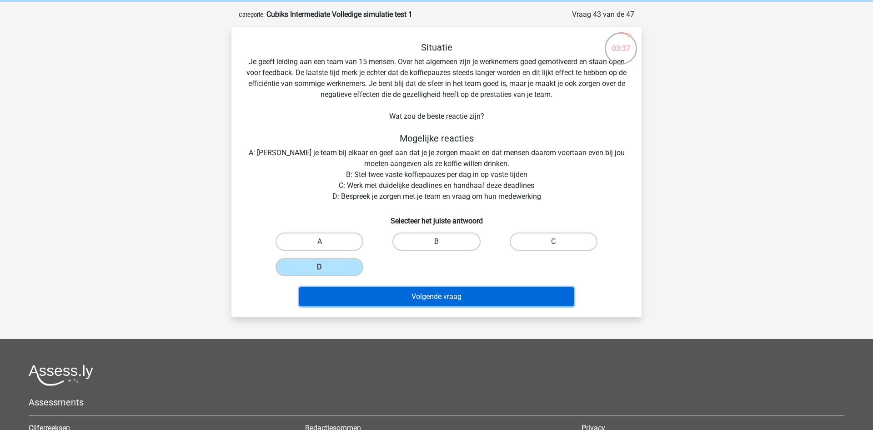
click at [405, 291] on button "Volgende vraag" at bounding box center [436, 296] width 275 height 19
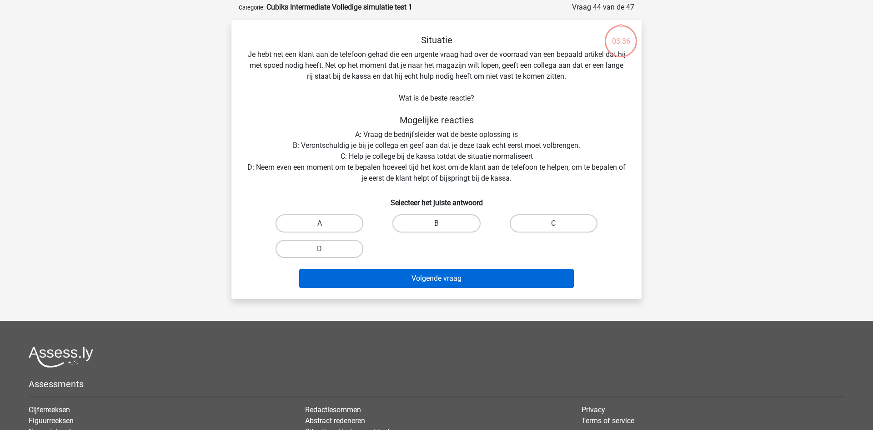
scroll to position [45, 0]
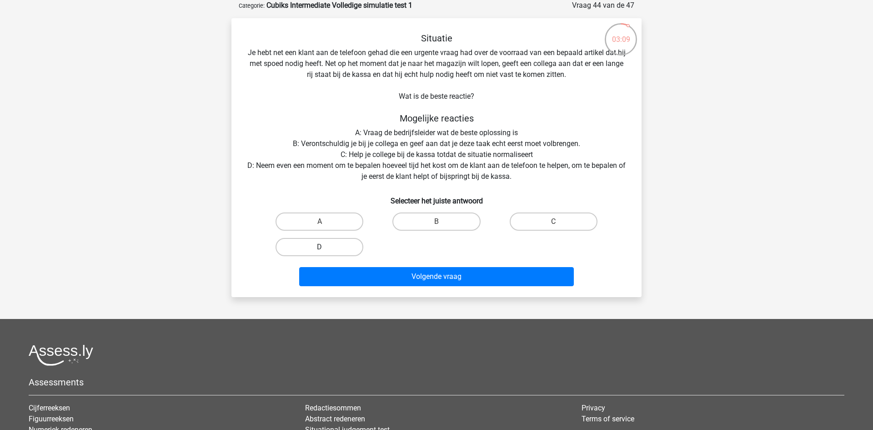
click at [324, 243] on label "D" at bounding box center [320, 247] width 88 height 18
click at [324, 247] on input "D" at bounding box center [323, 250] width 6 height 6
radio input "true"
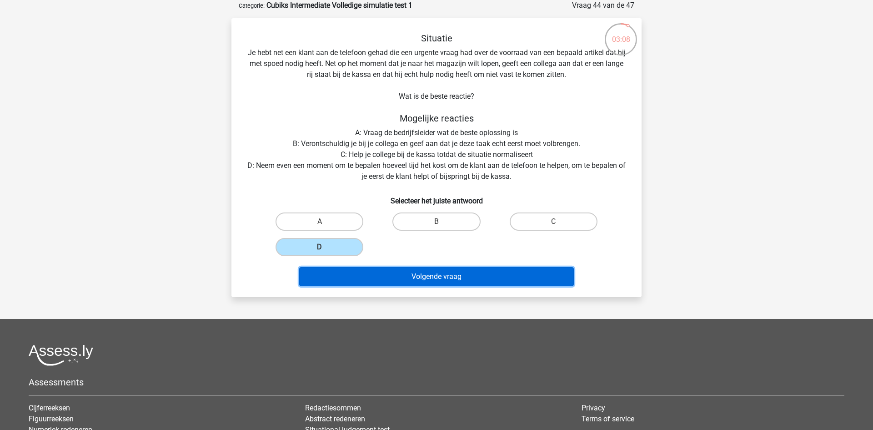
click at [447, 277] on button "Volgende vraag" at bounding box center [436, 276] width 275 height 19
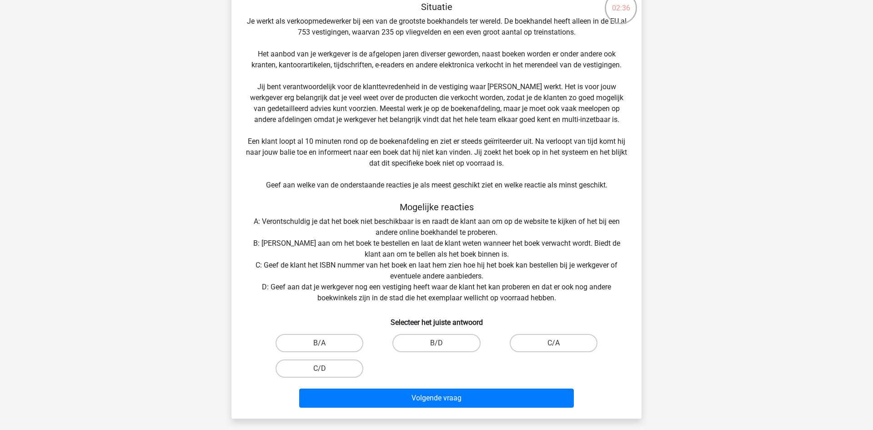
scroll to position [78, 0]
click at [463, 339] on label "B/D" at bounding box center [437, 342] width 88 height 18
click at [443, 342] on input "B/D" at bounding box center [440, 345] width 6 height 6
radio input "true"
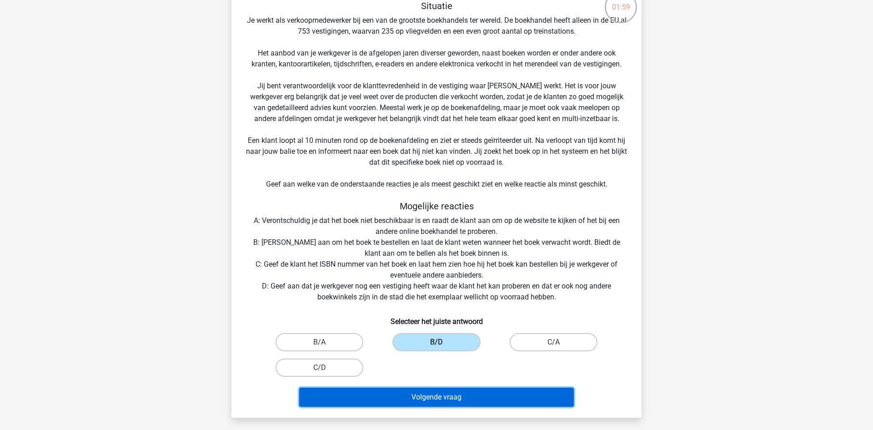
click at [473, 398] on button "Volgende vraag" at bounding box center [436, 397] width 275 height 19
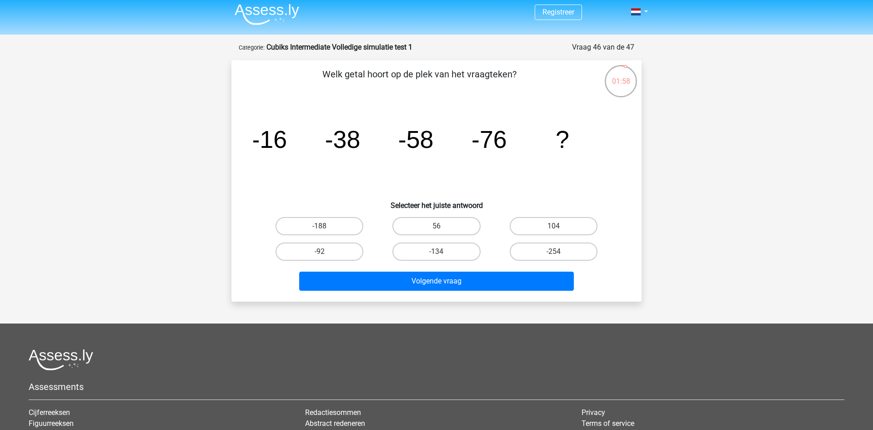
scroll to position [2, 0]
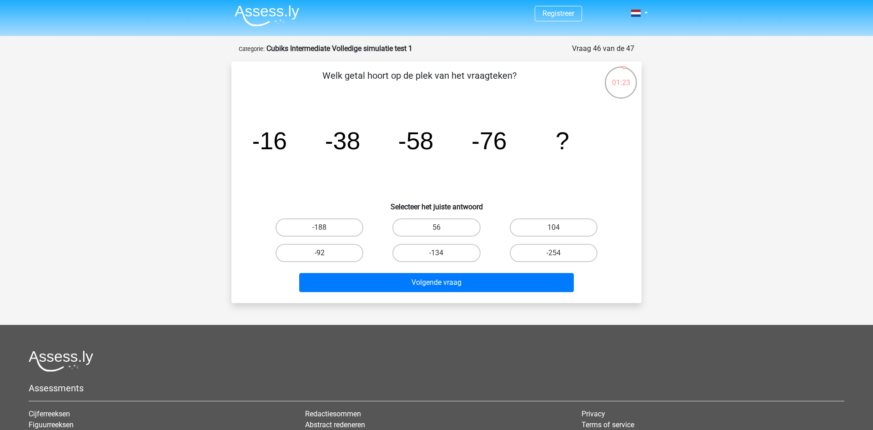
click at [301, 254] on label "-92" at bounding box center [320, 253] width 88 height 18
click at [320, 254] on input "-92" at bounding box center [323, 256] width 6 height 6
radio input "true"
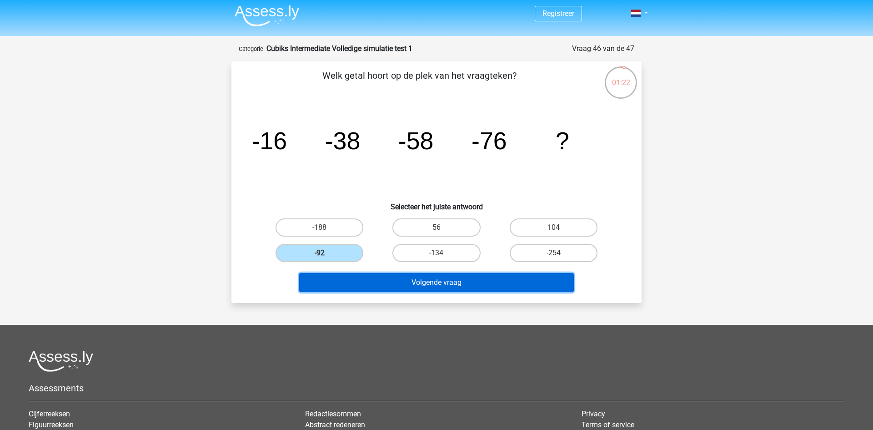
click at [362, 282] on button "Volgende vraag" at bounding box center [436, 282] width 275 height 19
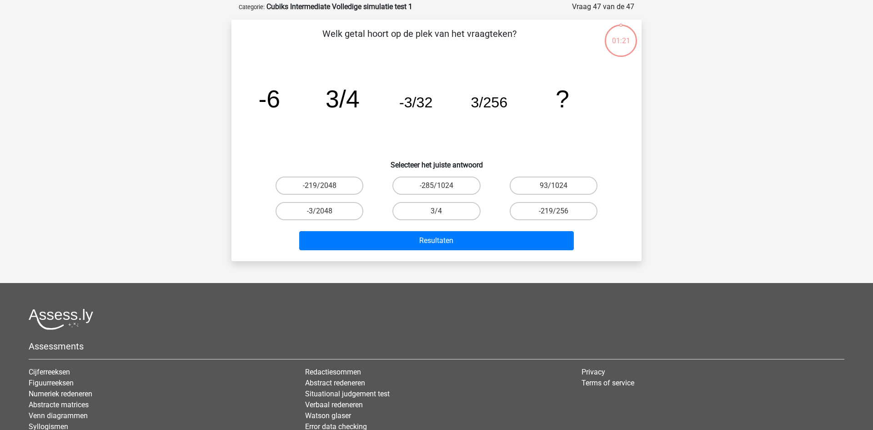
scroll to position [45, 0]
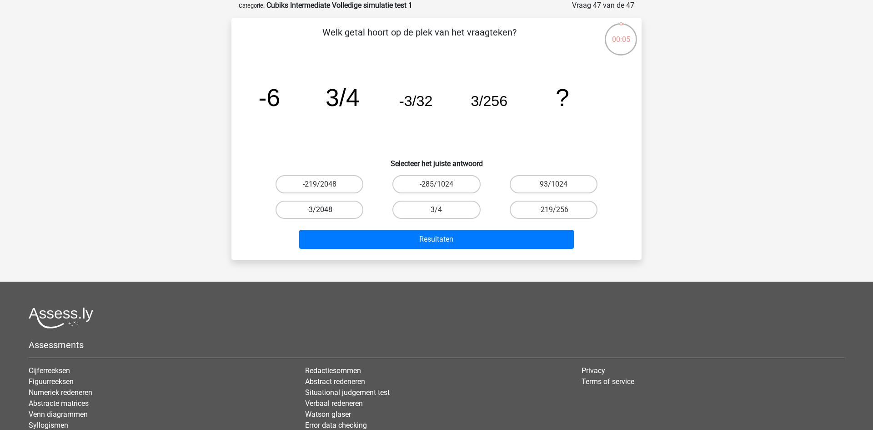
click at [354, 213] on label "-3/2048" at bounding box center [320, 210] width 88 height 18
click at [326, 213] on input "-3/2048" at bounding box center [323, 213] width 6 height 6
radio input "true"
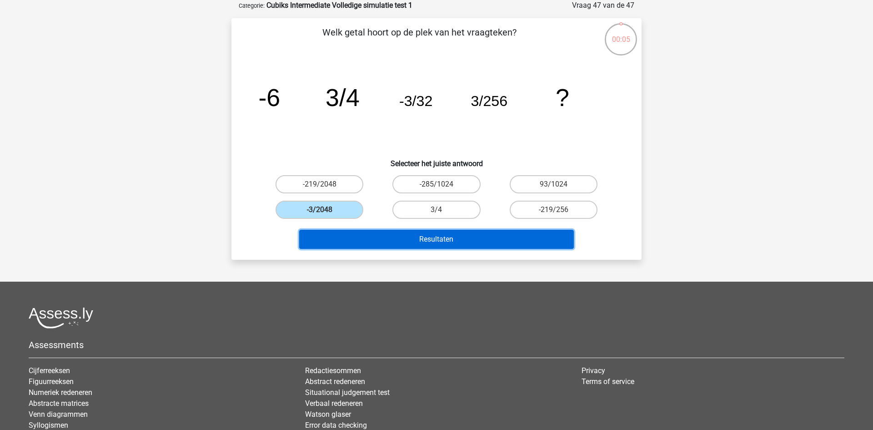
click at [402, 239] on button "Resultaten" at bounding box center [436, 239] width 275 height 19
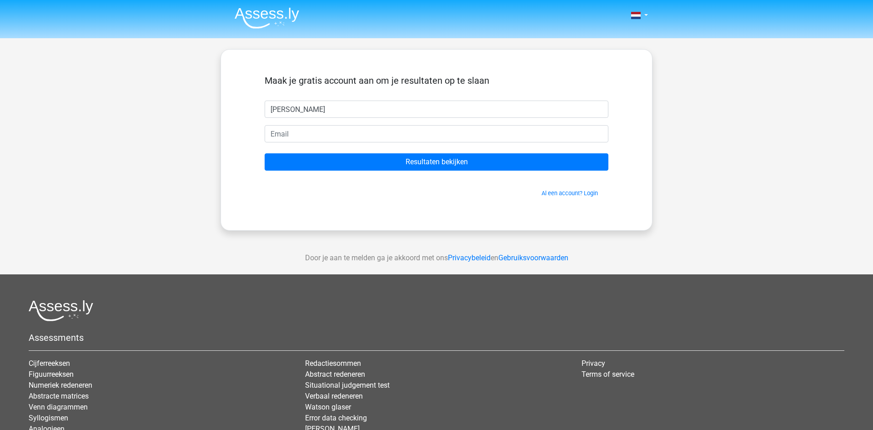
type input "[PERSON_NAME]"
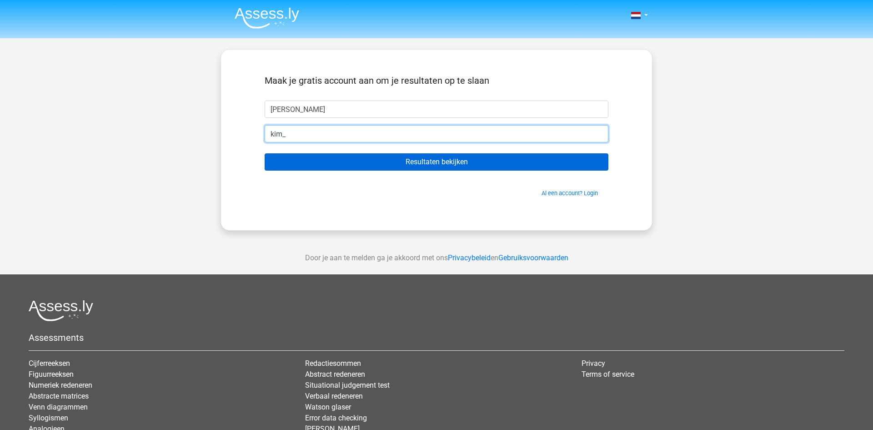
type input "[EMAIL_ADDRESS][DOMAIN_NAME]"
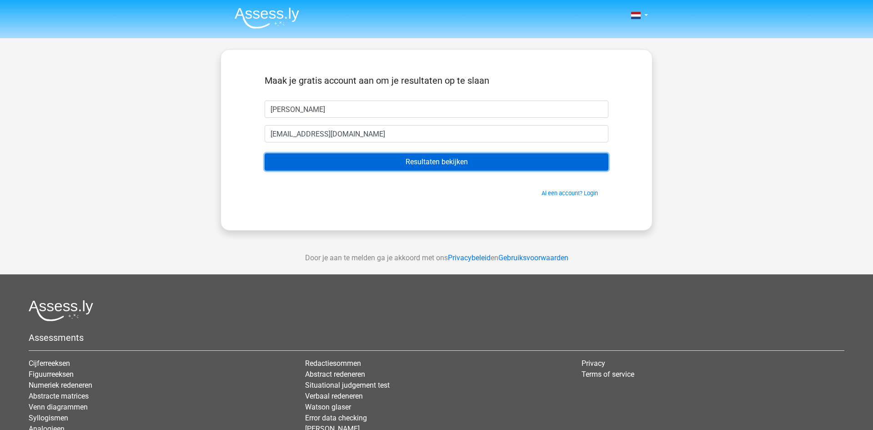
click at [408, 165] on input "Resultaten bekijken" at bounding box center [437, 161] width 344 height 17
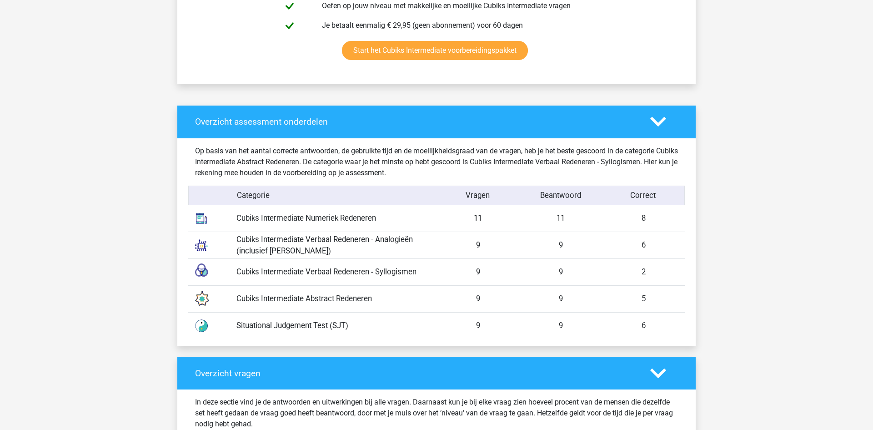
scroll to position [638, 0]
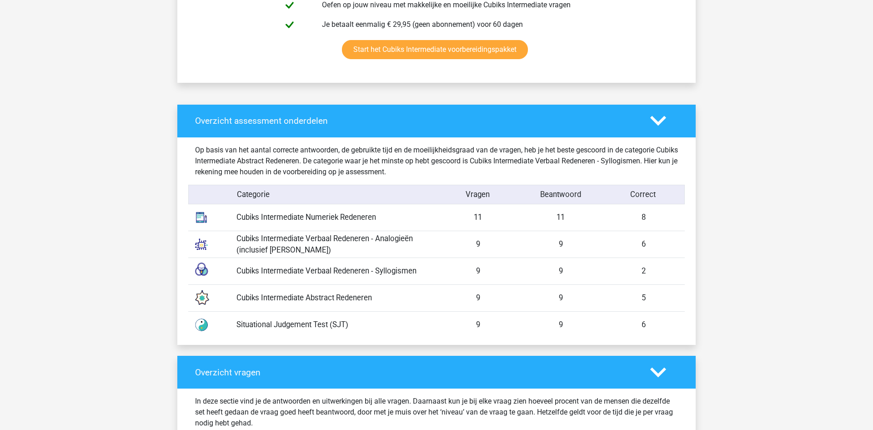
drag, startPoint x: 378, startPoint y: 271, endPoint x: 418, endPoint y: 277, distance: 40.5
click at [418, 277] on div "Cubiks Intermediate Verbaal Redeneren - Syllogismen 9 9 2" at bounding box center [436, 270] width 497 height 27
copy div "Syllogismen"
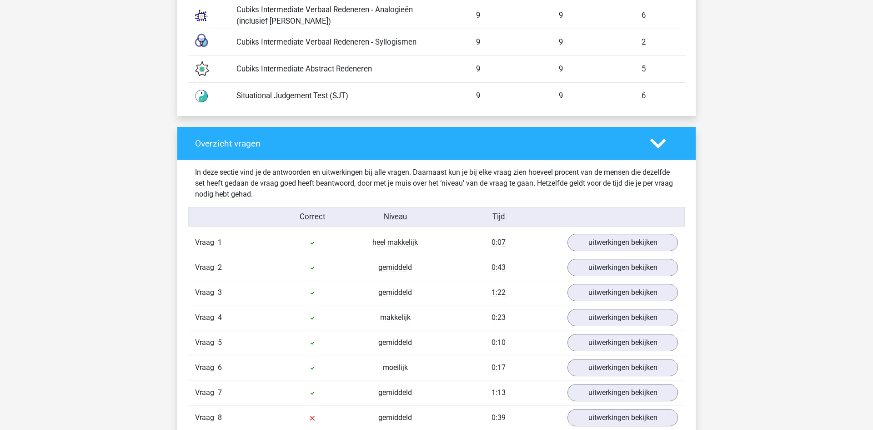
scroll to position [874, 0]
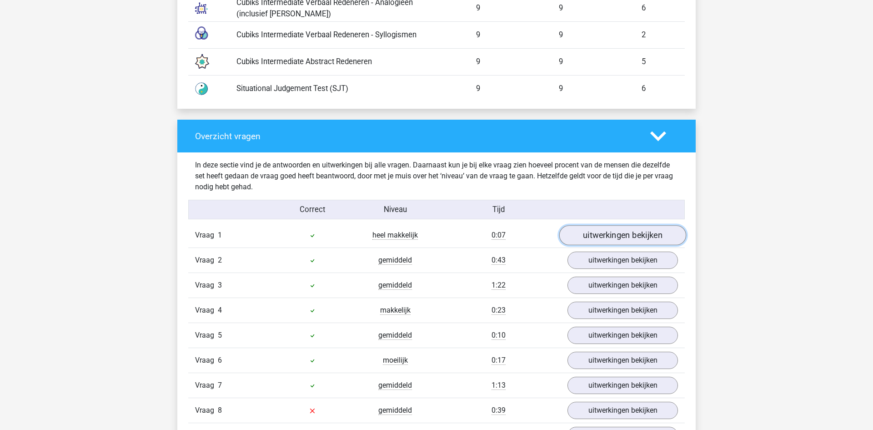
click at [597, 235] on link "uitwerkingen bekijken" at bounding box center [622, 236] width 127 height 20
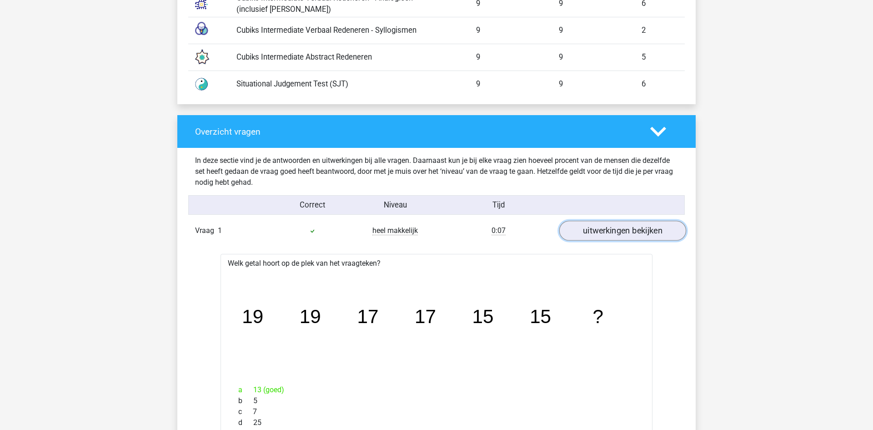
scroll to position [884, 0]
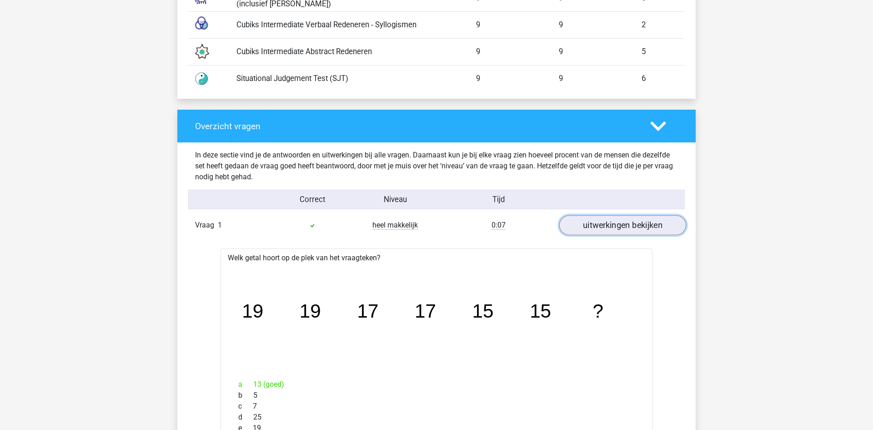
click at [596, 225] on link "uitwerkingen bekijken" at bounding box center [622, 226] width 127 height 20
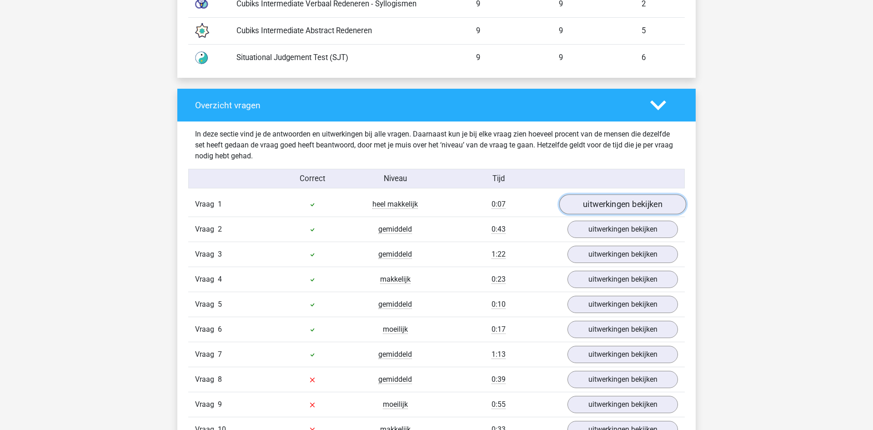
scroll to position [906, 0]
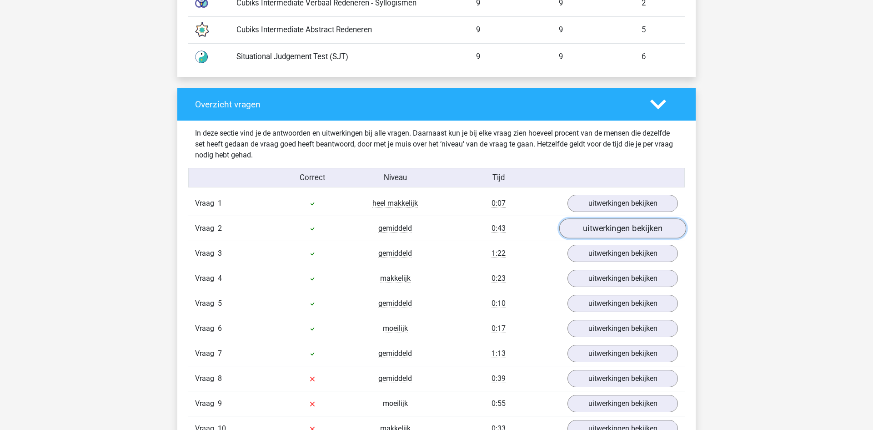
click at [602, 231] on link "uitwerkingen bekijken" at bounding box center [622, 229] width 127 height 20
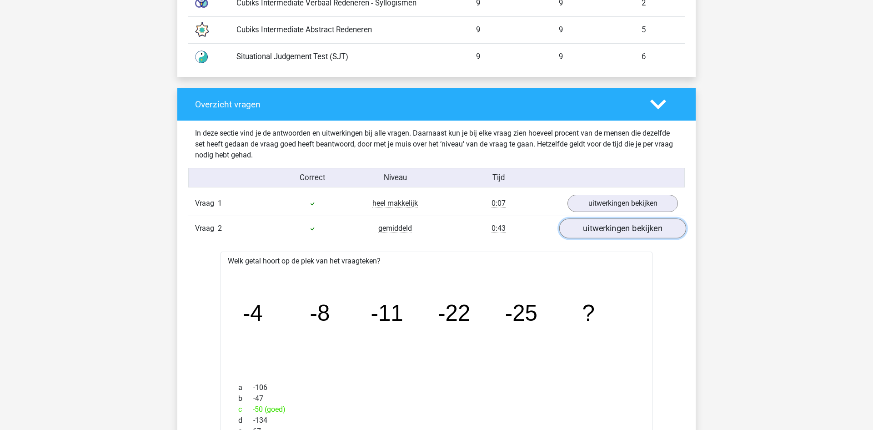
click at [602, 231] on link "uitwerkingen bekijken" at bounding box center [622, 229] width 127 height 20
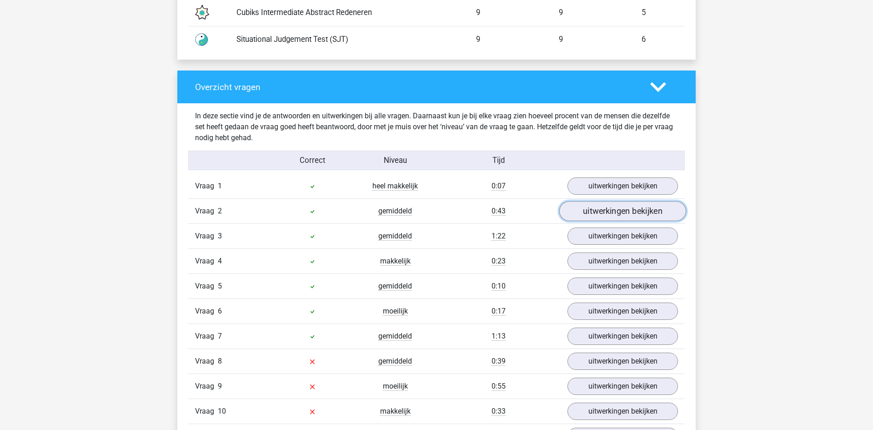
scroll to position [927, 0]
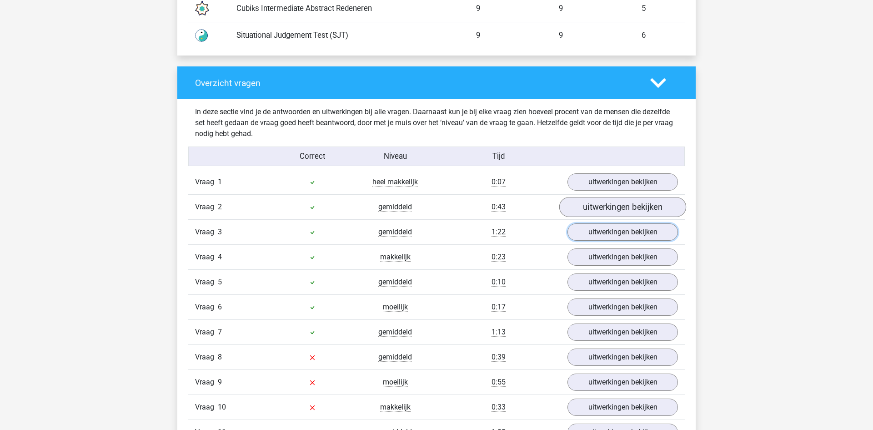
click at [602, 231] on link "uitwerkingen bekijken" at bounding box center [623, 231] width 111 height 17
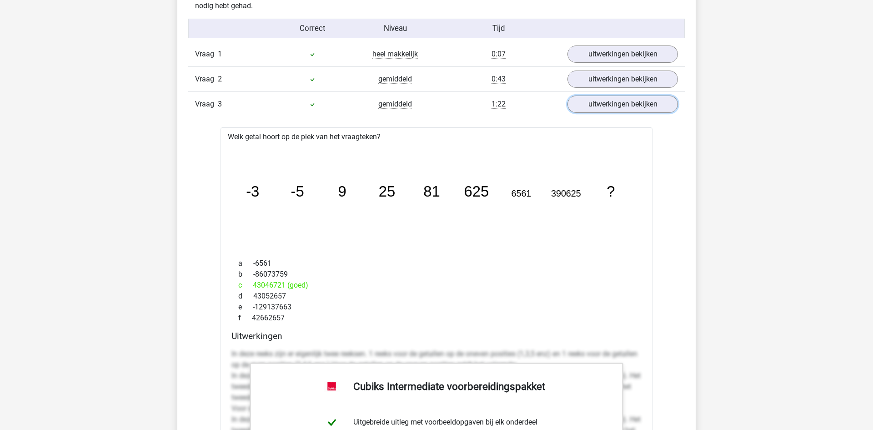
scroll to position [886, 0]
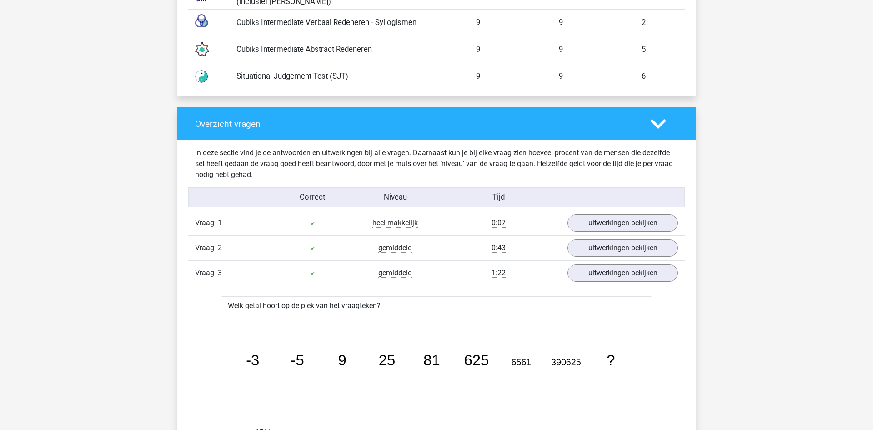
click at [639, 284] on div "Vraag 3 gemiddeld 1:22 uitwerkingen bekijken" at bounding box center [436, 272] width 497 height 25
click at [644, 269] on link "uitwerkingen bekijken" at bounding box center [622, 273] width 127 height 20
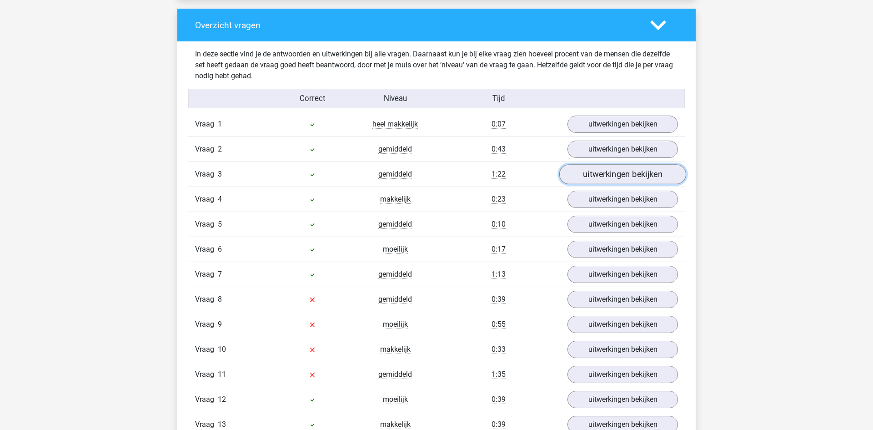
scroll to position [1002, 0]
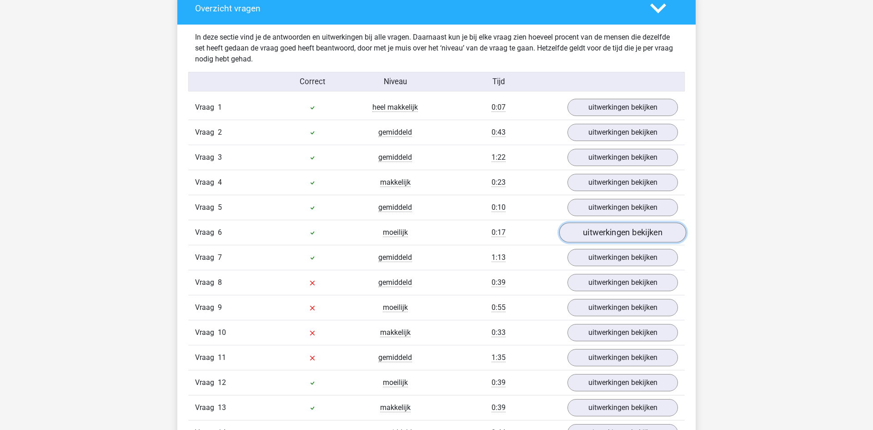
click at [619, 238] on link "uitwerkingen bekijken" at bounding box center [622, 233] width 127 height 20
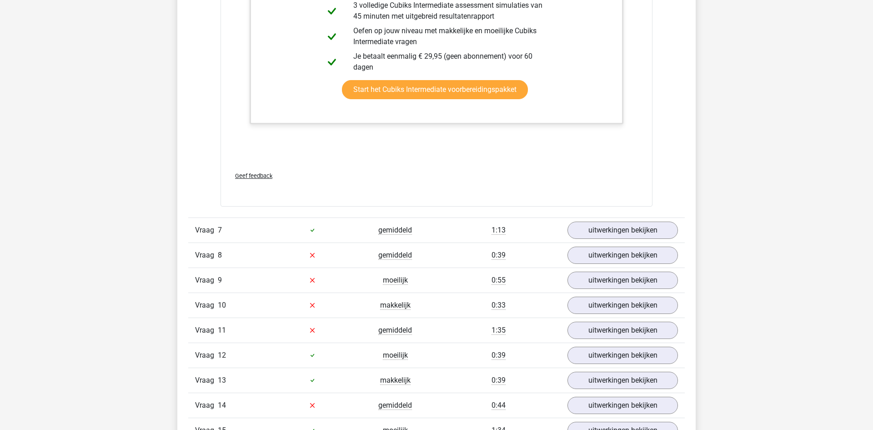
scroll to position [1479, 0]
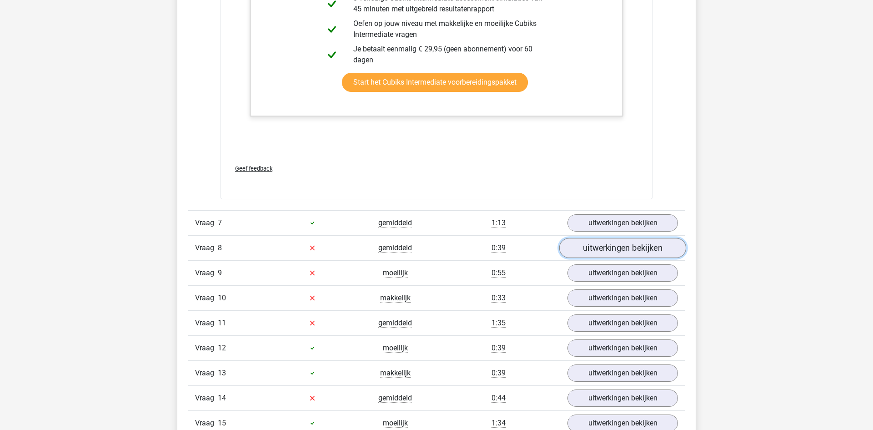
click at [621, 254] on link "uitwerkingen bekijken" at bounding box center [622, 248] width 127 height 20
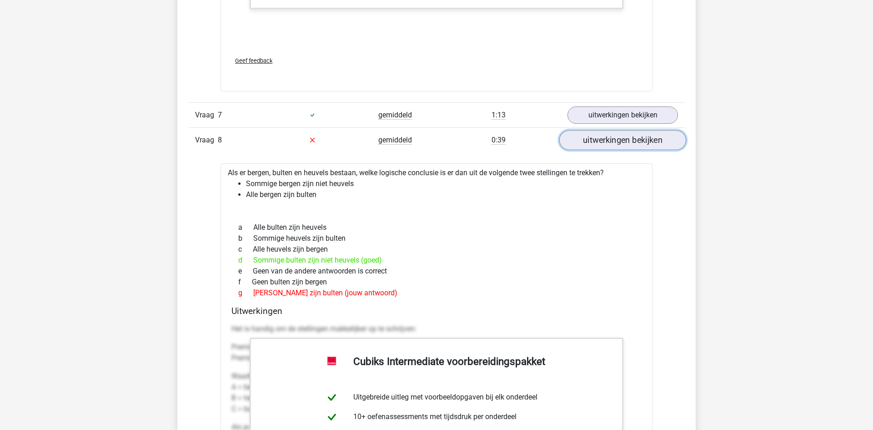
scroll to position [1580, 0]
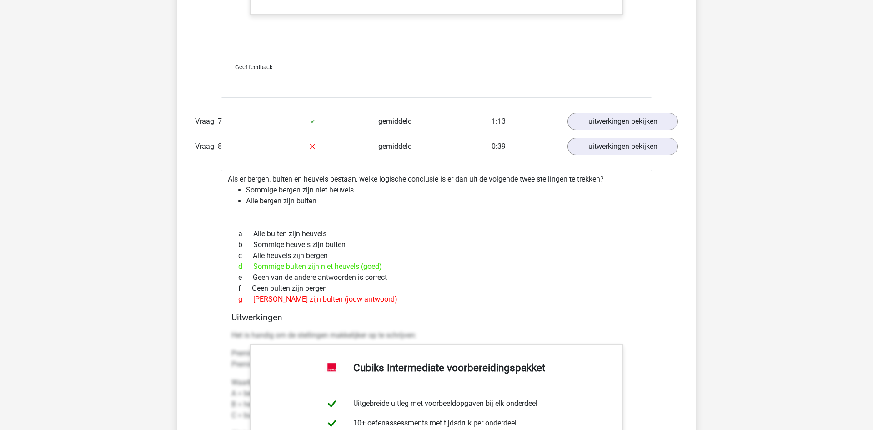
drag, startPoint x: 390, startPoint y: 305, endPoint x: 212, endPoint y: 171, distance: 223.4
copy div "Als er bergen, bulten en heuvels bestaan, welke logische conclusie is er dan ui…"
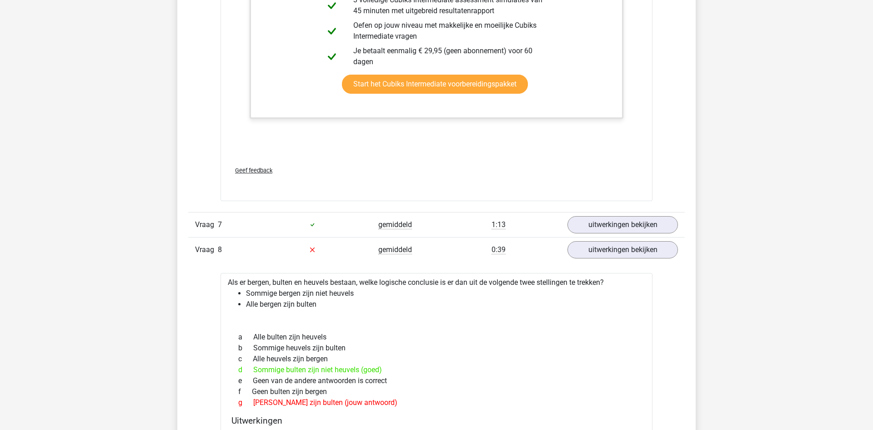
scroll to position [984, 0]
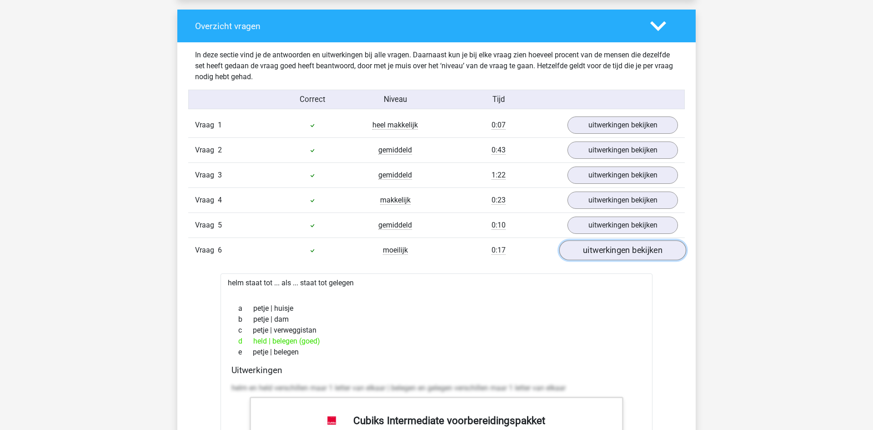
click at [616, 252] on link "uitwerkingen bekijken" at bounding box center [622, 251] width 127 height 20
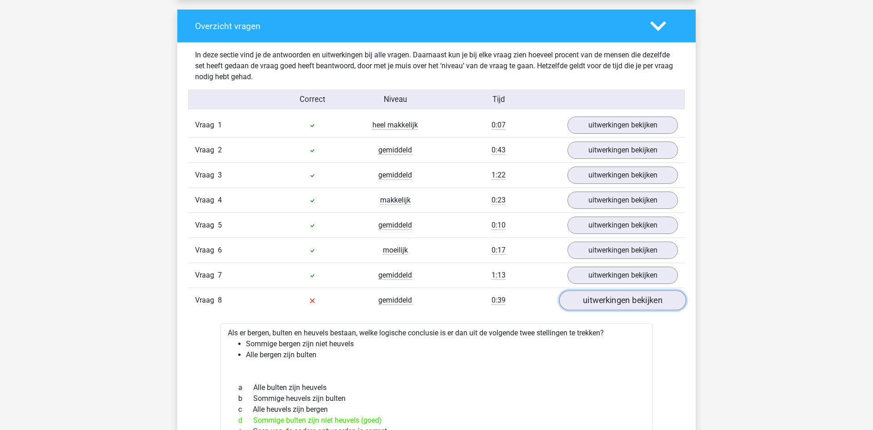
click at [653, 302] on link "uitwerkingen bekijken" at bounding box center [622, 301] width 127 height 20
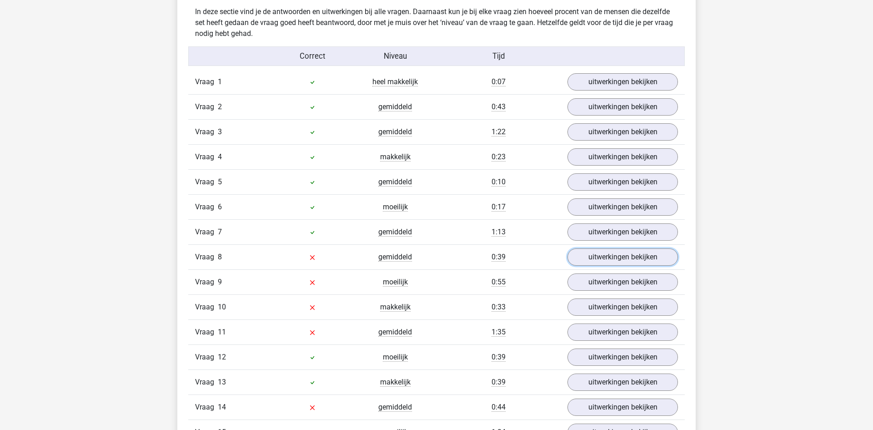
scroll to position [1058, 0]
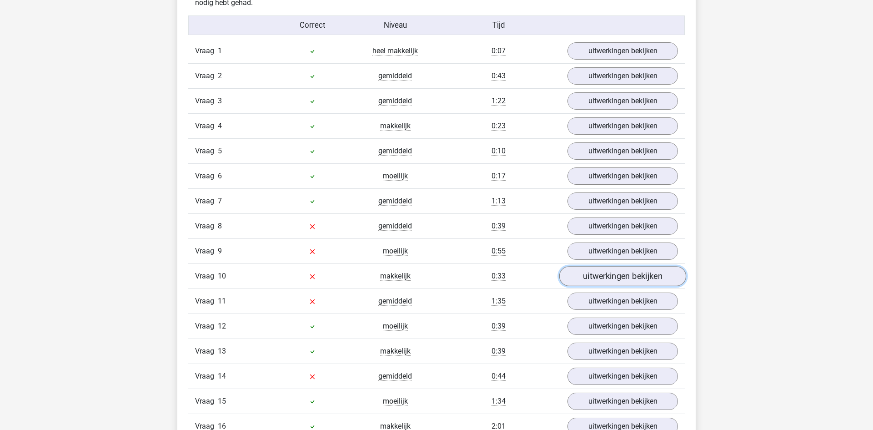
click at [640, 282] on link "uitwerkingen bekijken" at bounding box center [622, 277] width 127 height 20
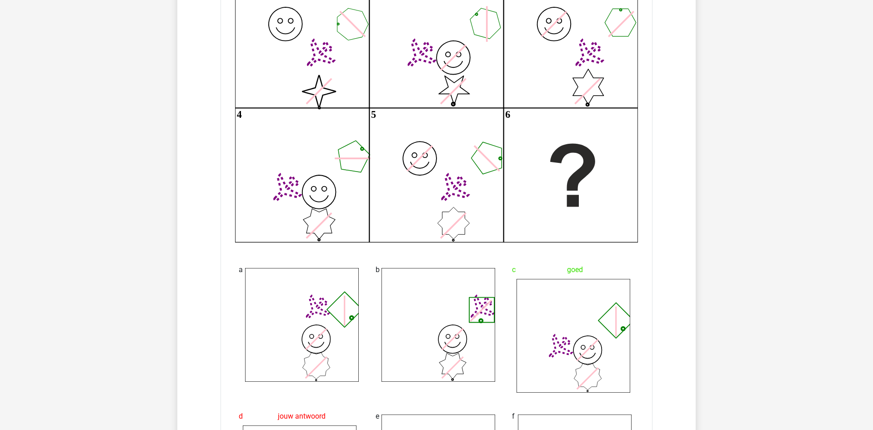
scroll to position [1268, 0]
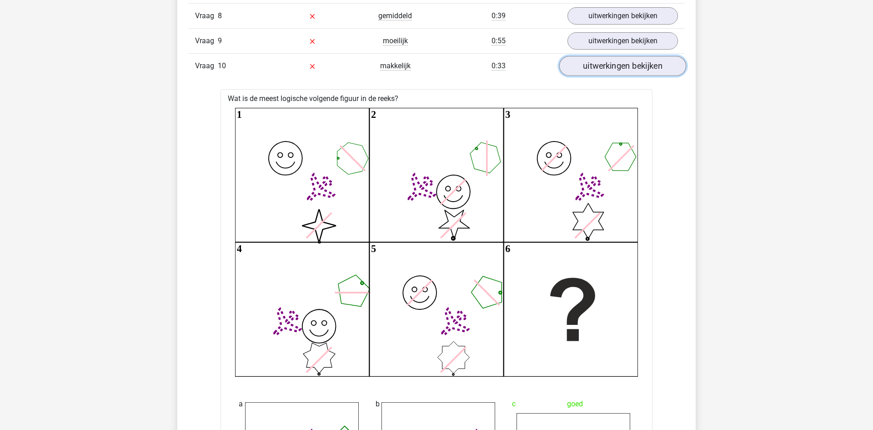
click at [668, 67] on link "uitwerkingen bekijken" at bounding box center [622, 66] width 127 height 20
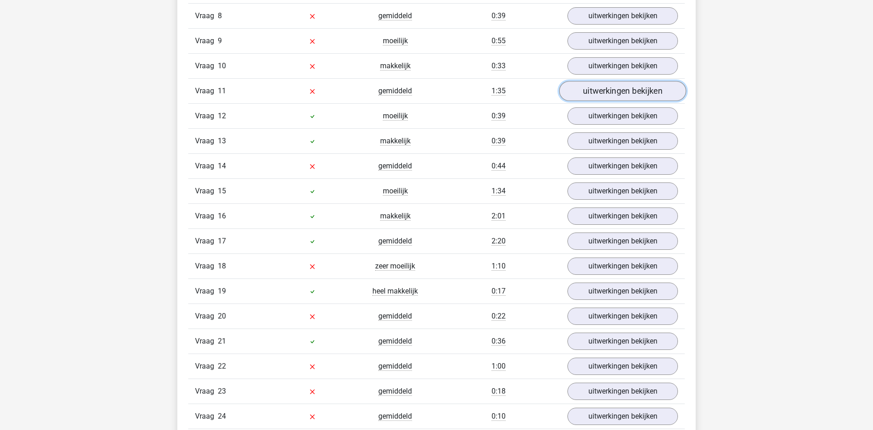
click at [658, 94] on link "uitwerkingen bekijken" at bounding box center [622, 91] width 127 height 20
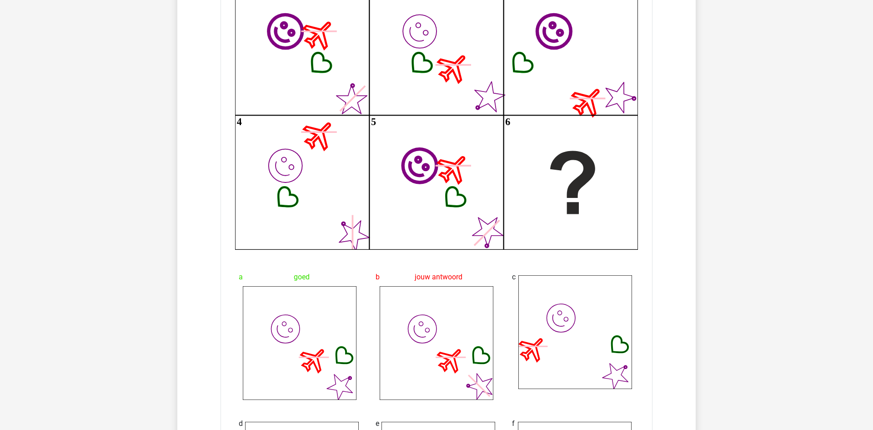
scroll to position [1279, 0]
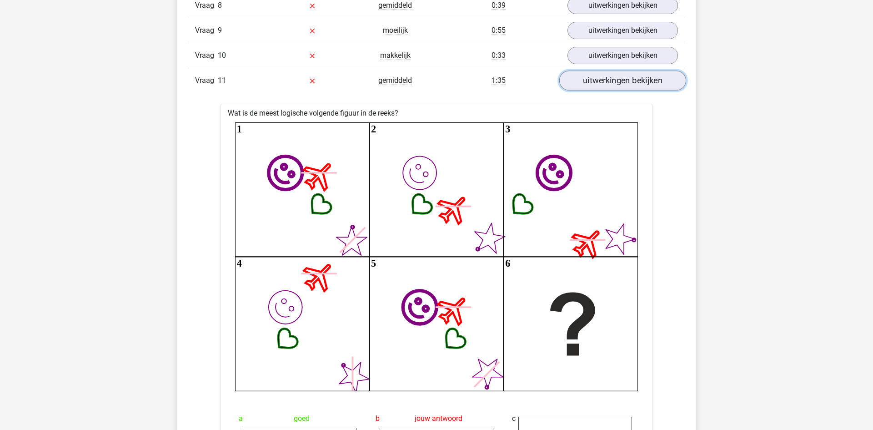
click at [585, 84] on link "uitwerkingen bekijken" at bounding box center [622, 81] width 127 height 20
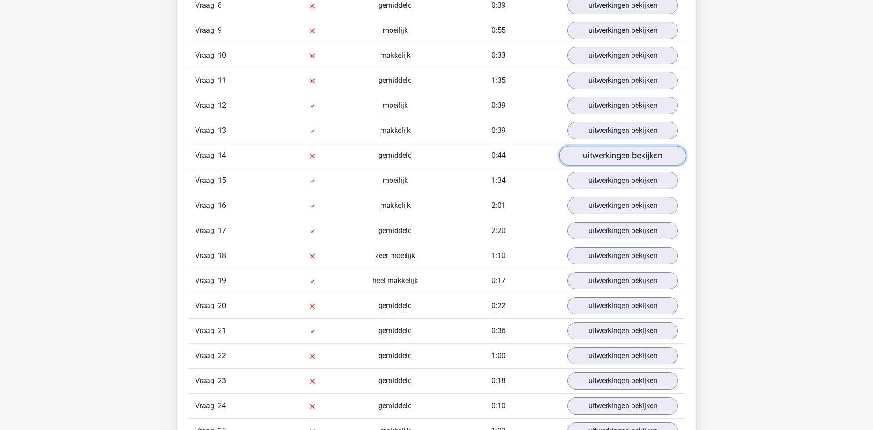
click at [609, 157] on link "uitwerkingen bekijken" at bounding box center [622, 156] width 127 height 20
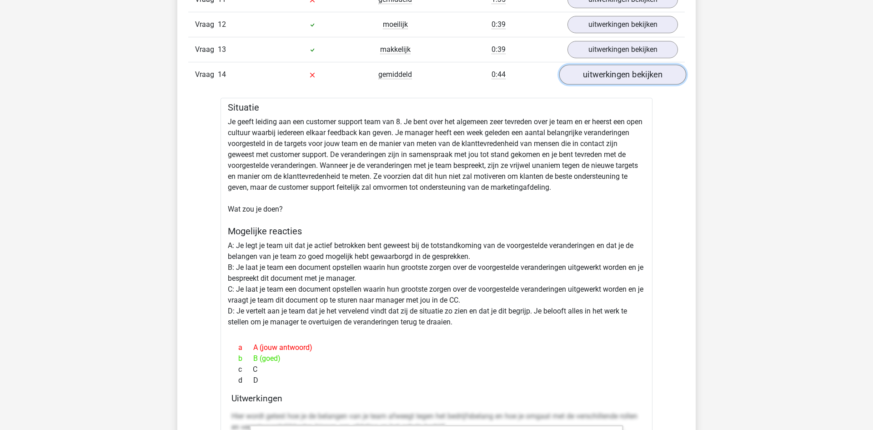
scroll to position [1357, 0]
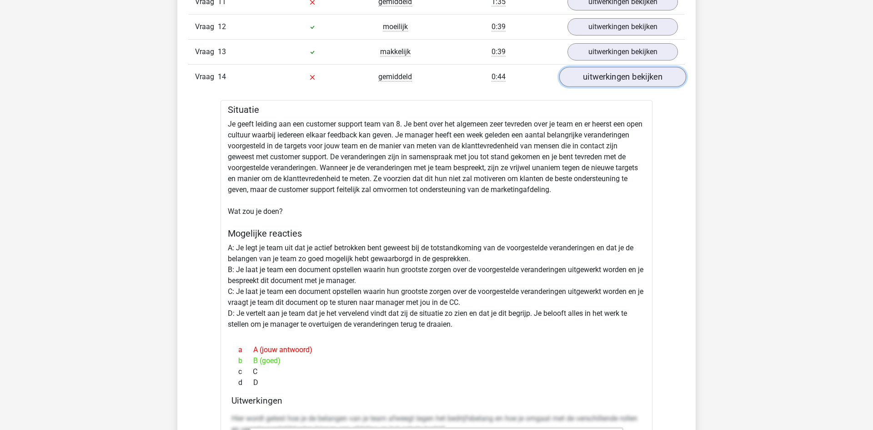
click at [622, 78] on link "uitwerkingen bekijken" at bounding box center [622, 77] width 127 height 20
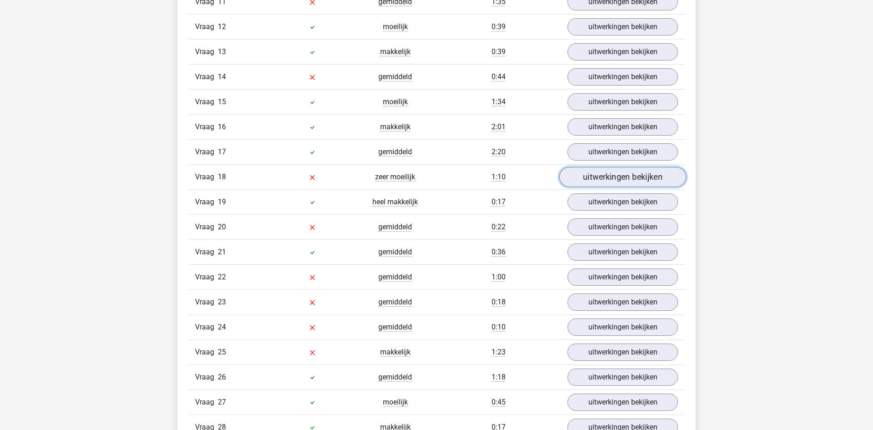
click at [620, 177] on link "uitwerkingen bekijken" at bounding box center [622, 177] width 127 height 20
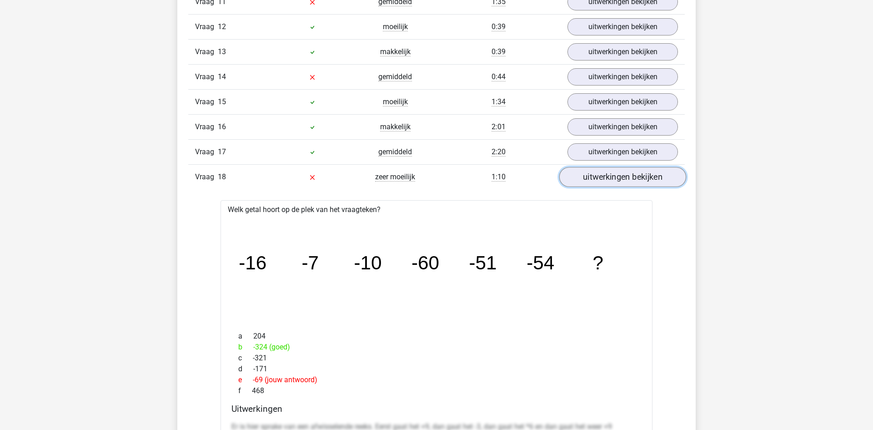
click at [642, 168] on link "uitwerkingen bekijken" at bounding box center [622, 177] width 127 height 20
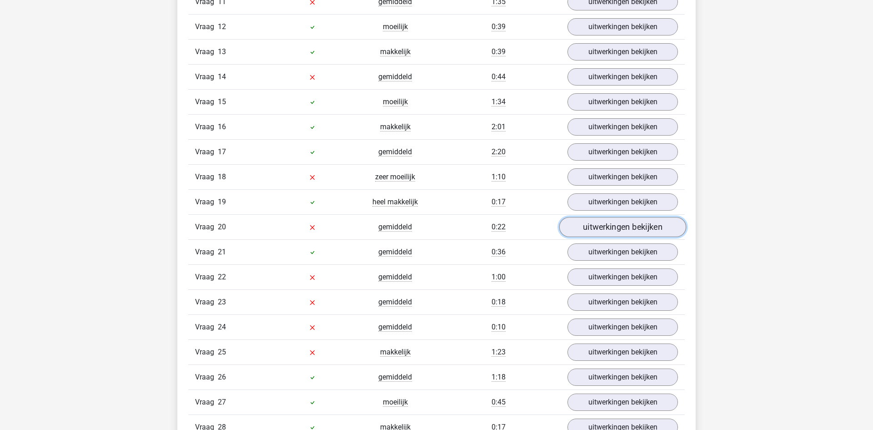
click at [618, 227] on link "uitwerkingen bekijken" at bounding box center [622, 227] width 127 height 20
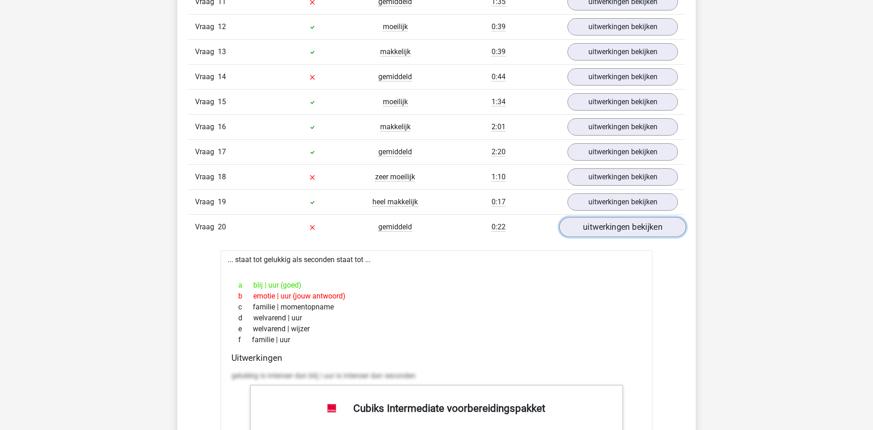
click at [618, 227] on link "uitwerkingen bekijken" at bounding box center [622, 227] width 127 height 20
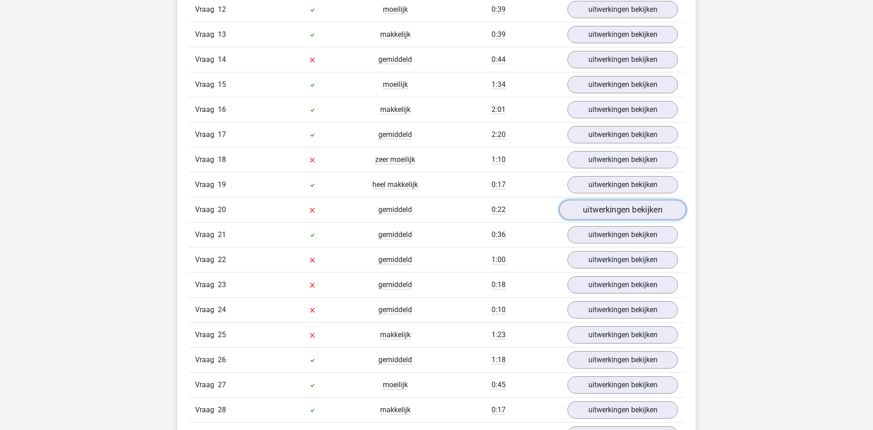
scroll to position [1378, 0]
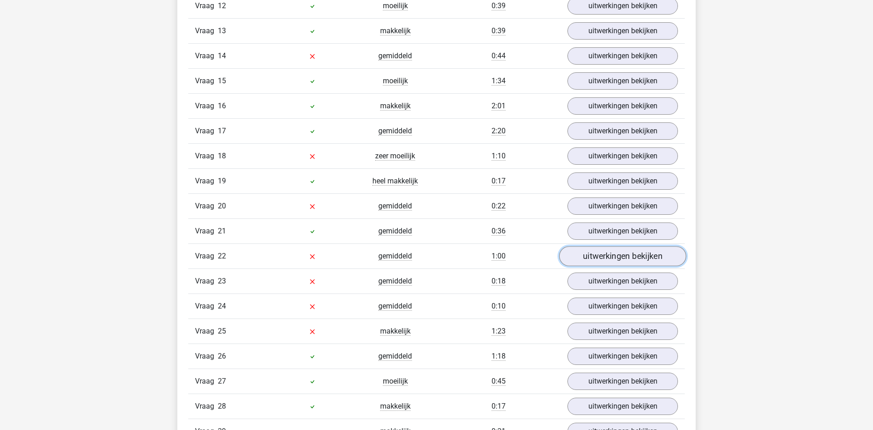
click at [620, 255] on link "uitwerkingen bekijken" at bounding box center [622, 257] width 127 height 20
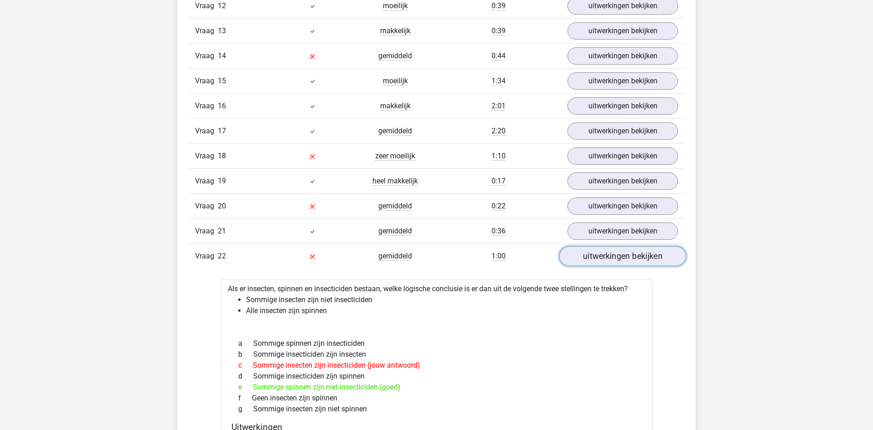
click at [620, 255] on link "uitwerkingen bekijken" at bounding box center [622, 257] width 127 height 20
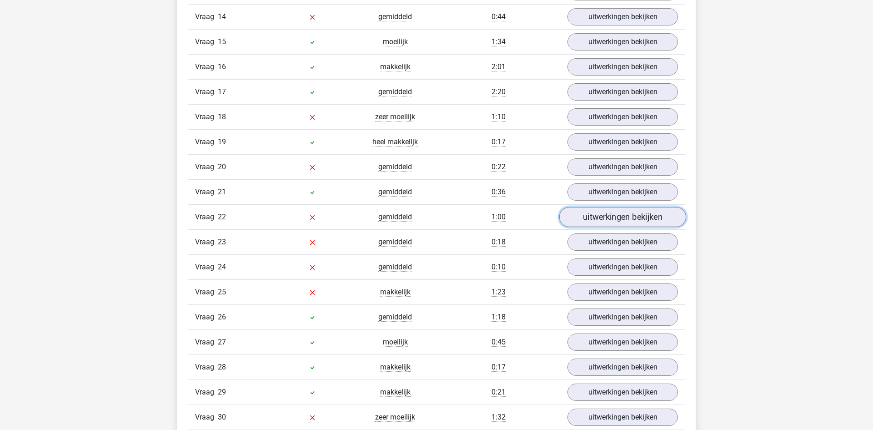
scroll to position [1442, 0]
click at [633, 223] on link "uitwerkingen bekijken" at bounding box center [622, 217] width 127 height 20
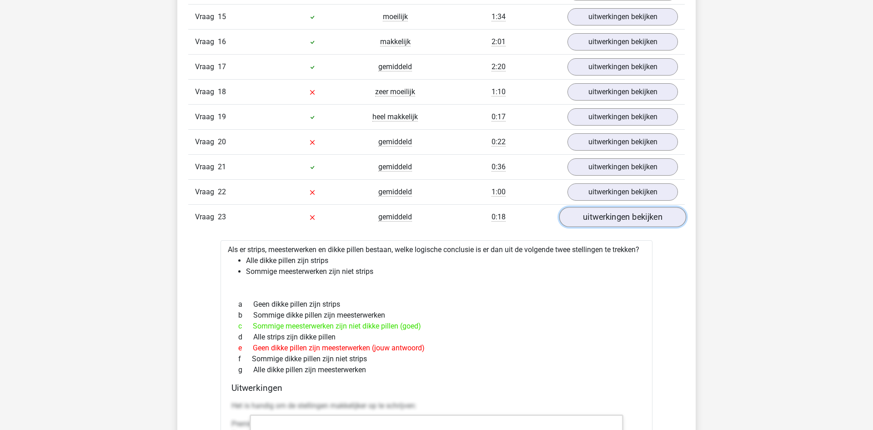
click at [633, 223] on link "uitwerkingen bekijken" at bounding box center [622, 217] width 127 height 20
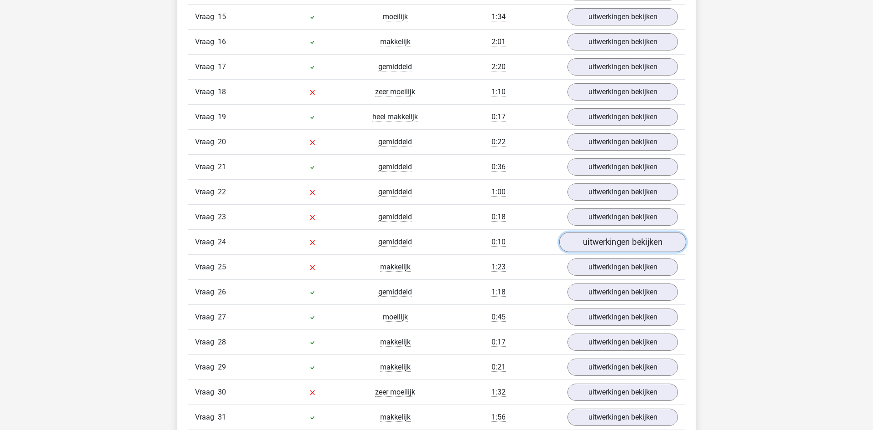
click at [629, 240] on link "uitwerkingen bekijken" at bounding box center [622, 242] width 127 height 20
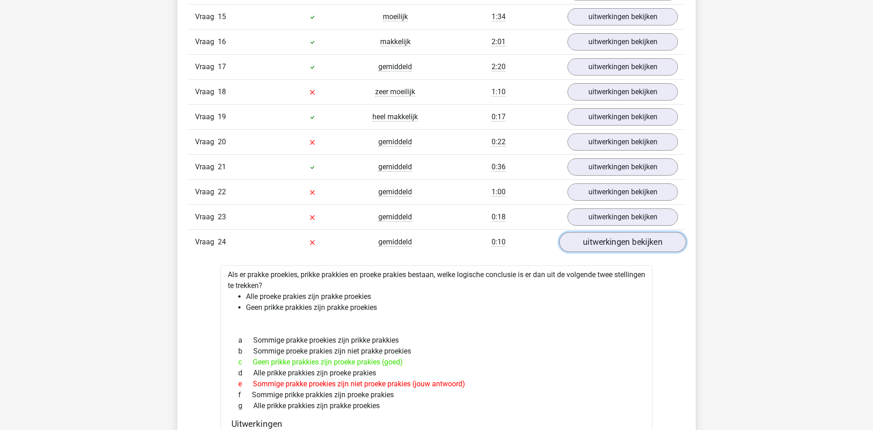
click at [629, 240] on link "uitwerkingen bekijken" at bounding box center [622, 242] width 127 height 20
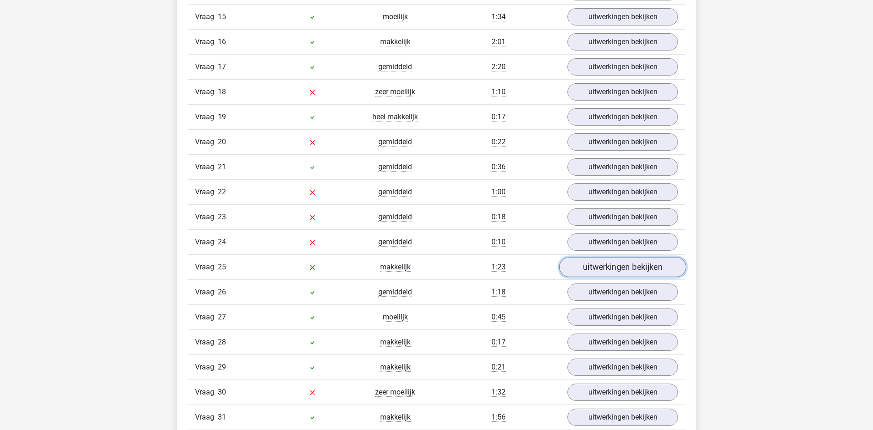
click at [625, 264] on link "uitwerkingen bekijken" at bounding box center [622, 267] width 127 height 20
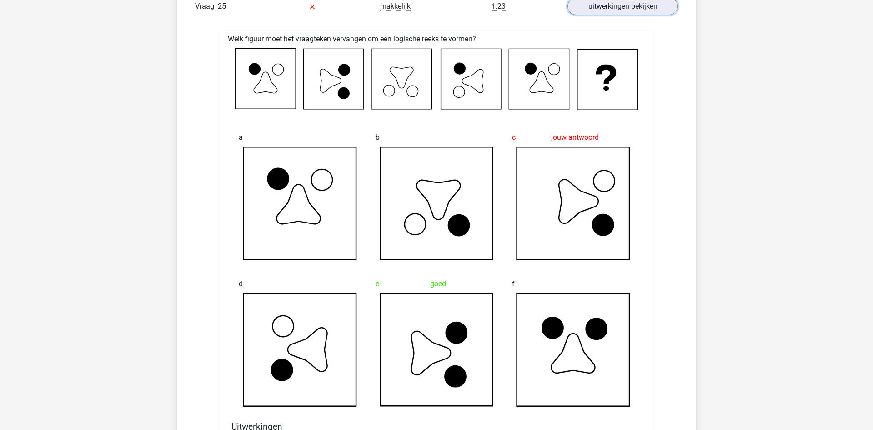
scroll to position [1694, 0]
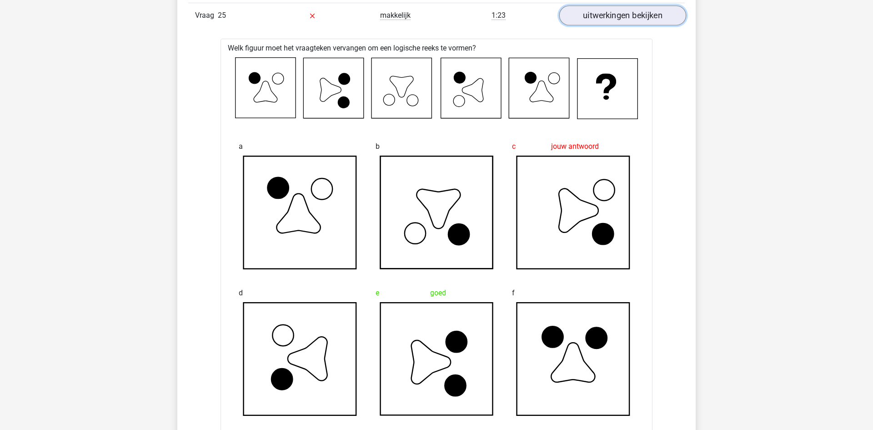
click at [618, 15] on link "uitwerkingen bekijken" at bounding box center [622, 16] width 127 height 20
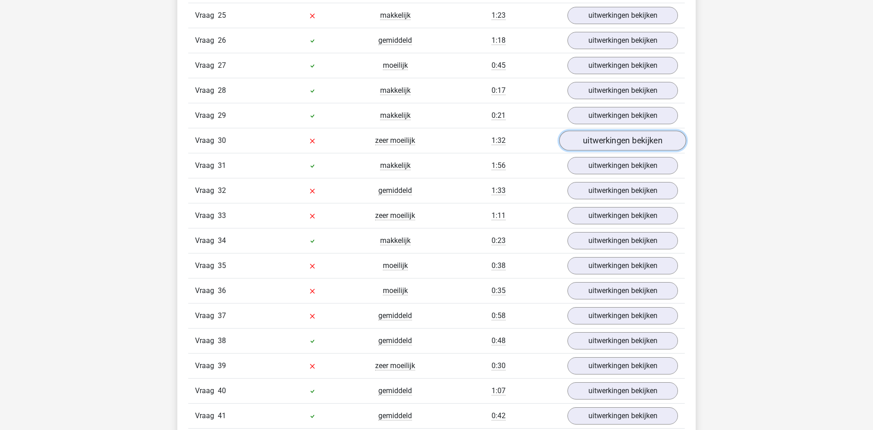
click at [617, 141] on link "uitwerkingen bekijken" at bounding box center [622, 141] width 127 height 20
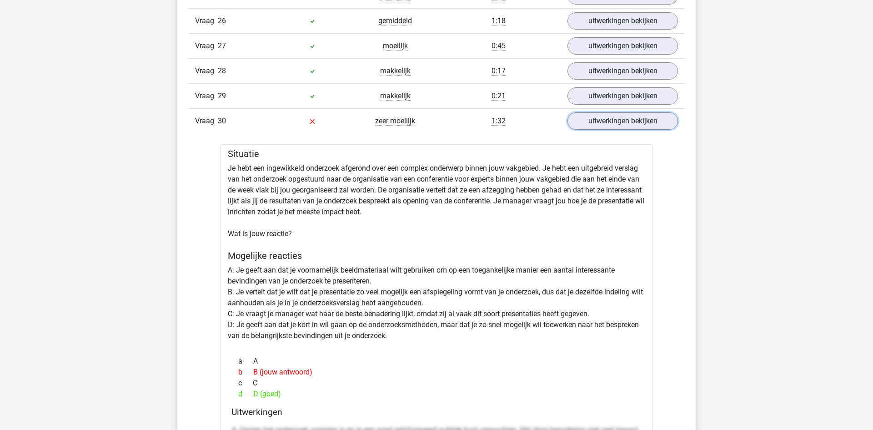
scroll to position [1714, 0]
click at [638, 118] on link "uitwerkingen bekijken" at bounding box center [622, 121] width 127 height 20
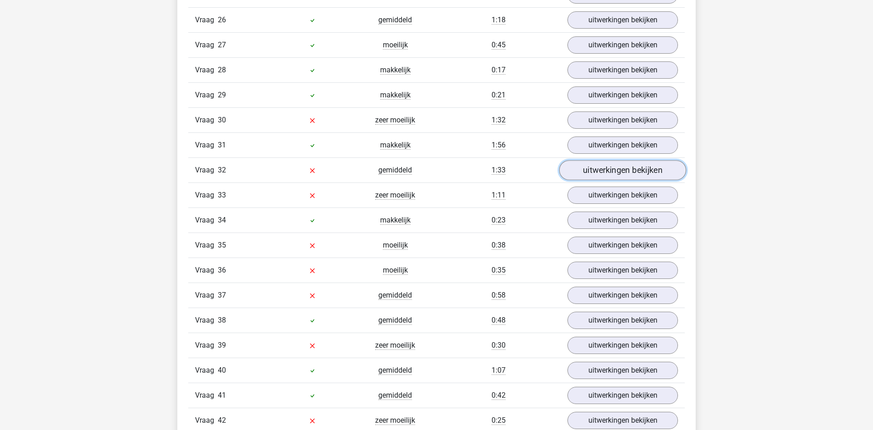
click at [637, 175] on link "uitwerkingen bekijken" at bounding box center [622, 171] width 127 height 20
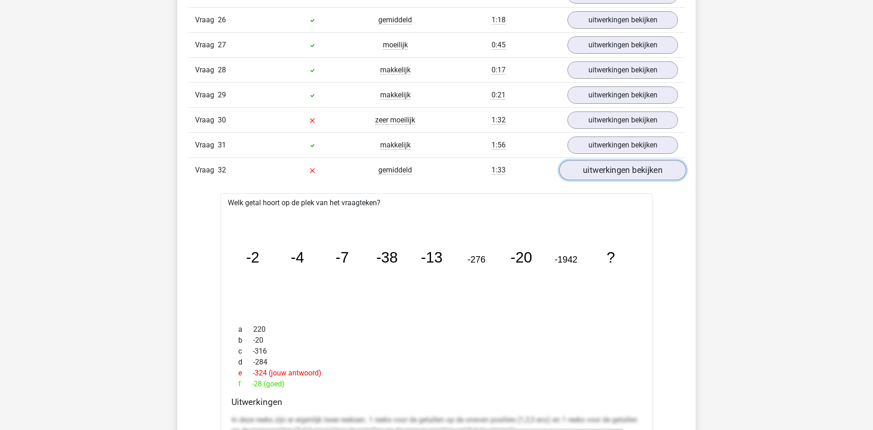
click at [630, 166] on link "uitwerkingen bekijken" at bounding box center [622, 171] width 127 height 20
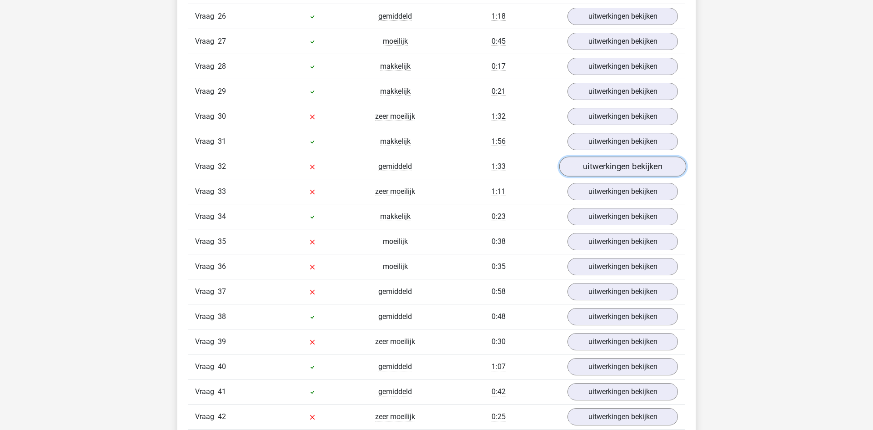
scroll to position [1719, 0]
click at [635, 194] on link "uitwerkingen bekijken" at bounding box center [622, 191] width 127 height 20
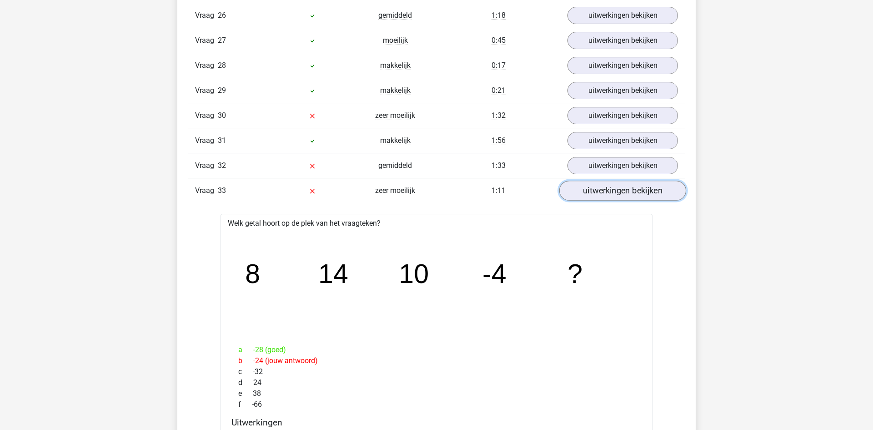
click at [635, 194] on link "uitwerkingen bekijken" at bounding box center [622, 191] width 127 height 20
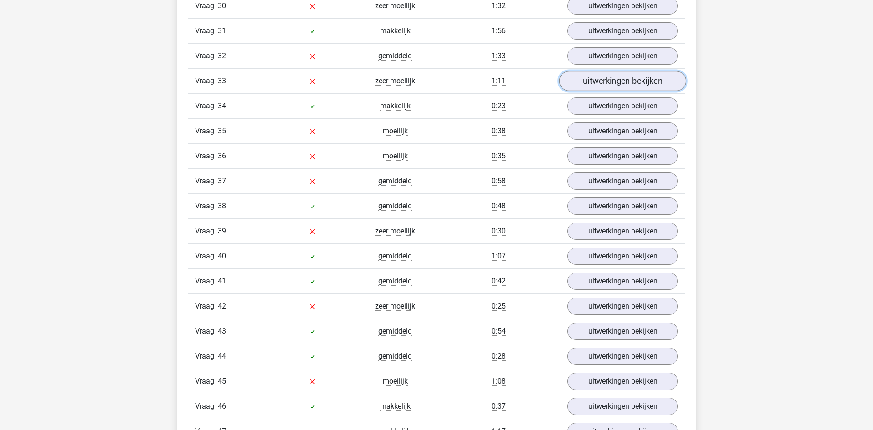
scroll to position [1839, 0]
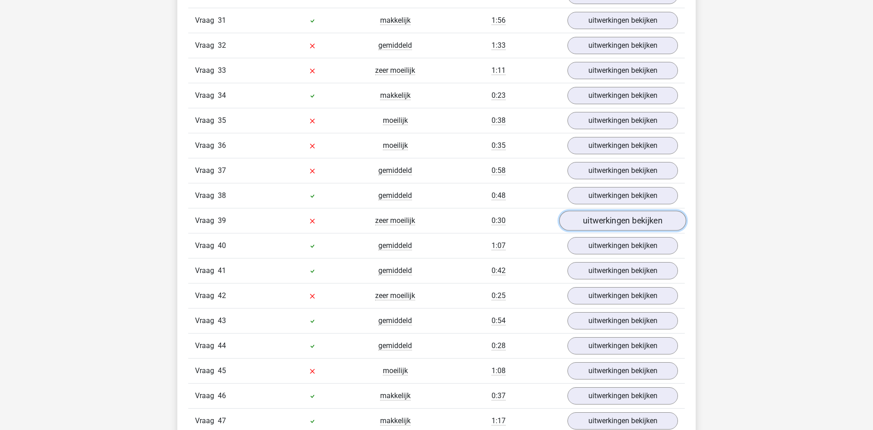
click at [640, 218] on link "uitwerkingen bekijken" at bounding box center [622, 221] width 127 height 20
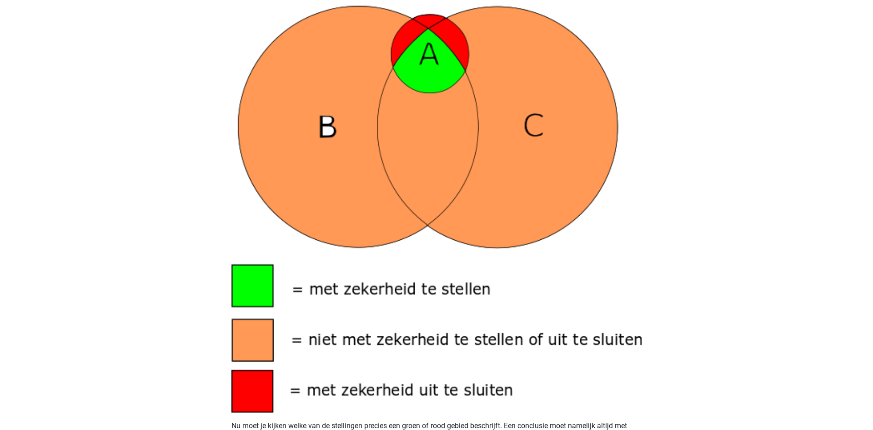
scroll to position [473, 0]
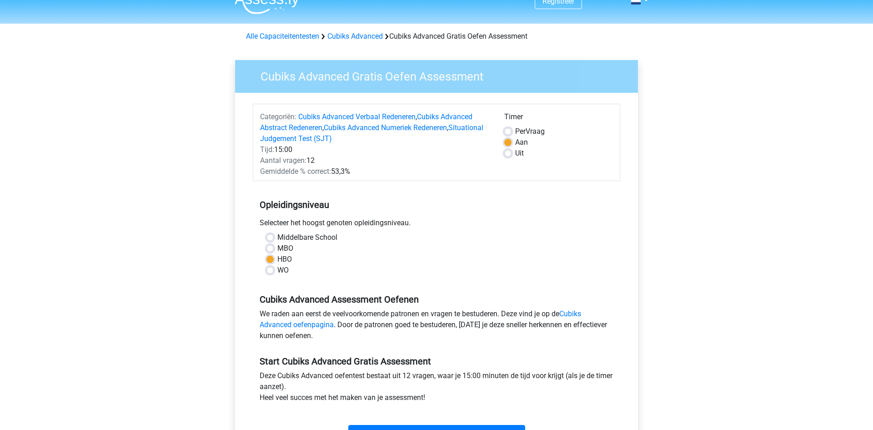
scroll to position [9, 0]
